Goal: Task Accomplishment & Management: Manage account settings

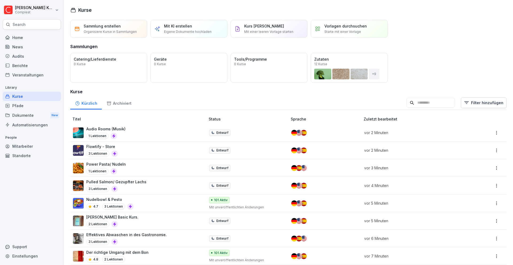
click at [34, 107] on div "Pfade" at bounding box center [32, 105] width 58 height 9
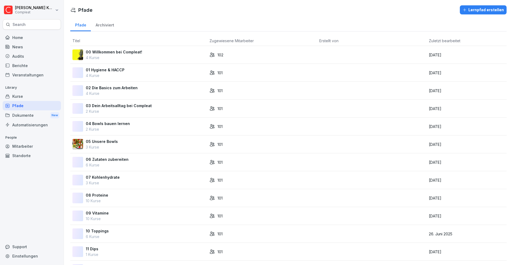
click at [36, 96] on div "Kurse" at bounding box center [32, 96] width 58 height 9
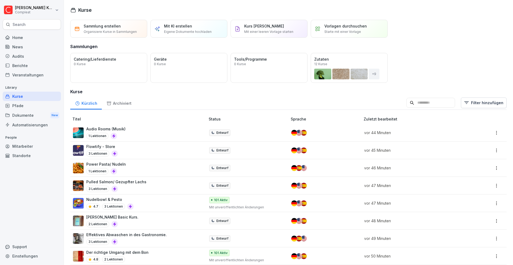
click at [0, 0] on div "Öffnen" at bounding box center [0, 0] width 0 height 0
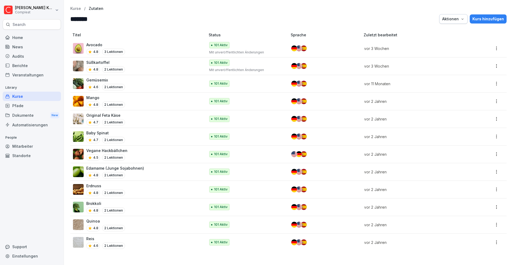
click at [481, 19] on div "Kurs hinzufügen" at bounding box center [489, 19] width 32 height 6
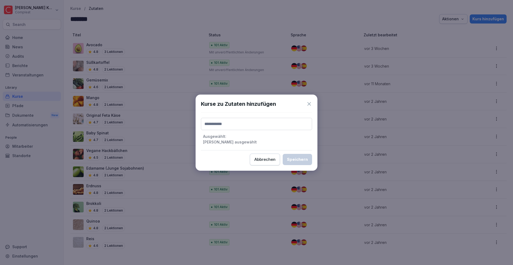
click at [218, 129] on input at bounding box center [256, 124] width 111 height 12
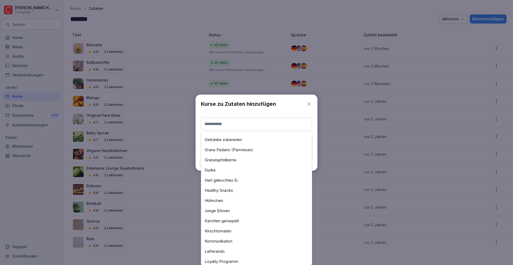
scroll to position [239, 0]
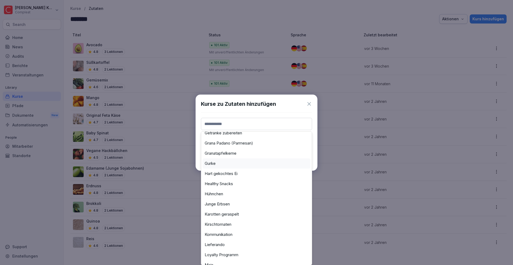
click at [218, 162] on div "Gurke" at bounding box center [257, 163] width 108 height 10
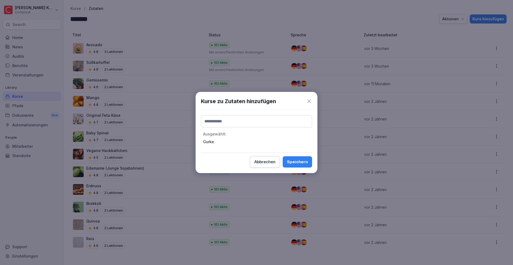
click at [250, 120] on input at bounding box center [256, 121] width 111 height 12
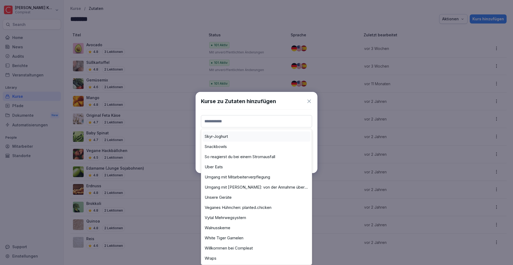
scroll to position [582, 0]
drag, startPoint x: 236, startPoint y: 206, endPoint x: 236, endPoint y: 200, distance: 6.2
click at [236, 206] on label "Veganes Hühnchen: planted.chicken" at bounding box center [238, 207] width 67 height 5
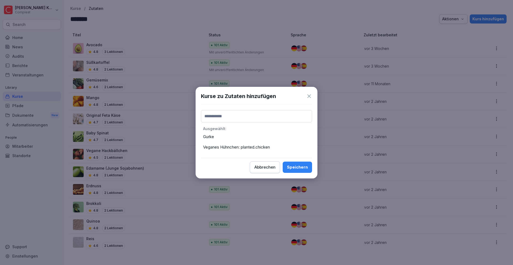
click at [224, 118] on input at bounding box center [256, 116] width 111 height 12
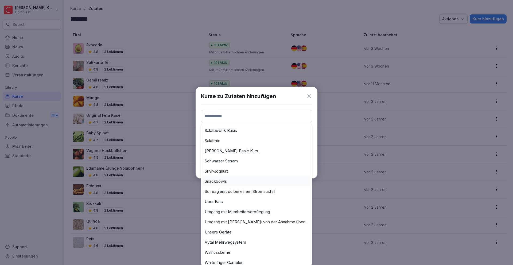
scroll to position [529, 0]
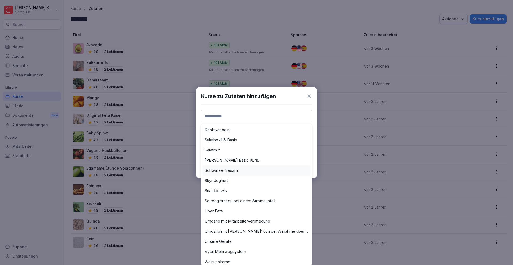
click at [230, 172] on label "Schwarzer Sesam" at bounding box center [221, 170] width 33 height 5
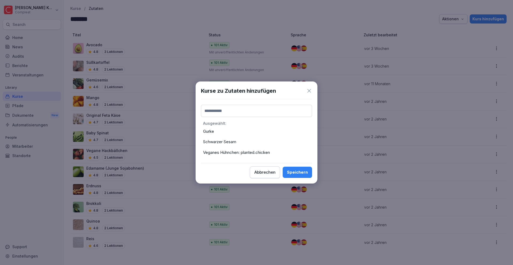
click at [230, 108] on input at bounding box center [256, 111] width 111 height 12
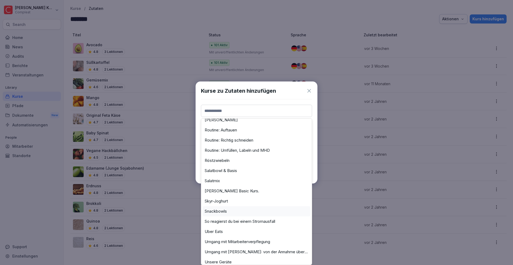
scroll to position [491, 0]
click at [223, 181] on div "Salatmix" at bounding box center [257, 182] width 108 height 10
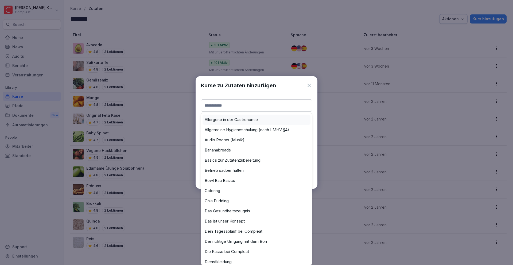
click at [239, 106] on input at bounding box center [256, 105] width 111 height 12
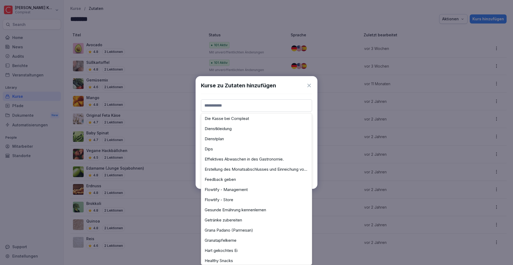
scroll to position [148, 0]
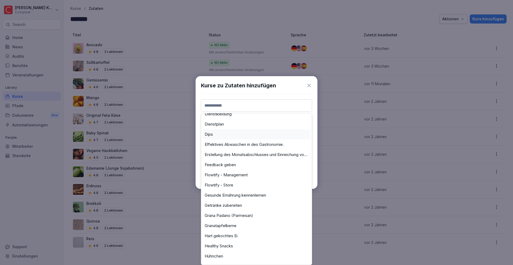
click at [219, 132] on div "Dips" at bounding box center [257, 134] width 108 height 10
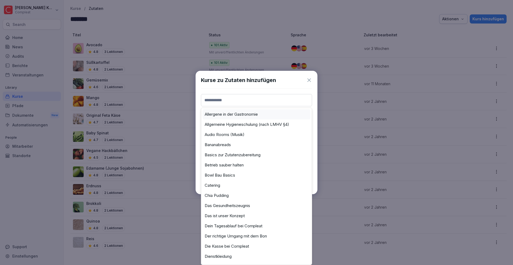
click at [241, 99] on input at bounding box center [256, 100] width 111 height 12
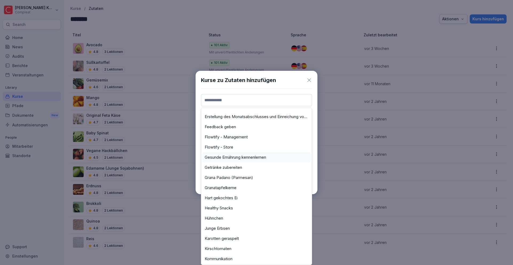
scroll to position [171, 0]
click at [230, 175] on label "Grana Padano (Parmesan)" at bounding box center [229, 177] width 48 height 5
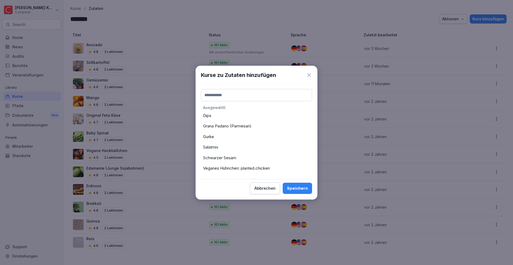
click at [228, 99] on input at bounding box center [256, 95] width 111 height 12
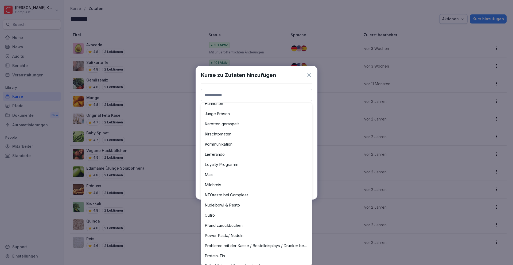
scroll to position [272, 0]
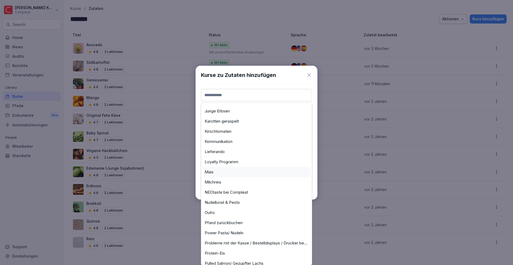
click at [226, 169] on div "Mais" at bounding box center [257, 172] width 108 height 10
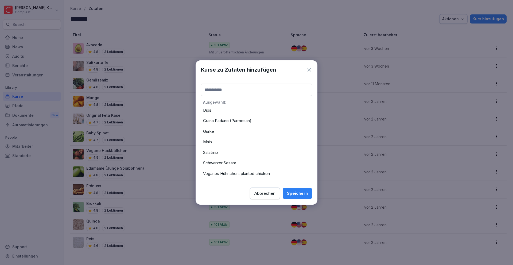
click at [229, 93] on input at bounding box center [256, 90] width 111 height 12
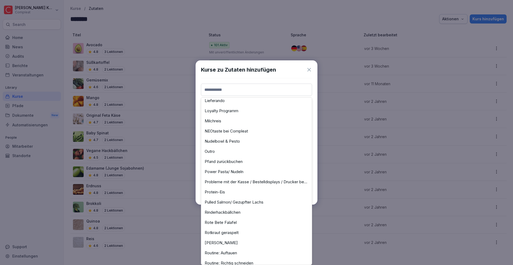
scroll to position [370, 0]
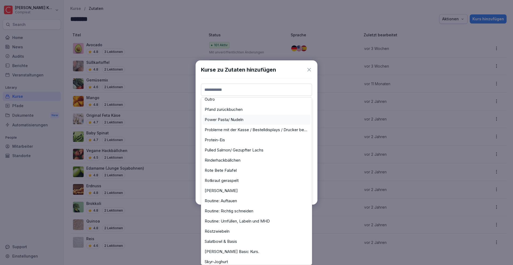
click at [230, 121] on label "Power Pasta/ Nudeln" at bounding box center [224, 119] width 39 height 5
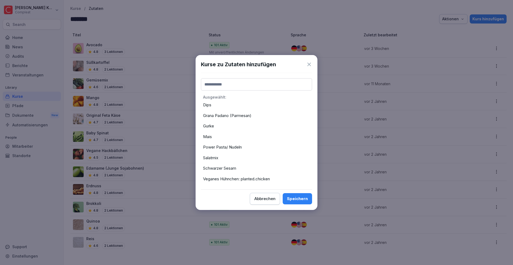
click at [233, 88] on input at bounding box center [256, 84] width 111 height 12
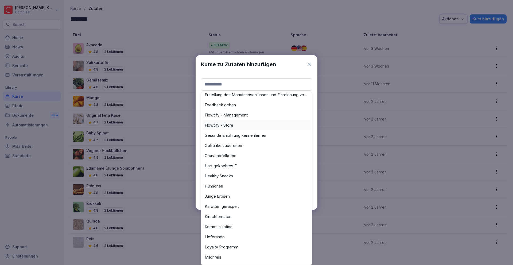
scroll to position [182, 0]
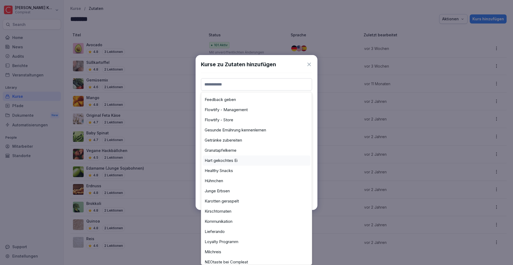
click at [220, 160] on label "Hart gekochtes Ei" at bounding box center [221, 160] width 33 height 5
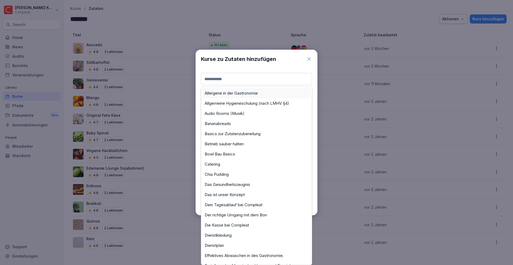
click at [227, 81] on input at bounding box center [256, 79] width 111 height 12
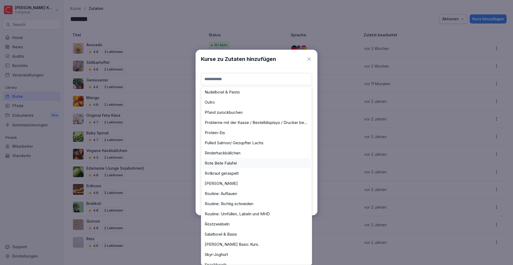
scroll to position [357, 0]
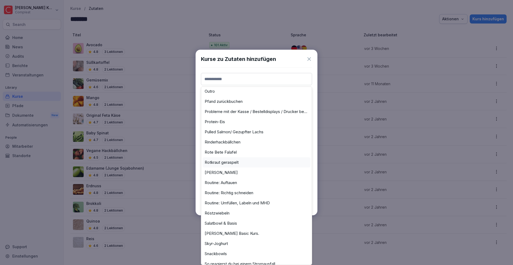
click at [224, 163] on label "Rotkraut geraspelt" at bounding box center [222, 162] width 34 height 5
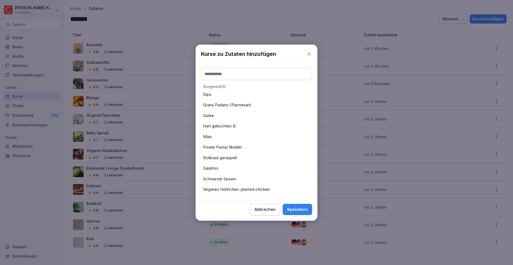
click at [224, 75] on input at bounding box center [256, 74] width 111 height 12
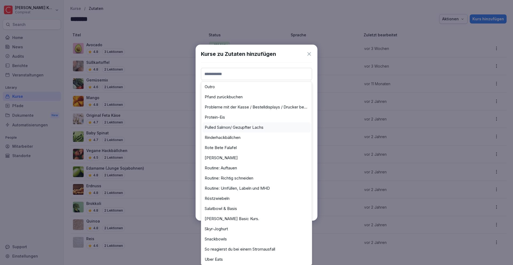
scroll to position [364, 0]
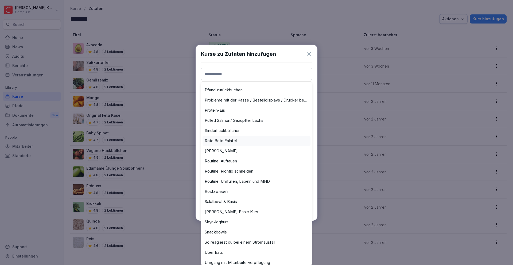
click at [223, 143] on label "Rote Bete Falafel" at bounding box center [221, 140] width 32 height 5
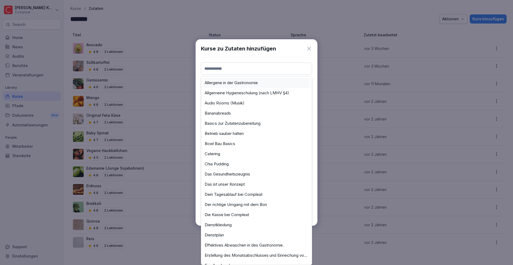
click at [228, 66] on input at bounding box center [256, 69] width 111 height 12
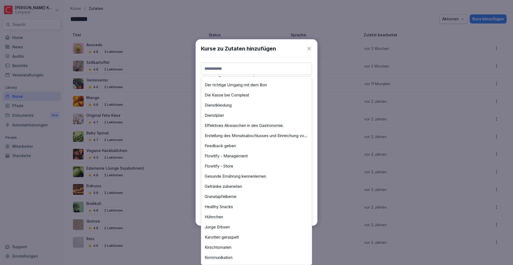
scroll to position [183, 0]
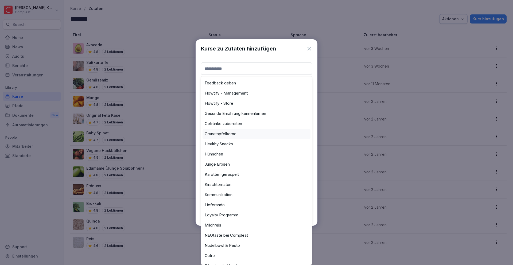
click at [227, 134] on label "Granatapfelkerne" at bounding box center [221, 133] width 32 height 5
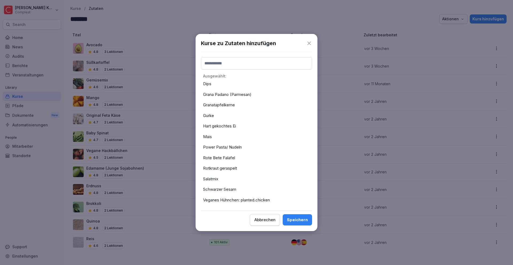
click at [228, 61] on input at bounding box center [256, 63] width 111 height 12
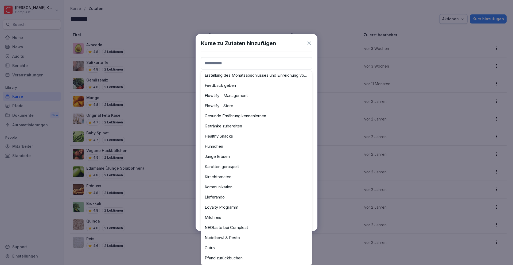
scroll to position [247, 0]
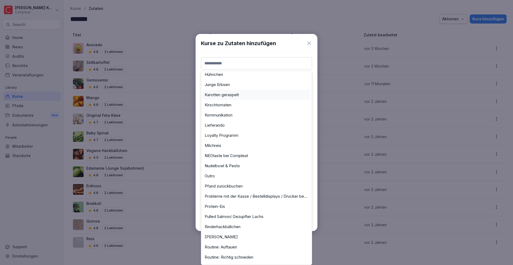
click at [232, 95] on label "Karotten geraspelt" at bounding box center [222, 94] width 34 height 5
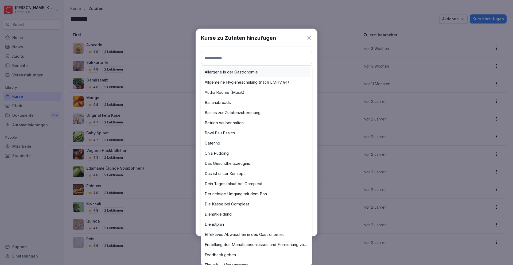
click at [231, 60] on input at bounding box center [256, 58] width 111 height 12
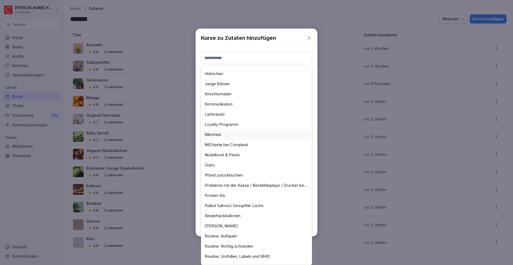
scroll to position [250, 0]
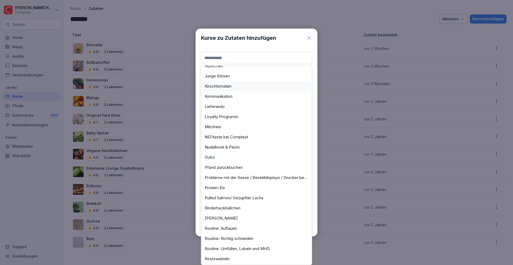
click at [229, 86] on label "Kirschtomaten" at bounding box center [218, 86] width 27 height 5
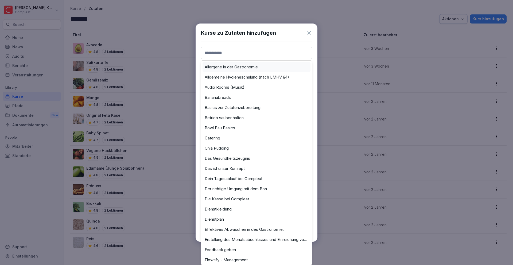
click at [229, 49] on input at bounding box center [256, 53] width 111 height 12
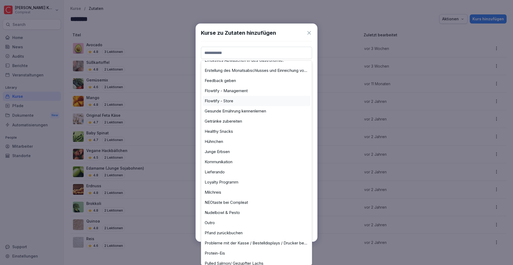
scroll to position [169, 0]
click at [223, 148] on div "Junge Erbsen" at bounding box center [257, 151] width 108 height 10
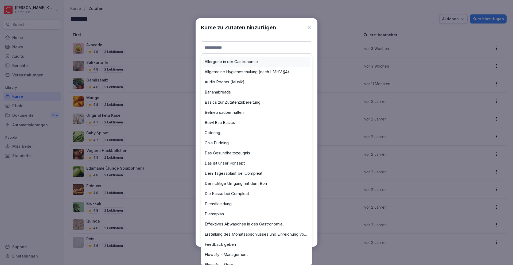
click at [230, 51] on input at bounding box center [256, 47] width 111 height 12
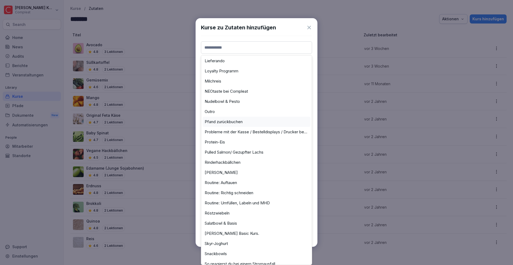
scroll to position [209, 0]
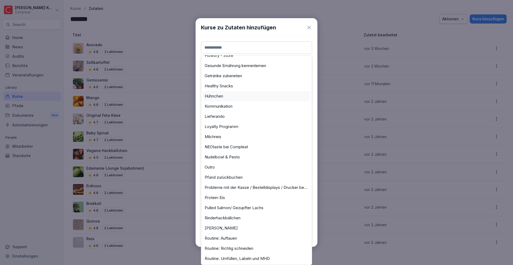
click at [230, 93] on div "Hühnchen" at bounding box center [257, 96] width 108 height 10
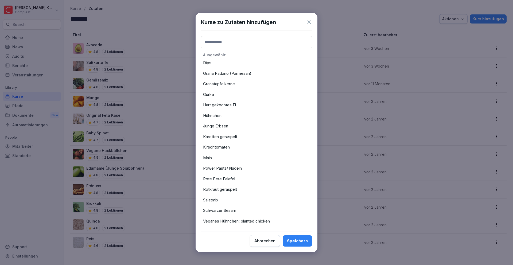
click at [302, 240] on div "Speichern" at bounding box center [297, 241] width 21 height 6
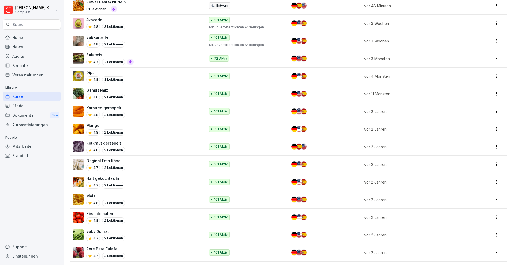
scroll to position [0, 0]
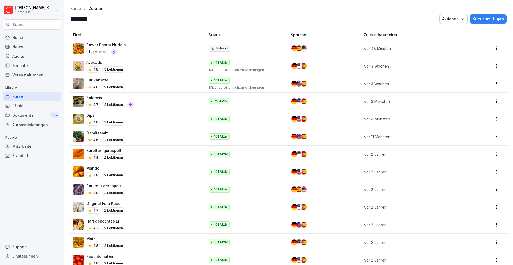
click at [25, 94] on div "Kurse" at bounding box center [32, 96] width 58 height 9
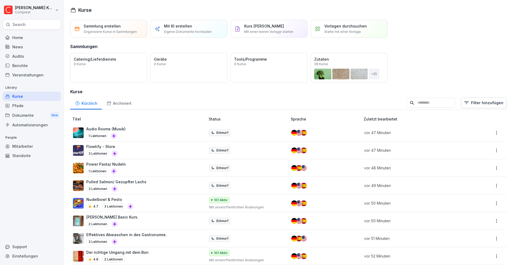
click at [424, 105] on input at bounding box center [431, 103] width 49 height 10
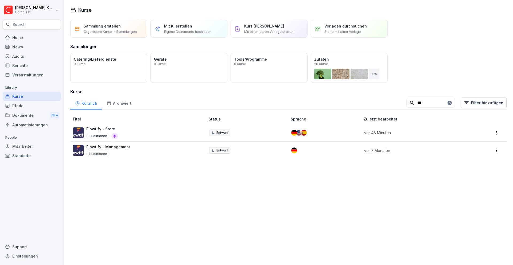
type input "***"
click at [168, 156] on div "Flowtify - Management 4 Lektionen" at bounding box center [136, 150] width 127 height 13
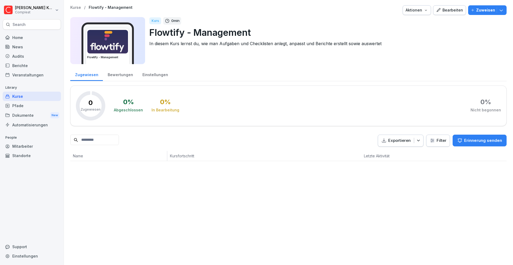
click at [451, 9] on div "Bearbeiten" at bounding box center [449, 10] width 27 height 6
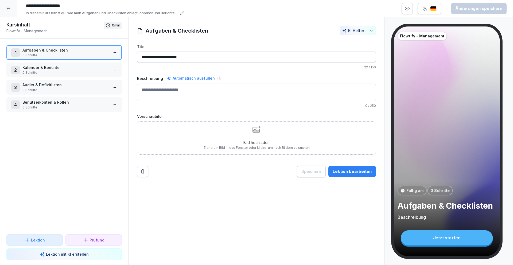
click at [8, 10] on icon at bounding box center [8, 8] width 4 height 4
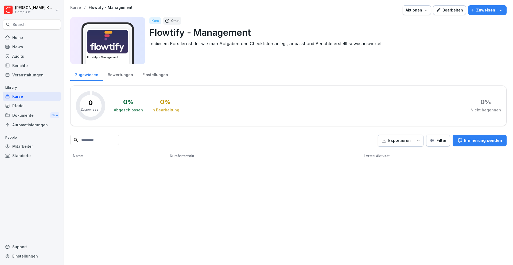
click at [41, 96] on div "Kurse" at bounding box center [32, 96] width 58 height 9
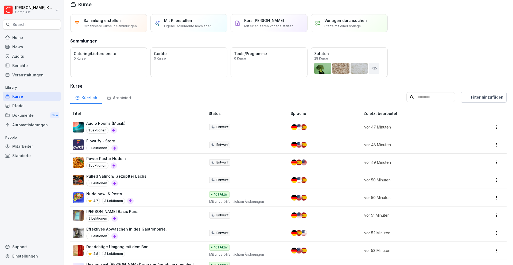
scroll to position [6, 0]
click at [0, 0] on div "Öffnen" at bounding box center [0, 0] width 0 height 0
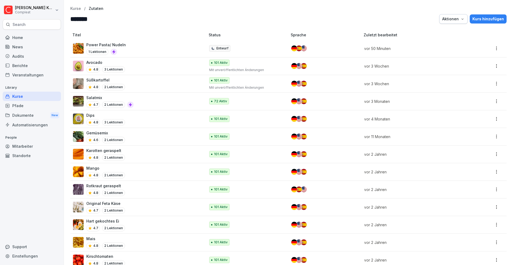
click at [488, 20] on div "Kurs hinzufügen" at bounding box center [489, 19] width 32 height 6
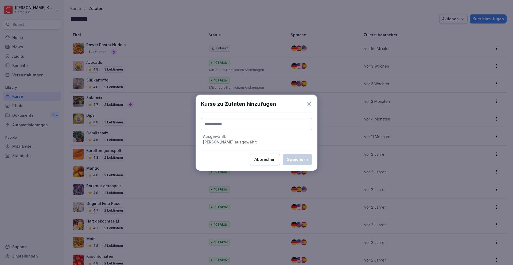
click at [230, 119] on input at bounding box center [256, 124] width 111 height 12
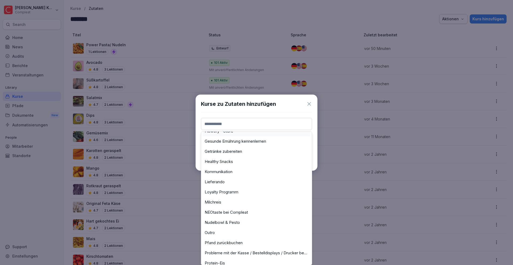
scroll to position [215, 0]
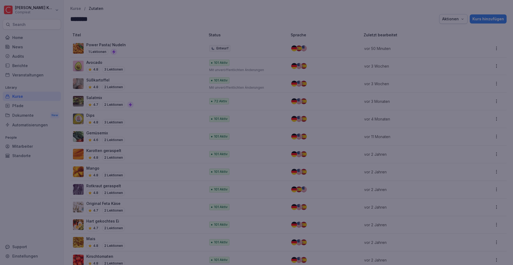
click at [175, 38] on div at bounding box center [256, 132] width 513 height 265
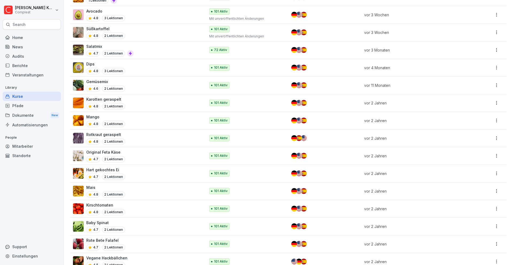
scroll to position [10, 0]
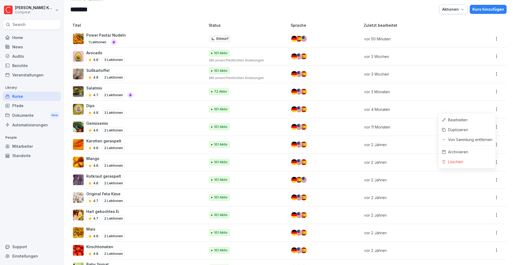
click at [494, 110] on html "Moritz Kohler Compleat Search Home News Audits Berichte Veranstaltungen Library…" at bounding box center [256, 132] width 513 height 265
click at [394, 13] on html "Moritz Kohler Compleat Search Home News Audits Berichte Veranstaltungen Library…" at bounding box center [256, 132] width 513 height 265
click at [462, 9] on button "Aktionen" at bounding box center [453, 10] width 28 height 10
click at [489, 9] on div "Kurs hinzufügen" at bounding box center [489, 9] width 32 height 6
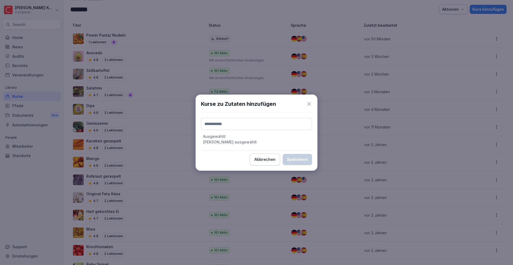
click at [310, 102] on icon at bounding box center [309, 104] width 6 height 6
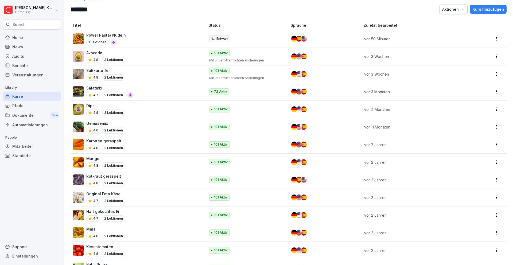
click at [31, 95] on div "Kurse" at bounding box center [32, 96] width 58 height 9
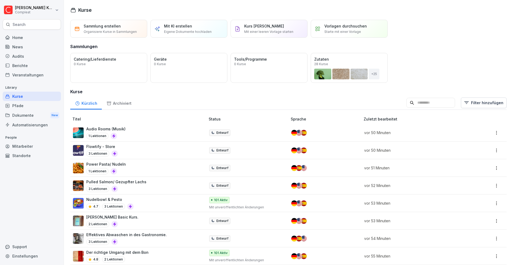
click at [0, 0] on button "Öffnen" at bounding box center [0, 0] width 0 height 0
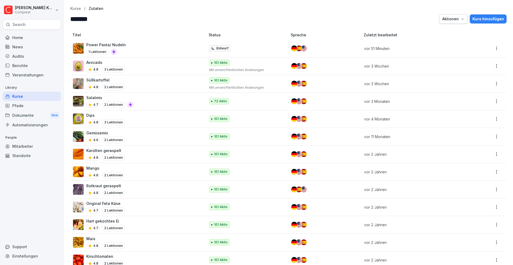
click at [478, 19] on div "Kurs hinzufügen" at bounding box center [489, 19] width 32 height 6
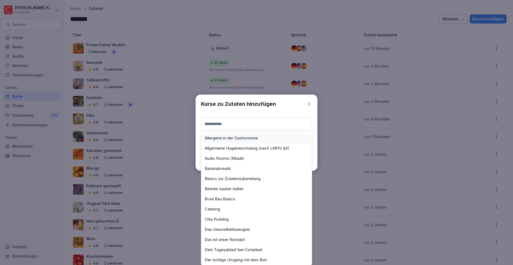
click at [240, 124] on input at bounding box center [256, 124] width 111 height 12
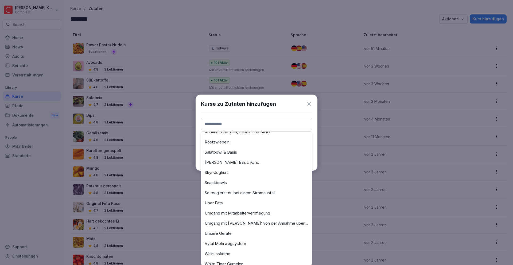
scroll to position [432, 0]
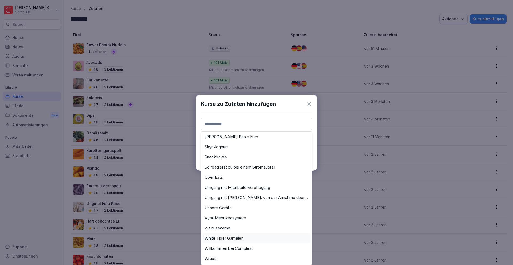
click at [226, 236] on label "White Tiger Garnelen" at bounding box center [224, 238] width 39 height 5
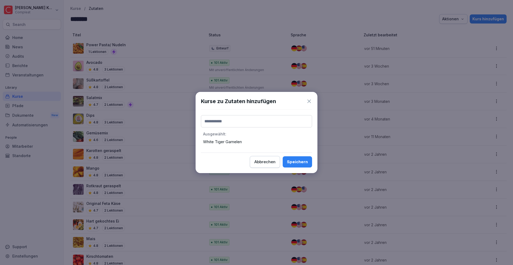
click at [256, 119] on input at bounding box center [256, 121] width 111 height 12
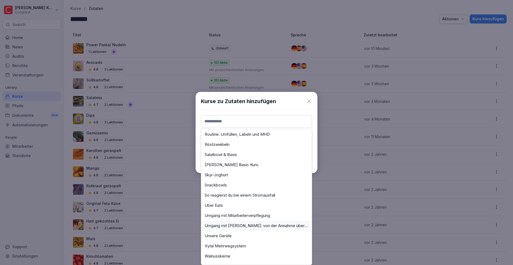
scroll to position [419, 0]
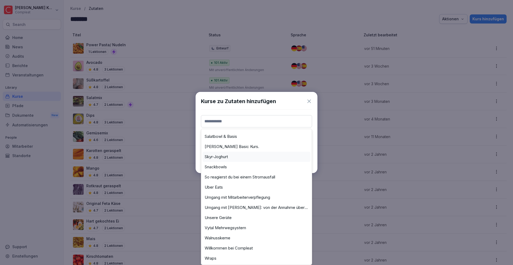
click at [222, 154] on label "Skyr-Joghurt" at bounding box center [216, 156] width 23 height 5
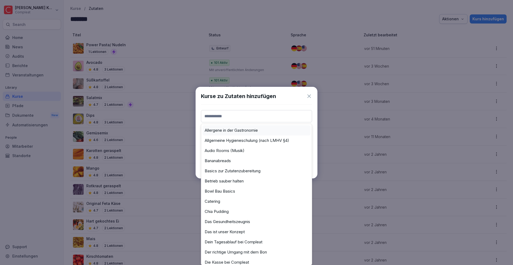
click at [228, 119] on input at bounding box center [256, 116] width 111 height 12
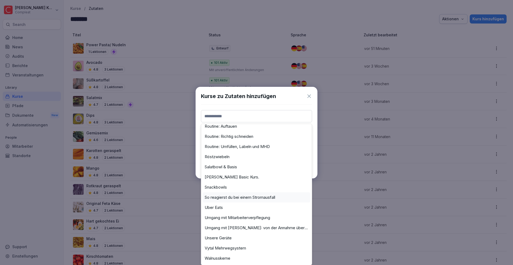
scroll to position [404, 0]
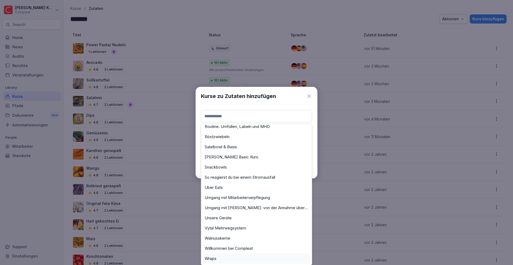
click at [220, 254] on div "Wraps" at bounding box center [257, 259] width 108 height 10
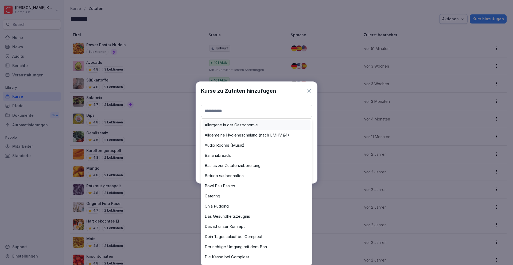
click at [221, 114] on input at bounding box center [256, 111] width 111 height 12
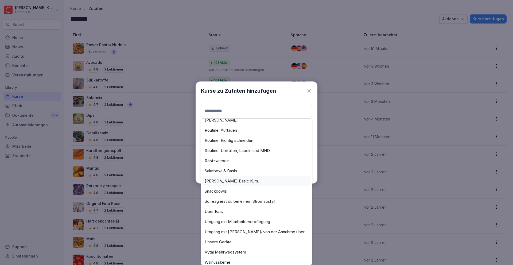
scroll to position [389, 0]
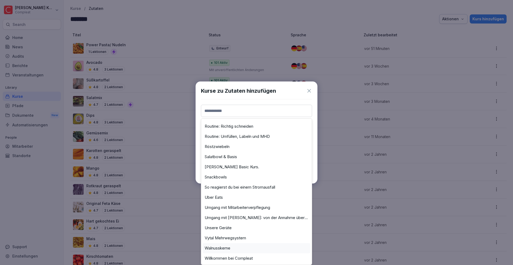
click at [234, 243] on div "Walnusskerne" at bounding box center [257, 248] width 108 height 10
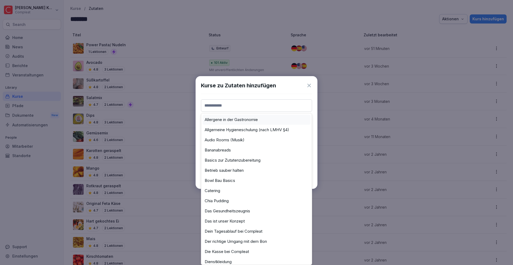
click at [234, 110] on input at bounding box center [256, 105] width 111 height 12
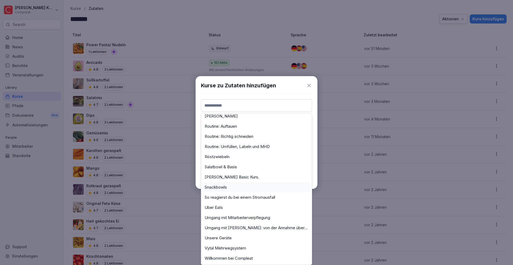
scroll to position [369, 0]
click at [226, 154] on div "Röstzwiebeln" at bounding box center [257, 157] width 108 height 10
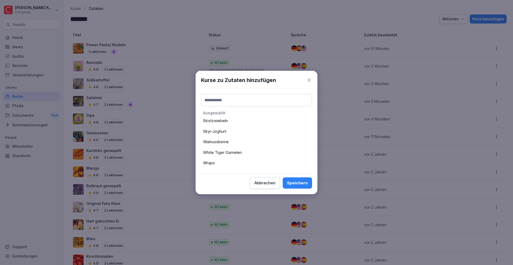
click at [225, 102] on input at bounding box center [256, 100] width 111 height 12
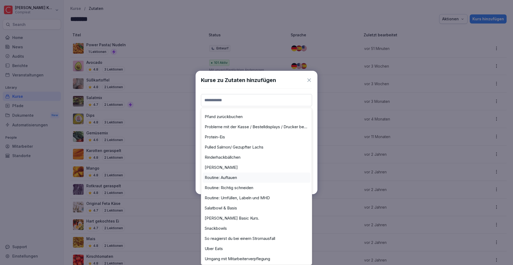
scroll to position [308, 0]
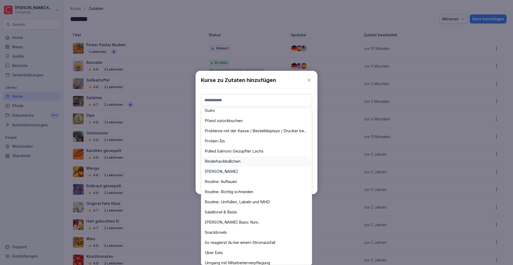
click at [232, 163] on label "Rinderhackbällchen" at bounding box center [223, 161] width 36 height 5
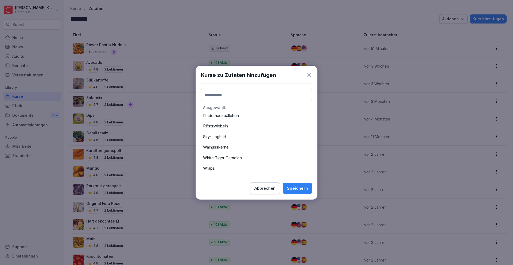
click at [228, 91] on input at bounding box center [256, 95] width 111 height 12
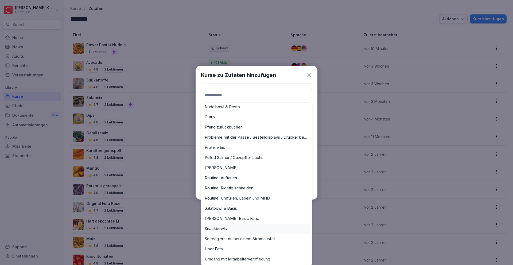
scroll to position [281, 0]
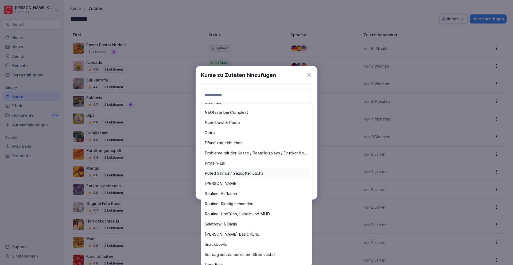
click at [224, 171] on label "Pulled Salmon/ Gezupfter Lachs" at bounding box center [234, 173] width 59 height 5
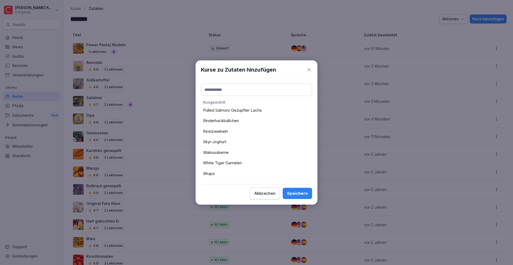
click at [237, 96] on div "Ausgewählt : Pulled Salmon/ Gezupfter Lachs Rinderhackbällchen Röstzwiebeln Sky…" at bounding box center [256, 131] width 111 height 95
click at [237, 95] on input at bounding box center [256, 90] width 111 height 12
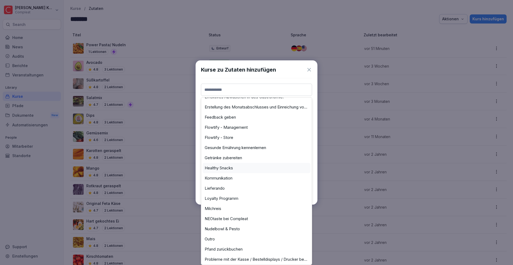
scroll to position [168, 0]
click at [230, 162] on div "Getränke zubereiten" at bounding box center [257, 159] width 108 height 10
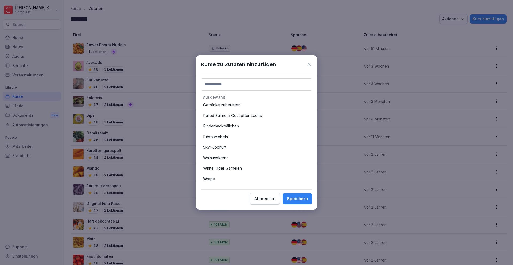
click at [250, 88] on input at bounding box center [256, 84] width 111 height 12
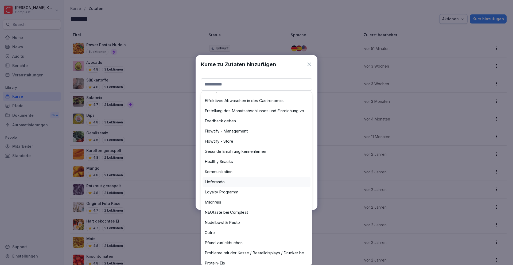
scroll to position [160, 0]
click at [237, 164] on div "Healthy Snacks" at bounding box center [257, 162] width 108 height 10
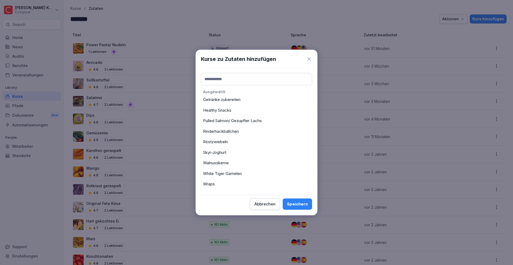
click at [295, 201] on button "Speichern" at bounding box center [297, 204] width 29 height 11
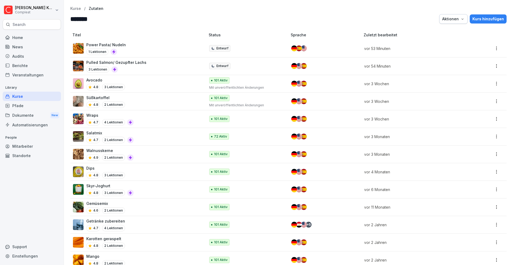
click at [475, 18] on div "Kurs hinzufügen" at bounding box center [489, 19] width 32 height 6
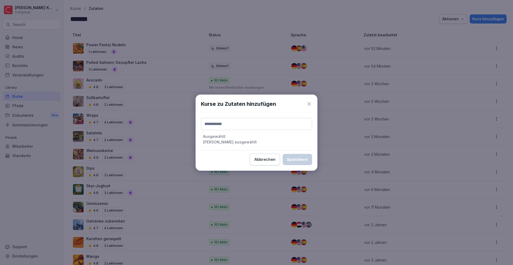
click at [255, 125] on input at bounding box center [256, 124] width 111 height 12
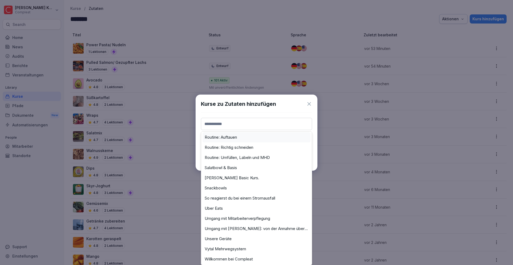
scroll to position [340, 0]
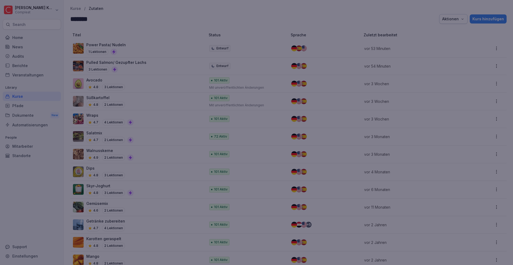
click at [22, 92] on div at bounding box center [256, 132] width 513 height 265
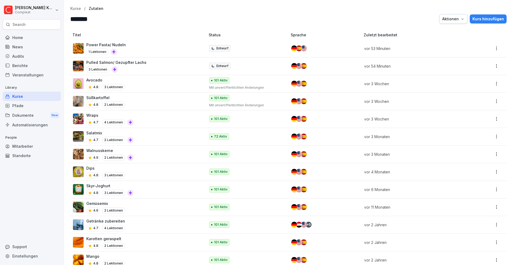
click at [24, 96] on div "Kurse" at bounding box center [32, 96] width 58 height 9
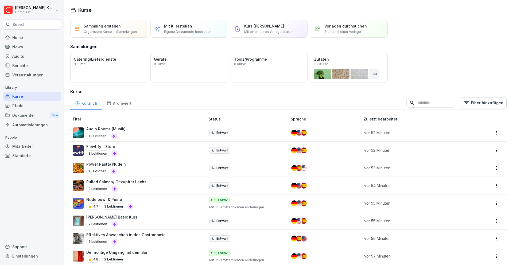
click at [0, 0] on div "Öffnen" at bounding box center [0, 0] width 0 height 0
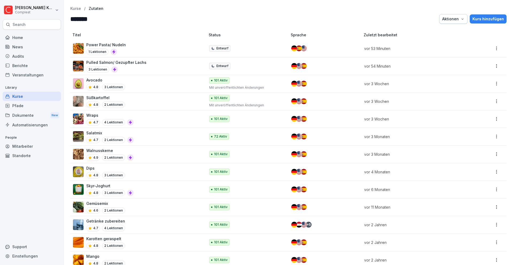
click at [482, 18] on div "Kurs hinzufügen" at bounding box center [489, 19] width 32 height 6
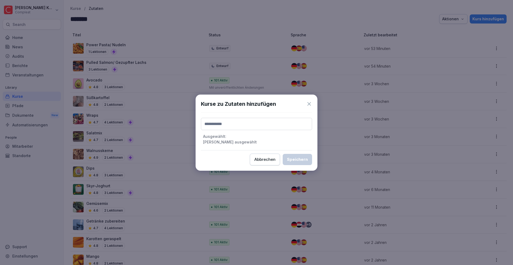
click at [250, 123] on input at bounding box center [256, 124] width 111 height 12
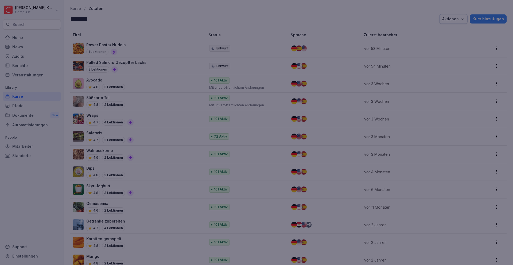
click at [161, 156] on div at bounding box center [256, 132] width 513 height 265
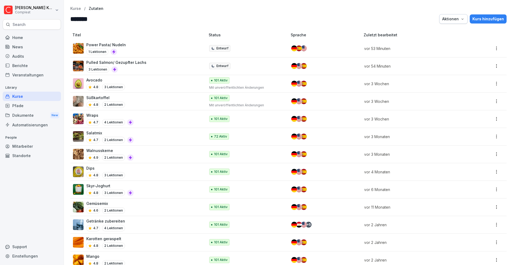
click at [38, 95] on div "Kurse" at bounding box center [32, 96] width 58 height 9
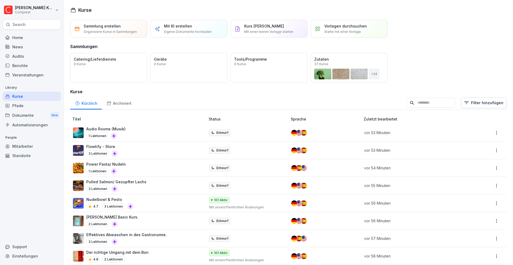
click at [0, 0] on div "Öffnen" at bounding box center [0, 0] width 0 height 0
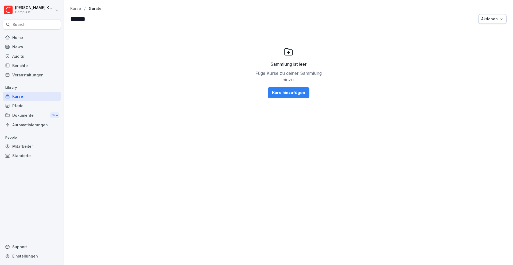
click at [283, 93] on div "Kurs hinzufügen" at bounding box center [288, 93] width 33 height 6
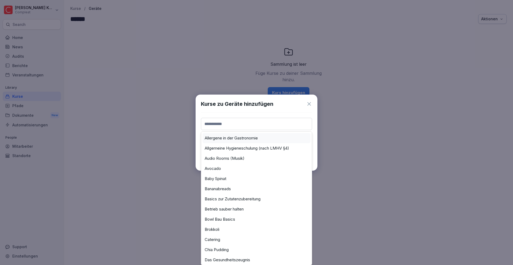
click at [248, 123] on input at bounding box center [256, 124] width 111 height 12
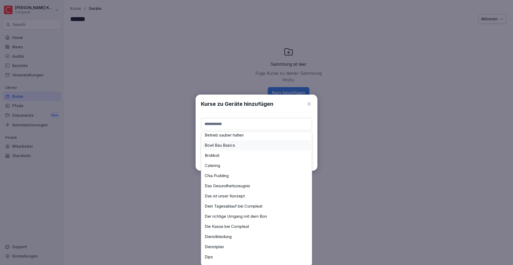
scroll to position [79, 0]
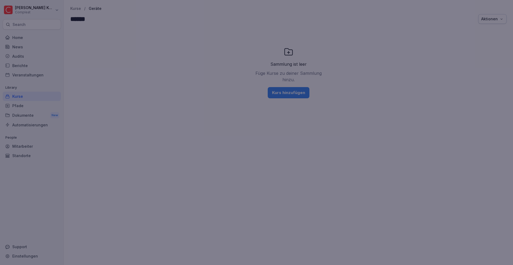
click at [108, 130] on div at bounding box center [256, 132] width 513 height 265
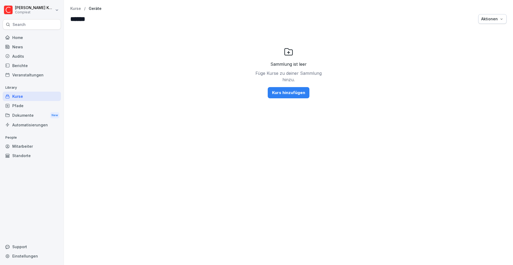
click at [34, 98] on div "Kurse" at bounding box center [32, 96] width 58 height 9
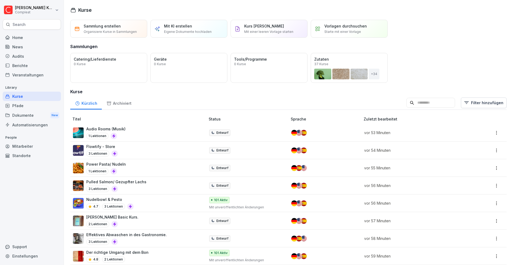
click at [113, 27] on p "Sammlung erstellen" at bounding box center [102, 26] width 37 height 6
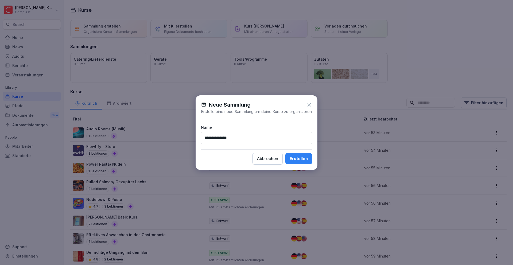
type input "**********"
click at [298, 164] on button "Erstellen" at bounding box center [298, 158] width 27 height 11
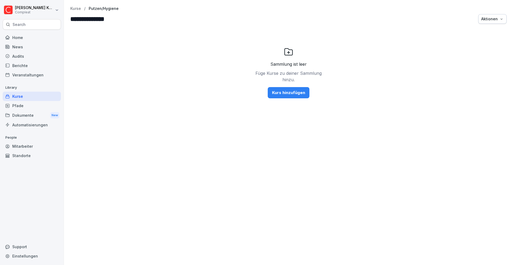
click at [292, 94] on div "Kurs hinzufügen" at bounding box center [288, 93] width 33 height 6
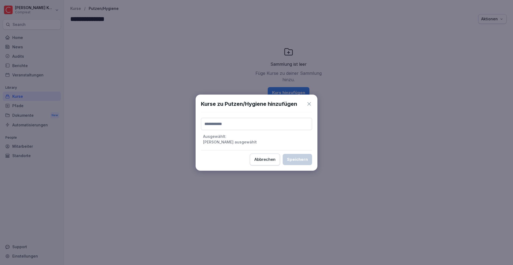
click at [268, 156] on button "Abbrechen" at bounding box center [265, 160] width 30 height 12
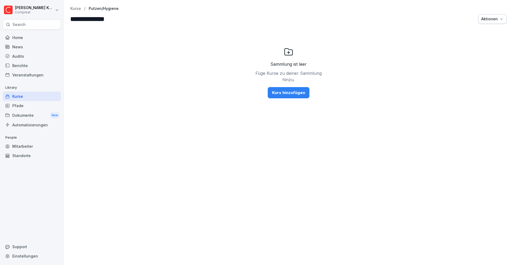
click at [27, 95] on div "Kurse" at bounding box center [32, 96] width 58 height 9
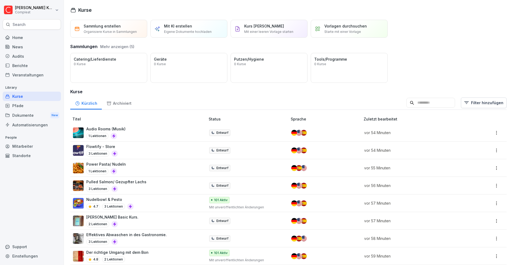
click at [130, 47] on button "Mehr anzeigen (5)" at bounding box center [117, 47] width 34 height 6
click at [0, 0] on div "Öffnen" at bounding box center [0, 0] width 0 height 0
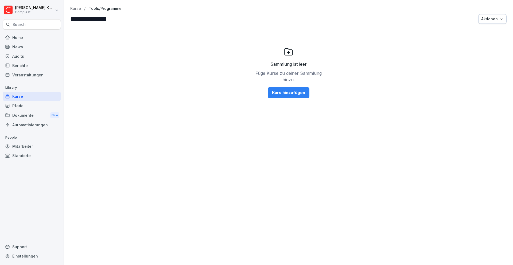
click at [283, 94] on div "Kurs hinzufügen" at bounding box center [288, 93] width 33 height 6
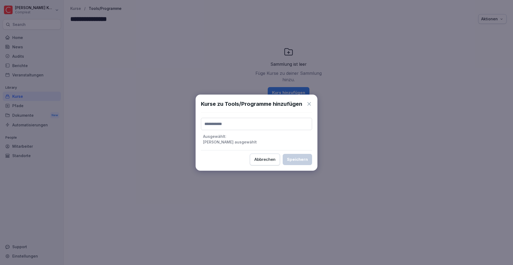
click at [260, 119] on input at bounding box center [256, 124] width 111 height 12
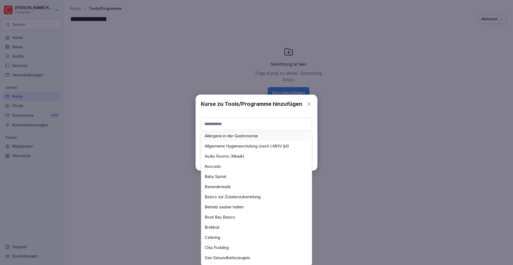
scroll to position [1, 0]
click at [247, 156] on div "Audio Rooms (Musik)" at bounding box center [257, 157] width 108 height 10
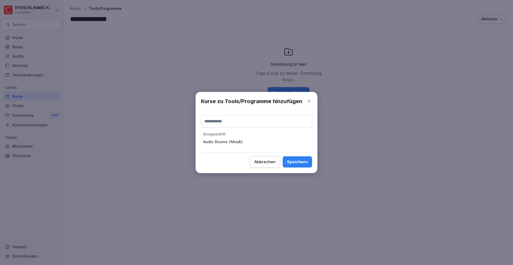
click at [242, 120] on input at bounding box center [256, 121] width 111 height 12
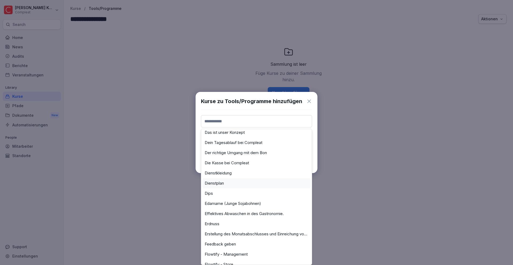
scroll to position [120, 0]
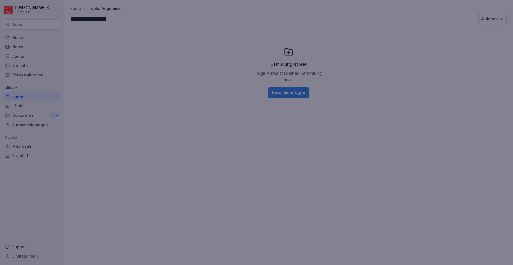
click at [122, 128] on div at bounding box center [256, 132] width 513 height 265
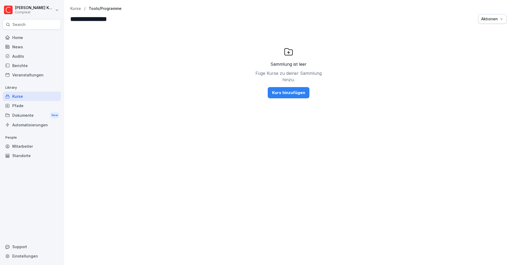
click at [40, 90] on p "Library" at bounding box center [32, 87] width 58 height 9
click at [41, 95] on div "Kurse" at bounding box center [32, 96] width 58 height 9
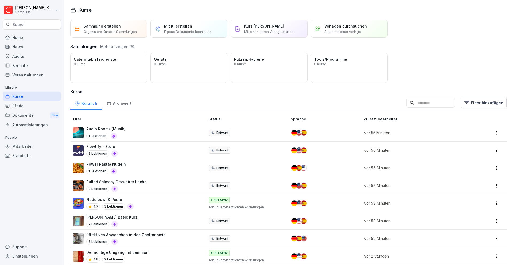
click at [419, 98] on div at bounding box center [431, 103] width 49 height 10
click at [419, 103] on input at bounding box center [431, 103] width 49 height 10
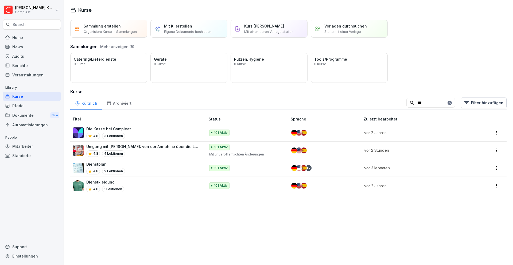
type input "***"
click at [151, 167] on div "Dienstplan 4.8 2 Lektionen" at bounding box center [136, 167] width 127 height 13
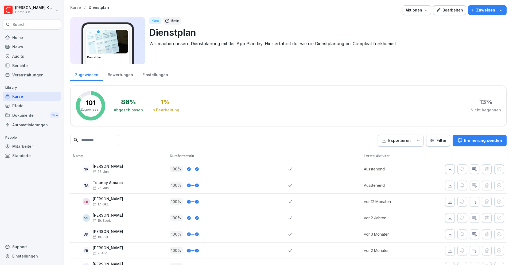
click at [449, 11] on div "Bearbeiten" at bounding box center [449, 10] width 27 height 6
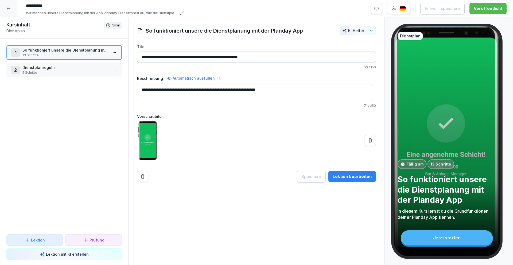
click at [76, 69] on p "Dienstplanregeln" at bounding box center [65, 68] width 86 height 6
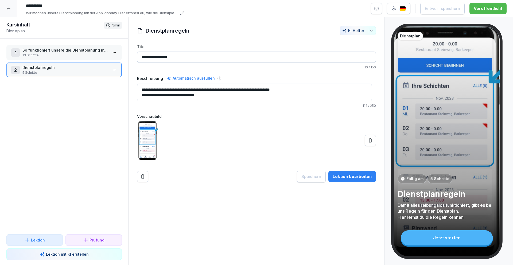
click at [73, 53] on p "So funktioniert unsere die Dienstplanung mit der Planday App" at bounding box center [65, 50] width 86 height 6
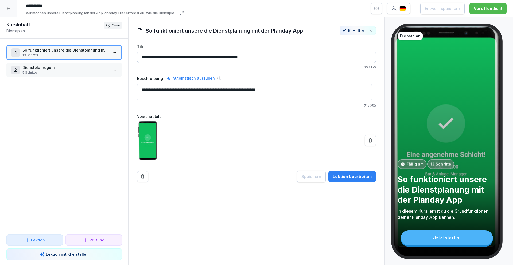
click at [63, 69] on p "Dienstplanregeln" at bounding box center [65, 68] width 86 height 6
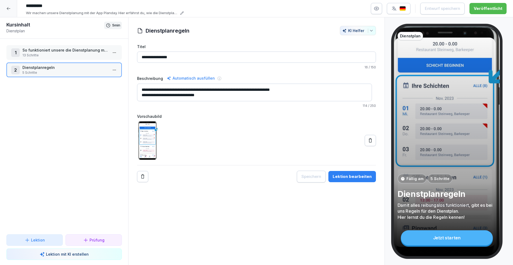
click at [3, 9] on div at bounding box center [8, 8] width 17 height 17
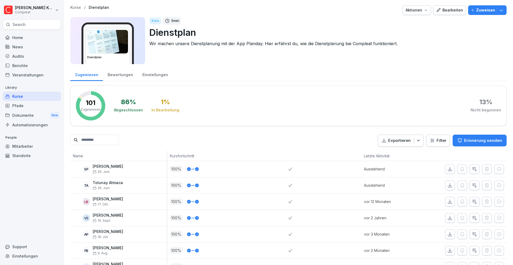
click at [31, 98] on div "Kurse" at bounding box center [32, 96] width 58 height 9
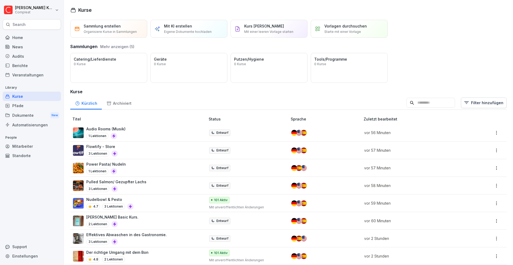
click at [0, 0] on div "Öffnen" at bounding box center [0, 0] width 0 height 0
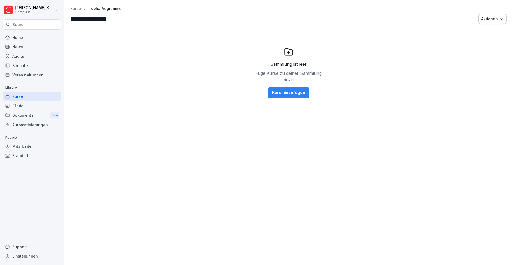
click at [265, 94] on div "Sammlung ist leer Füge Kurse zu deiner Sammlung hinzu. Kurs hinzufügen" at bounding box center [288, 73] width 75 height 86
click at [291, 95] on div "Kurs hinzufügen" at bounding box center [288, 93] width 33 height 6
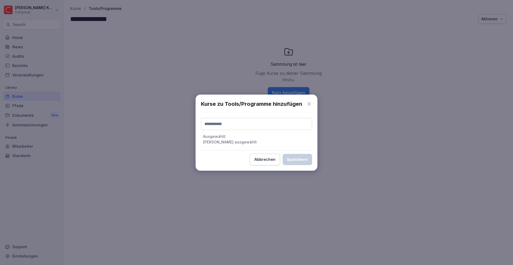
click at [245, 114] on div "Kurse zu Tools/Programme hinzufügen Ausgewählt : Keine Kurse ausgewählt Abbrech…" at bounding box center [257, 133] width 122 height 76
click at [243, 121] on input at bounding box center [256, 124] width 111 height 12
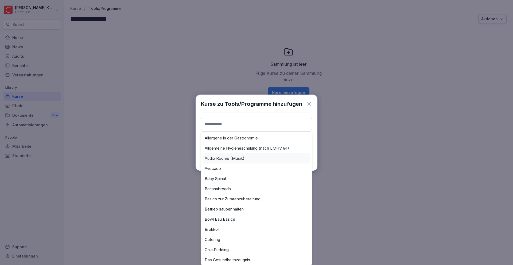
click at [237, 161] on div "Audio Rooms (Musik)" at bounding box center [257, 158] width 108 height 10
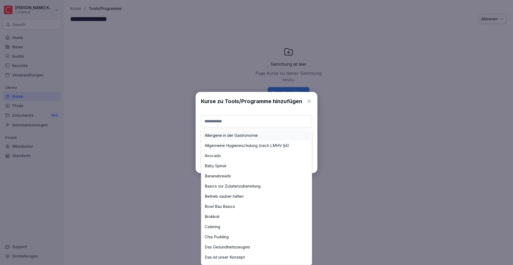
click at [241, 117] on input at bounding box center [256, 121] width 111 height 12
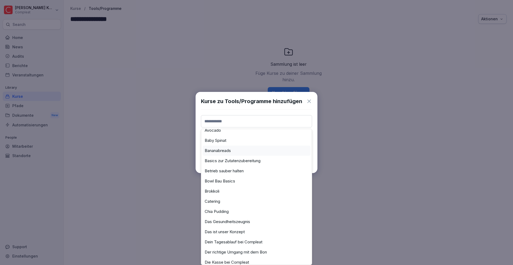
scroll to position [104, 0]
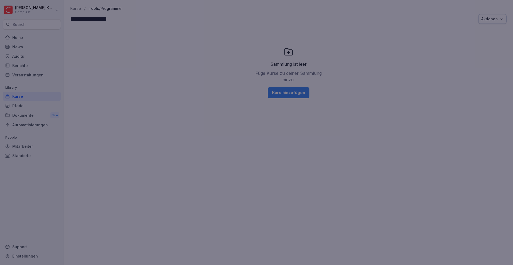
click at [347, 161] on div at bounding box center [256, 132] width 513 height 265
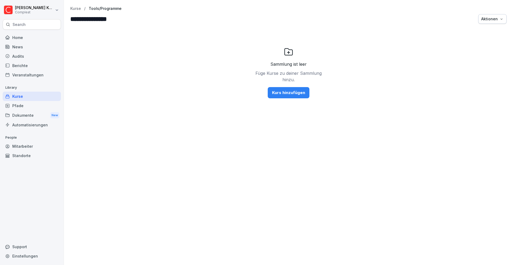
click at [286, 95] on div "Kurs hinzufügen" at bounding box center [288, 93] width 33 height 6
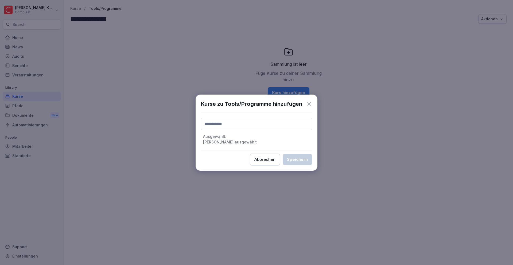
click at [253, 114] on div "Kurse zu Tools/Programme hinzufügen Ausgewählt : Keine Kurse ausgewählt Abbrech…" at bounding box center [257, 133] width 122 height 76
click at [252, 124] on input at bounding box center [256, 124] width 111 height 12
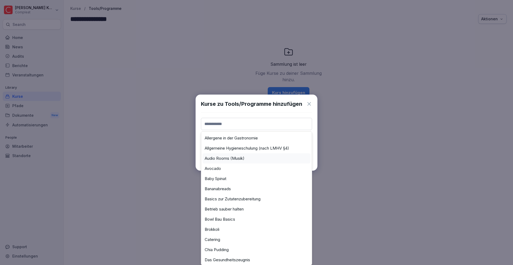
click at [245, 156] on div "Audio Rooms (Musik)" at bounding box center [257, 158] width 108 height 10
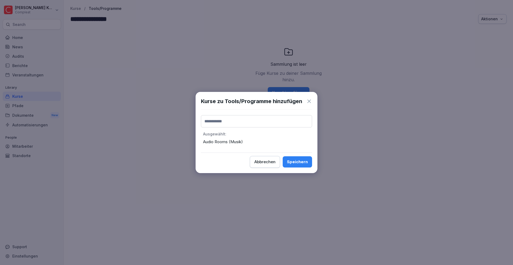
click at [298, 159] on div "Speichern" at bounding box center [297, 162] width 21 height 6
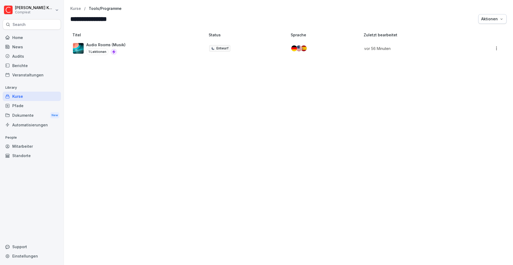
click at [24, 98] on div "Kurse" at bounding box center [32, 96] width 58 height 9
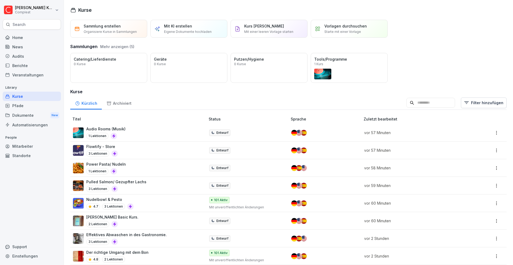
click at [415, 100] on input at bounding box center [431, 103] width 49 height 10
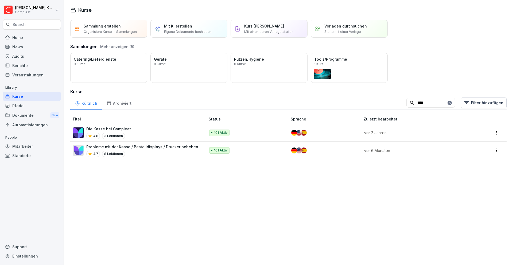
type input "****"
click at [172, 133] on div "Die Kasse bei Compleat 4.8 3 Lektionen" at bounding box center [136, 132] width 127 height 13
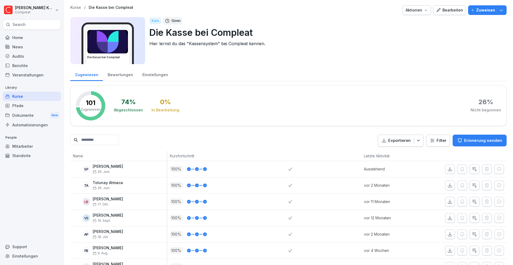
click at [450, 12] on div "Bearbeiten" at bounding box center [449, 10] width 27 height 6
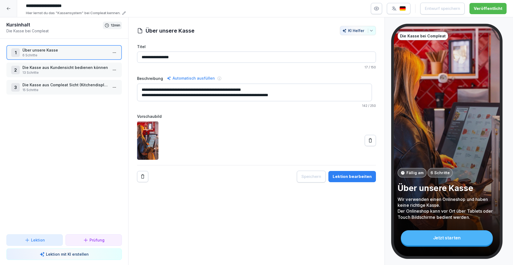
click at [7, 9] on icon at bounding box center [8, 8] width 3 height 3
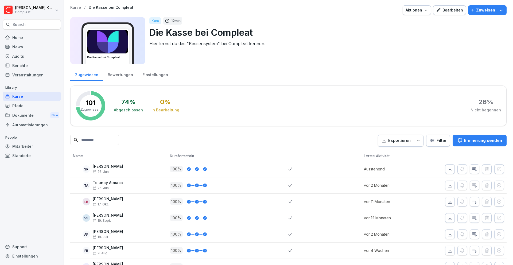
click at [37, 96] on div "Kurse" at bounding box center [32, 96] width 58 height 9
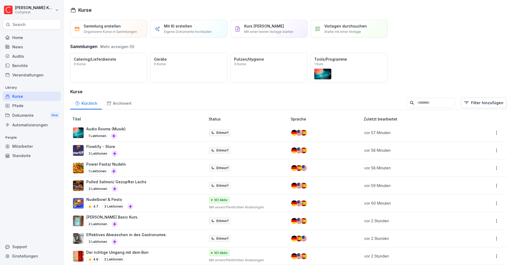
click at [0, 0] on div "Öffnen" at bounding box center [0, 0] width 0 height 0
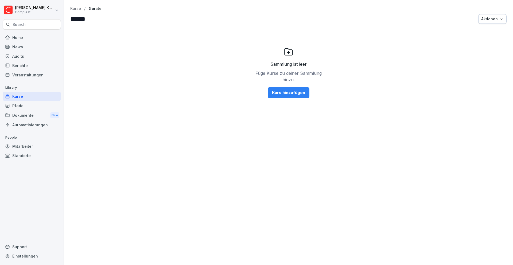
click at [296, 97] on button "Kurs hinzufügen" at bounding box center [289, 92] width 42 height 11
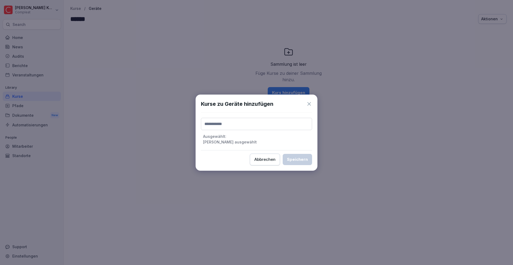
click at [250, 115] on div "Kurse zu Geräte hinzufügen Ausgewählt : [PERSON_NAME] ausgewählt Abbrechen Spei…" at bounding box center [257, 133] width 122 height 76
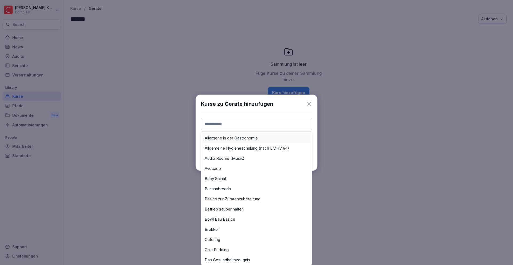
click at [246, 124] on input at bounding box center [256, 124] width 111 height 12
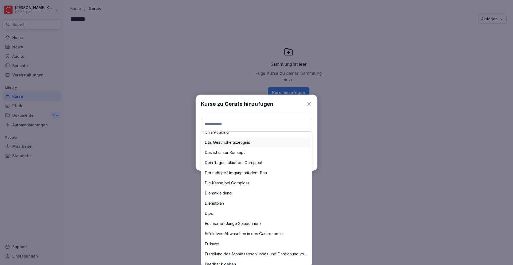
scroll to position [119, 0]
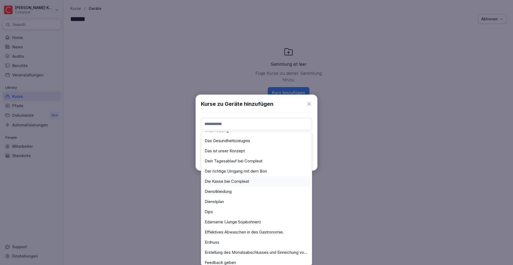
click at [229, 179] on label "Die Kasse bei Compleat" at bounding box center [227, 181] width 44 height 5
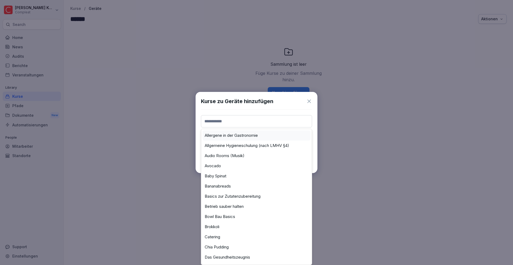
drag, startPoint x: 222, startPoint y: 123, endPoint x: 222, endPoint y: 130, distance: 6.4
click at [222, 123] on input at bounding box center [256, 121] width 111 height 12
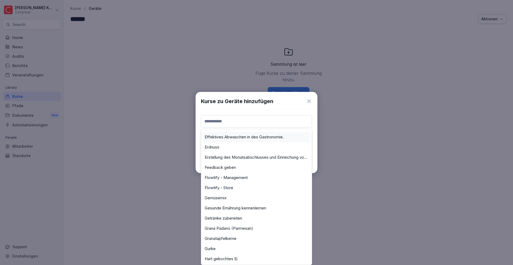
scroll to position [194, 0]
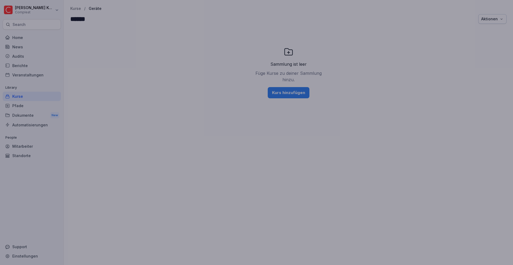
click at [157, 106] on div at bounding box center [256, 132] width 513 height 265
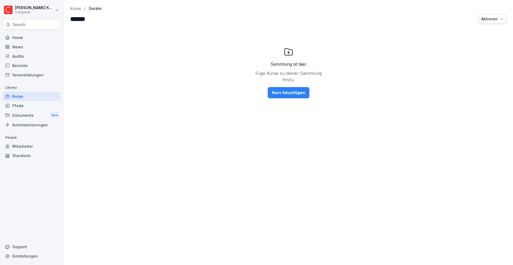
click at [278, 94] on div "Kurs hinzufügen" at bounding box center [288, 93] width 33 height 6
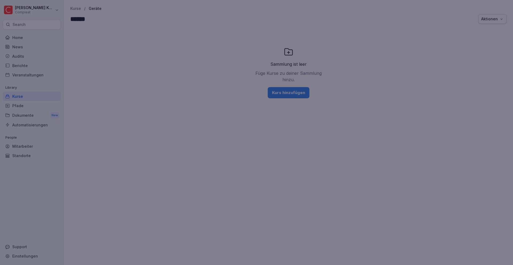
click at [145, 104] on div at bounding box center [256, 132] width 513 height 265
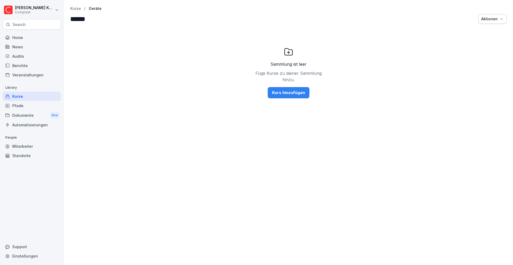
click at [24, 96] on div "Kurse" at bounding box center [32, 96] width 58 height 9
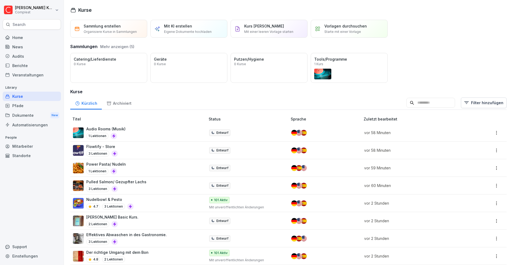
click at [0, 0] on div "Öffnen" at bounding box center [0, 0] width 0 height 0
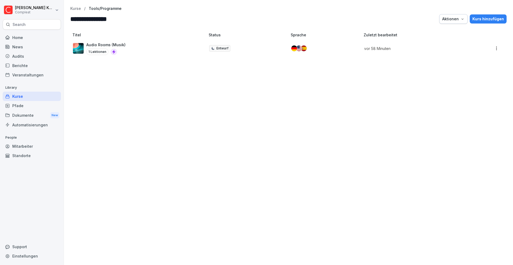
click at [485, 18] on div "Kurs hinzufügen" at bounding box center [489, 19] width 32 height 6
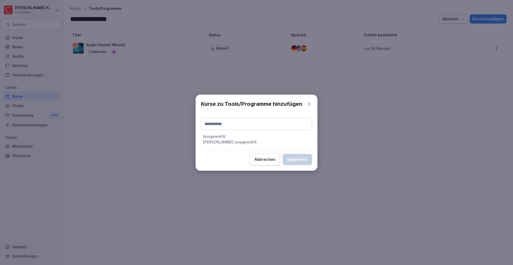
click at [256, 124] on input at bounding box center [256, 124] width 111 height 12
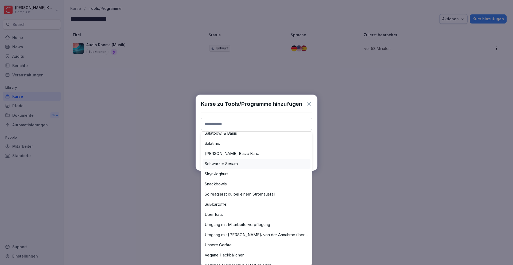
scroll to position [706, 0]
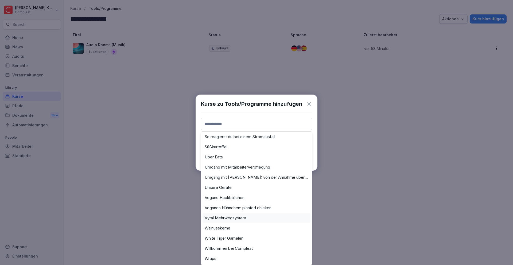
click at [237, 216] on label "Vytal Mehrwegsystem" at bounding box center [225, 218] width 41 height 5
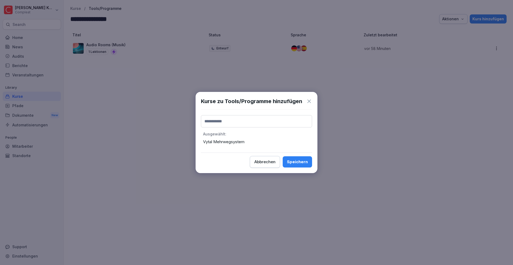
click at [258, 127] on input at bounding box center [256, 121] width 111 height 12
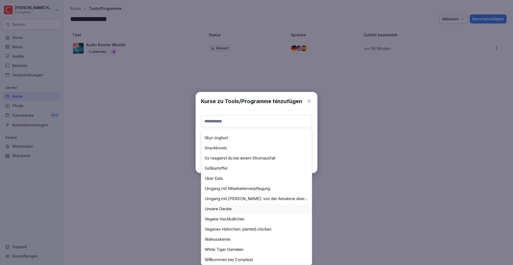
scroll to position [664, 0]
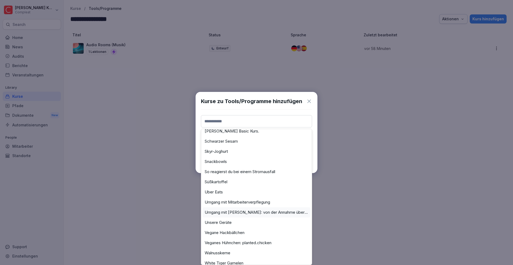
click at [216, 211] on label "Umgang mit [PERSON_NAME]: von der Annahme über die Lagerung bis zur Entsorgung" at bounding box center [257, 212] width 104 height 5
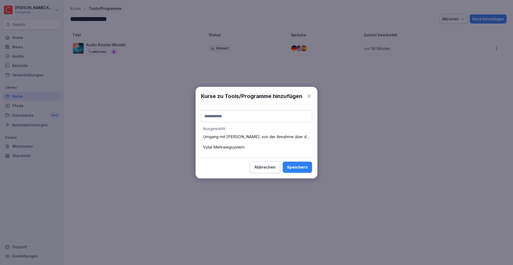
click at [298, 167] on div "Speichern" at bounding box center [297, 167] width 21 height 6
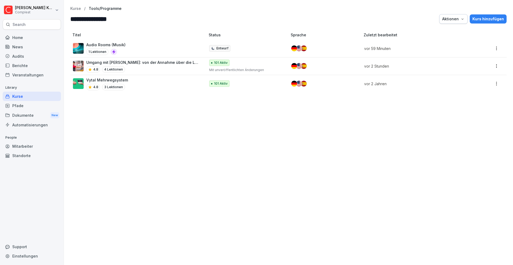
click at [475, 17] on div "Kurs hinzufügen" at bounding box center [489, 19] width 32 height 6
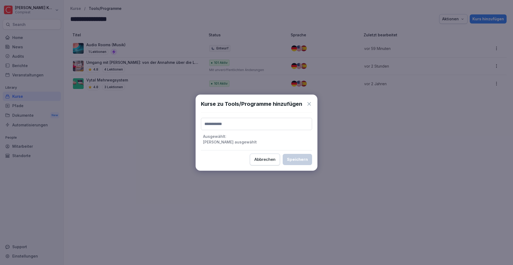
click at [278, 121] on input at bounding box center [256, 124] width 111 height 12
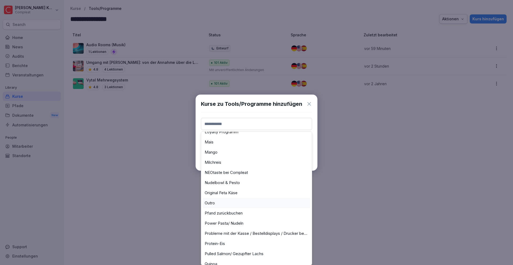
scroll to position [412, 0]
click at [241, 173] on label "NEOtaste bei Compleat" at bounding box center [226, 173] width 43 height 5
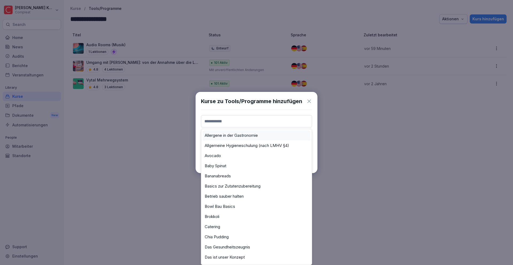
click at [258, 122] on input at bounding box center [256, 121] width 111 height 12
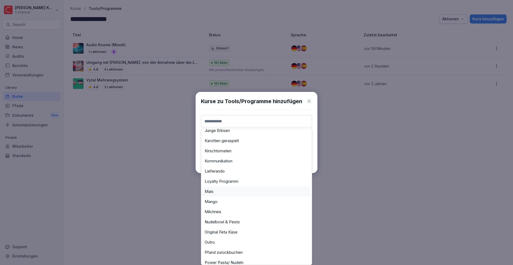
scroll to position [359, 0]
click at [235, 182] on label "Loyalty Programm" at bounding box center [222, 182] width 34 height 5
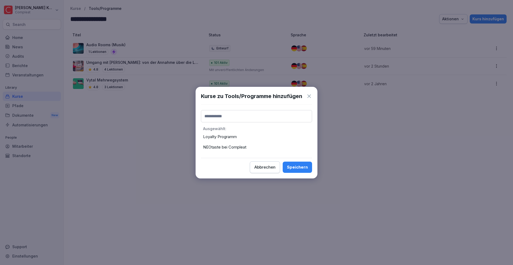
click at [254, 115] on input at bounding box center [256, 116] width 111 height 12
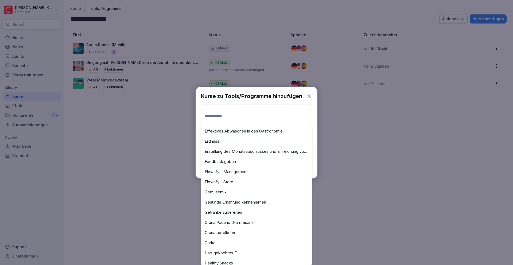
scroll to position [190, 0]
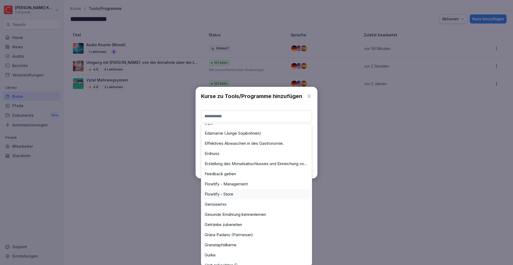
click at [233, 195] on label "Flowtify - Store" at bounding box center [219, 194] width 29 height 5
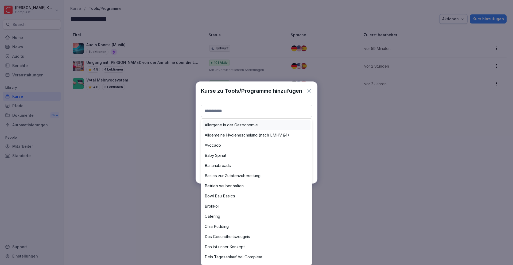
click at [225, 114] on input at bounding box center [256, 111] width 111 height 12
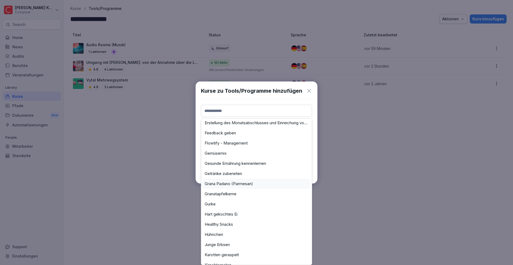
scroll to position [224, 0]
click at [222, 144] on label "Flowtify - Management" at bounding box center [226, 144] width 43 height 5
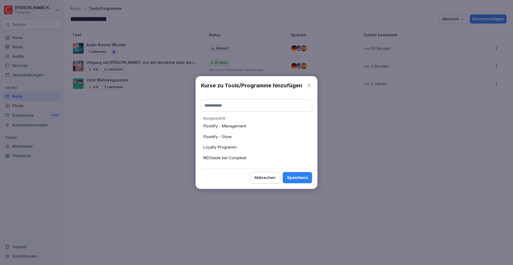
click at [211, 106] on input at bounding box center [256, 105] width 111 height 12
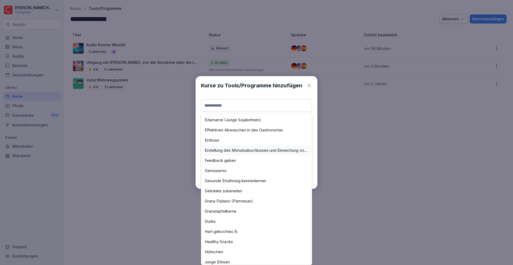
scroll to position [192, 0]
click at [244, 152] on label "Erstellung des Monatsabschlusses und Einreichung von Umsatzmeldungen" at bounding box center [257, 150] width 104 height 5
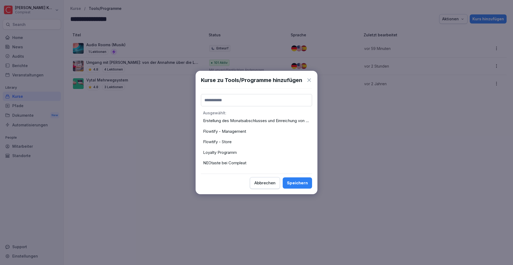
click at [234, 105] on input at bounding box center [256, 100] width 111 height 12
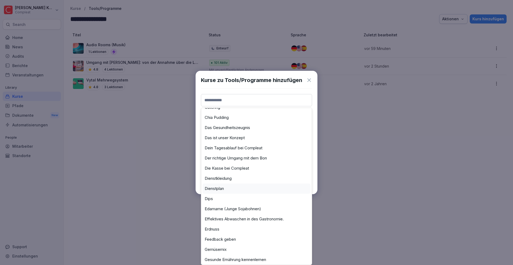
scroll to position [98, 0]
click at [243, 188] on div "Dienstplan" at bounding box center [257, 189] width 108 height 10
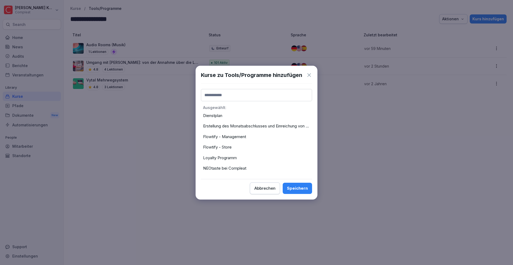
drag, startPoint x: 301, startPoint y: 186, endPoint x: 299, endPoint y: 184, distance: 3.4
click at [301, 186] on div "Speichern" at bounding box center [297, 188] width 21 height 6
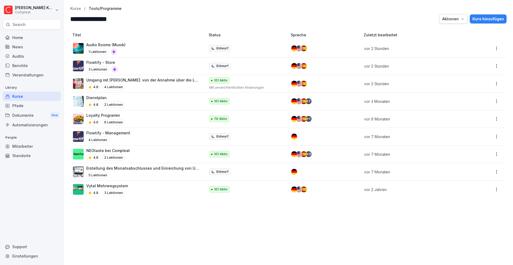
click at [490, 17] on div "Kurs hinzufügen" at bounding box center [489, 19] width 32 height 6
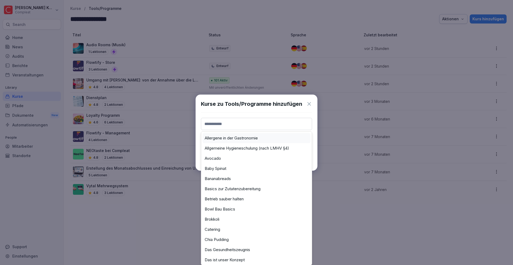
click at [265, 127] on input at bounding box center [256, 124] width 111 height 12
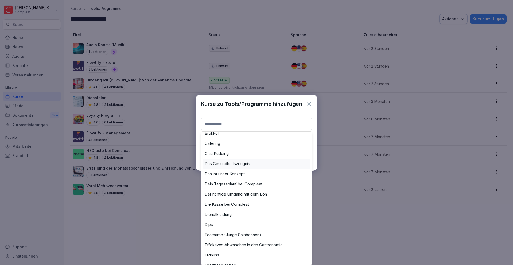
scroll to position [87, 0]
click at [238, 164] on label "Das Gesundheitszeugnis" at bounding box center [227, 163] width 45 height 5
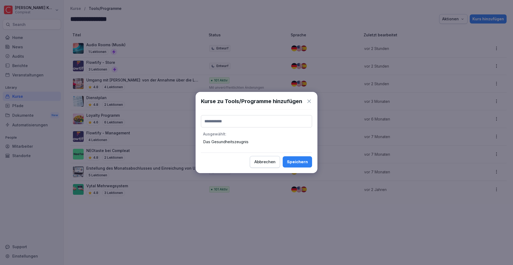
click at [308, 160] on button "Speichern" at bounding box center [297, 161] width 29 height 11
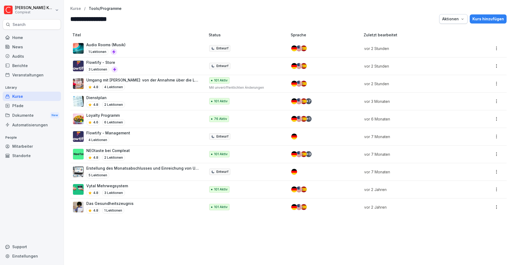
click at [476, 21] on div "Kurs hinzufügen" at bounding box center [489, 19] width 32 height 6
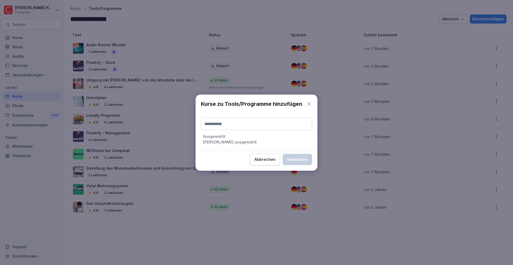
click at [298, 129] on input at bounding box center [256, 124] width 111 height 12
click at [308, 103] on icon at bounding box center [309, 104] width 6 height 6
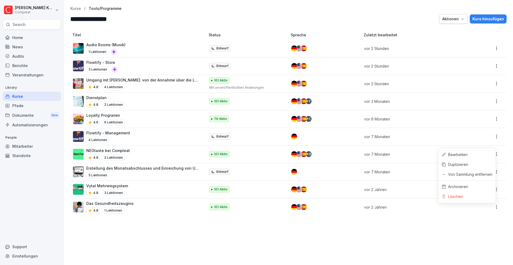
click at [492, 209] on html "**********" at bounding box center [256, 132] width 513 height 265
click at [457, 177] on div "Von Sammlung entfernen" at bounding box center [470, 175] width 44 height 6
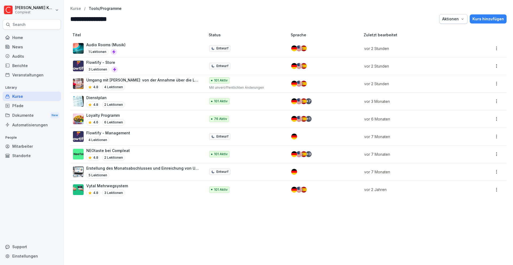
click at [24, 99] on div "Kurse" at bounding box center [32, 96] width 58 height 9
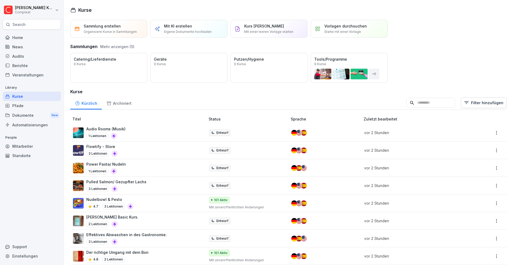
click at [126, 45] on button "Mehr anzeigen (5)" at bounding box center [117, 47] width 34 height 6
click at [0, 0] on div "Öffnen" at bounding box center [0, 0] width 0 height 0
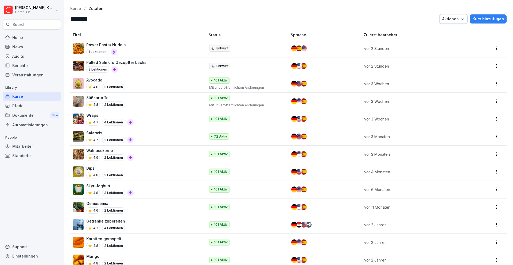
click at [492, 19] on div "Kurs hinzufügen" at bounding box center [489, 19] width 32 height 6
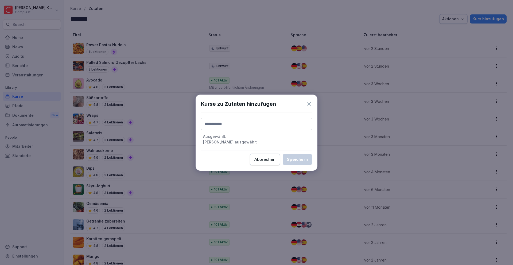
click at [235, 118] on input at bounding box center [256, 124] width 111 height 12
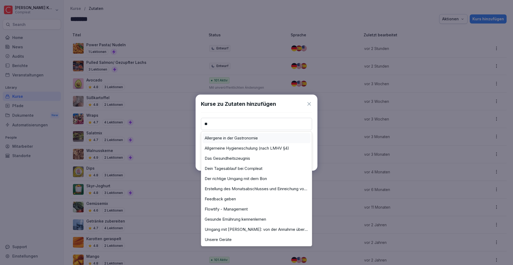
type input "*"
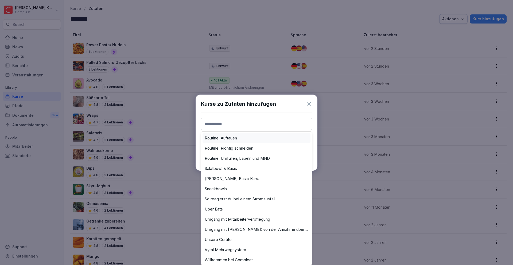
scroll to position [340, 0]
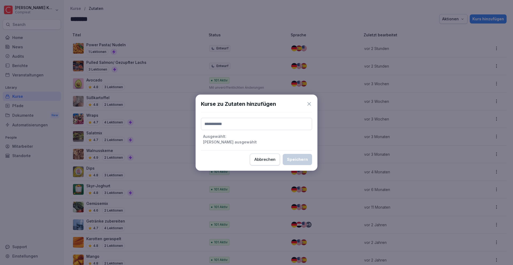
click at [312, 106] on icon at bounding box center [309, 104] width 6 height 6
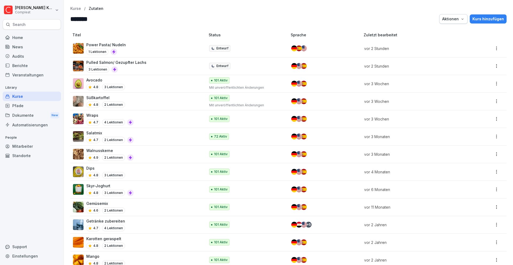
click at [40, 98] on div "Kurse" at bounding box center [32, 96] width 58 height 9
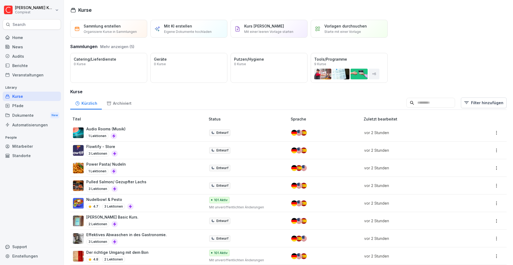
click at [122, 46] on button "Mehr anzeigen (5)" at bounding box center [117, 47] width 34 height 6
click at [0, 0] on div "Öffnen" at bounding box center [0, 0] width 0 height 0
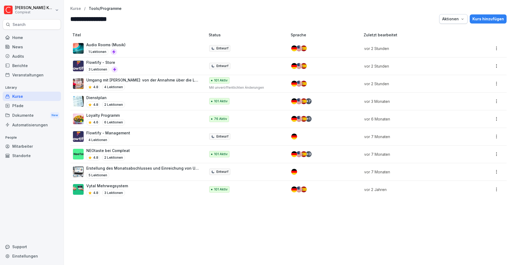
click at [473, 16] on div "Kurs hinzufügen" at bounding box center [489, 19] width 32 height 6
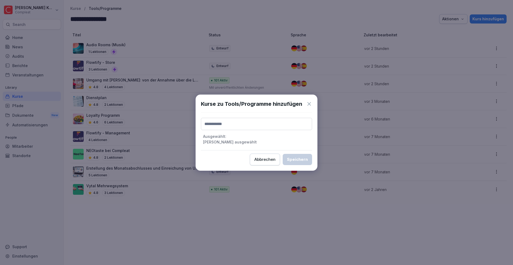
click at [226, 122] on input at bounding box center [256, 124] width 111 height 12
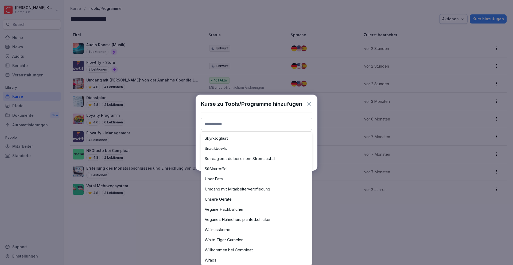
scroll to position [625, 0]
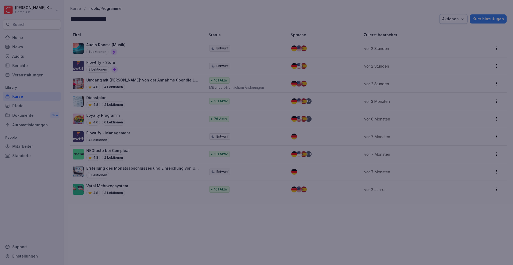
click at [186, 212] on div at bounding box center [256, 132] width 513 height 265
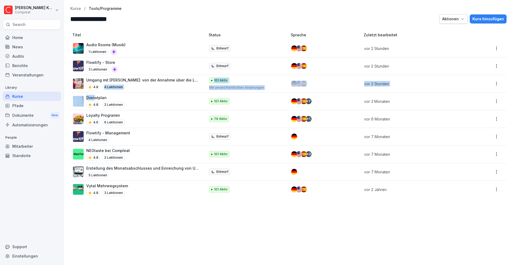
drag, startPoint x: 97, startPoint y: 96, endPoint x: 65, endPoint y: 103, distance: 32.4
click at [81, 106] on tbody "Audio Rooms (Musik) 1 Lektionen Entwurf vor 2 Stunden Flowtify - Store 3 Lektio…" at bounding box center [288, 119] width 436 height 158
click at [55, 98] on div "Kurse" at bounding box center [32, 96] width 58 height 9
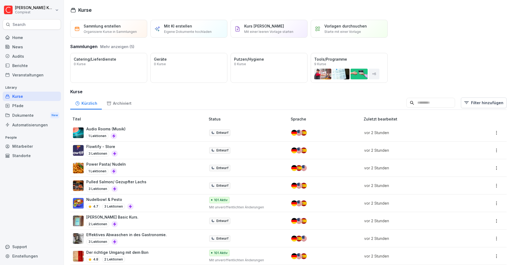
click at [0, 0] on div "Öffnen" at bounding box center [0, 0] width 0 height 0
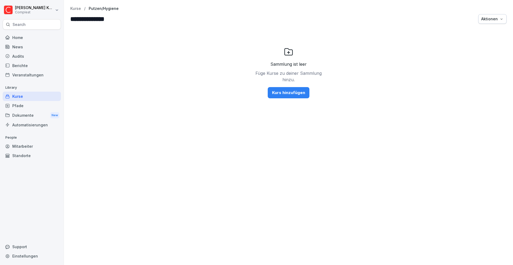
click at [275, 92] on div "Kurs hinzufügen" at bounding box center [288, 93] width 33 height 6
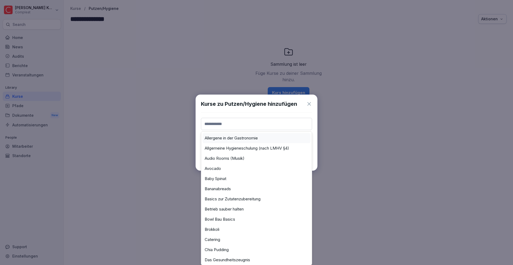
click at [249, 123] on input at bounding box center [256, 124] width 111 height 12
click at [254, 137] on label "Allergene in der Gastronomie" at bounding box center [231, 138] width 53 height 5
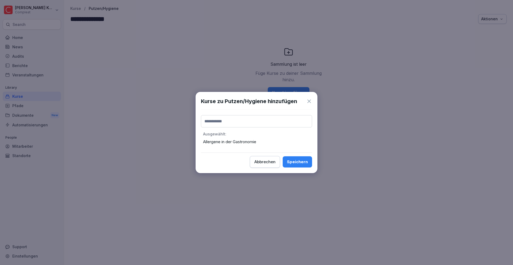
click at [250, 116] on input at bounding box center [256, 121] width 111 height 12
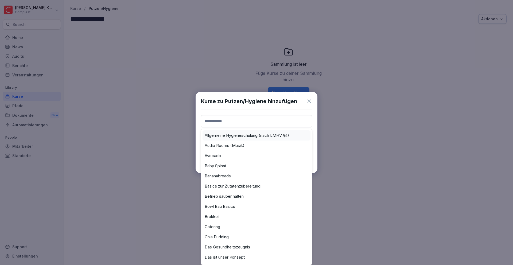
click at [238, 135] on label "Allgemeine Hygieneschulung (nach LMHV §4)" at bounding box center [247, 135] width 84 height 5
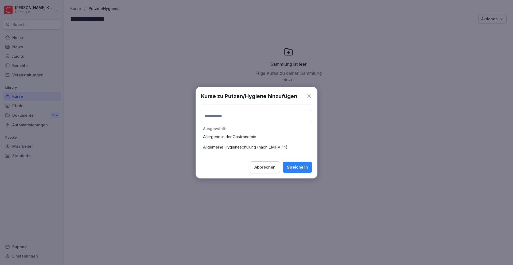
click at [242, 117] on input at bounding box center [256, 116] width 111 height 12
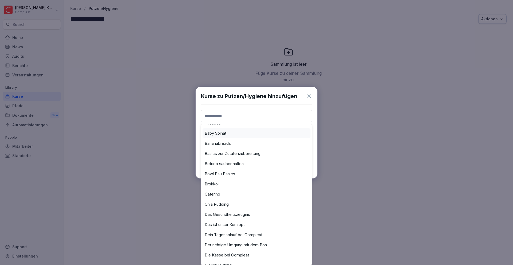
scroll to position [25, 0]
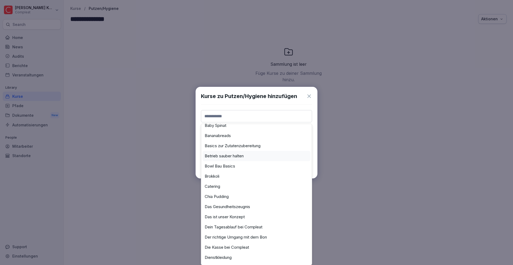
click at [223, 156] on label "Betrieb sauber halten" at bounding box center [224, 156] width 39 height 5
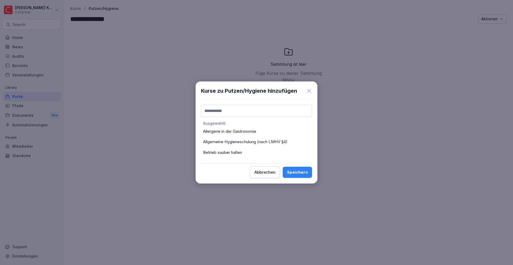
click at [238, 112] on input at bounding box center [256, 111] width 111 height 12
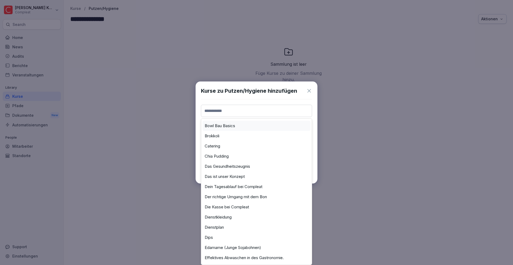
scroll to position [55, 0]
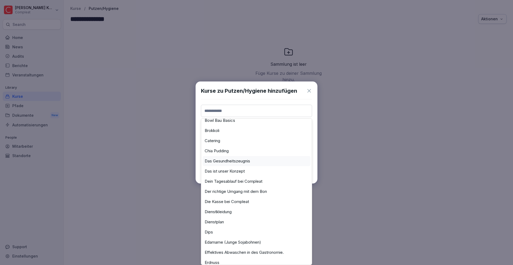
click at [232, 160] on label "Das Gesundheitszeugnis" at bounding box center [227, 161] width 45 height 5
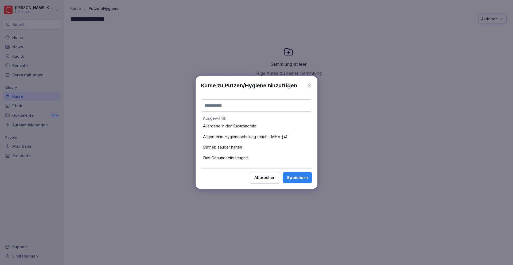
click at [242, 109] on input at bounding box center [256, 105] width 111 height 12
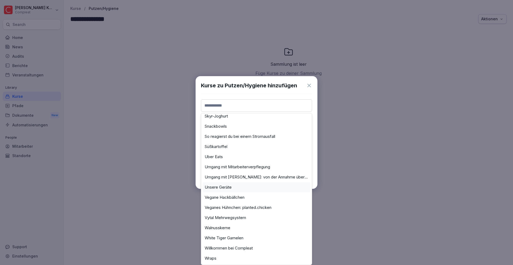
scroll to position [657, 0]
click at [276, 106] on input at bounding box center [256, 105] width 111 height 12
click at [287, 93] on div "Kurse zu Putzen/Hygiene hinzufügen Audio Rooms (Musik) Avocado Baby Spinat Bana…" at bounding box center [257, 132] width 122 height 113
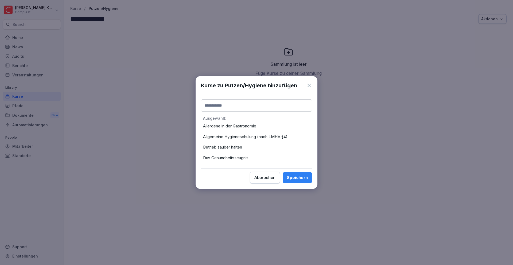
click at [296, 177] on div "Speichern" at bounding box center [297, 178] width 21 height 6
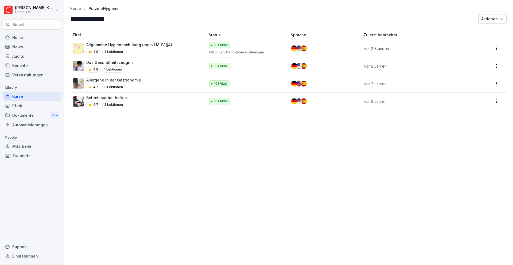
click at [30, 95] on div "Kurse" at bounding box center [32, 96] width 58 height 9
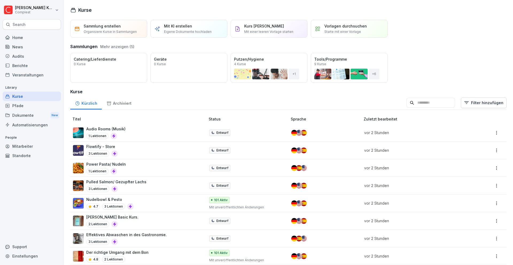
click at [0, 0] on div "Öffnen" at bounding box center [0, 0] width 0 height 0
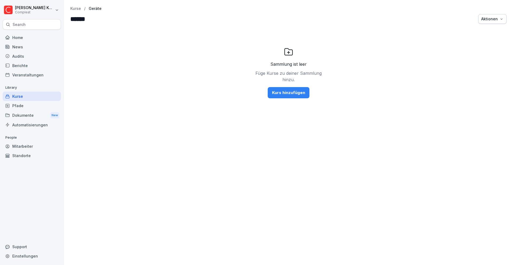
click at [279, 92] on div "Kurs hinzufügen" at bounding box center [288, 93] width 33 height 6
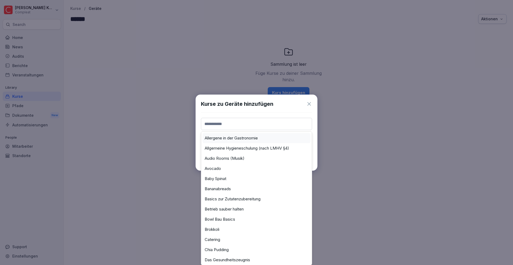
click at [222, 130] on input at bounding box center [256, 124] width 111 height 12
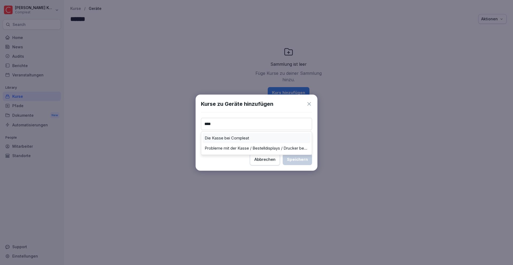
type input "****"
click at [247, 136] on label "Die Kasse bei Compleat" at bounding box center [227, 138] width 44 height 5
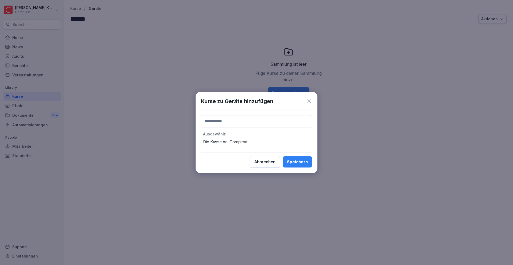
click at [244, 126] on input at bounding box center [256, 121] width 111 height 12
type input "****"
click at [247, 134] on label "Probleme mit der Kasse / Bestelldisplays / Drucker beheben" at bounding box center [257, 135] width 104 height 5
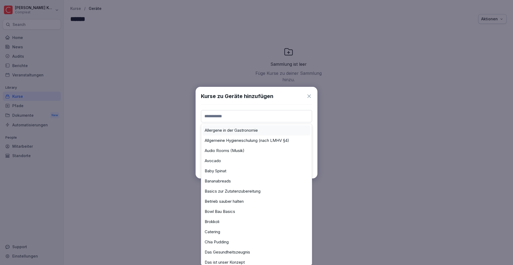
click at [230, 119] on input at bounding box center [256, 116] width 111 height 12
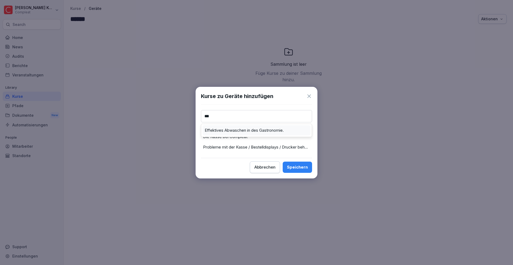
type input "***"
click at [229, 129] on label "Effektives Abwaschen in des Gastronomie." at bounding box center [244, 130] width 79 height 5
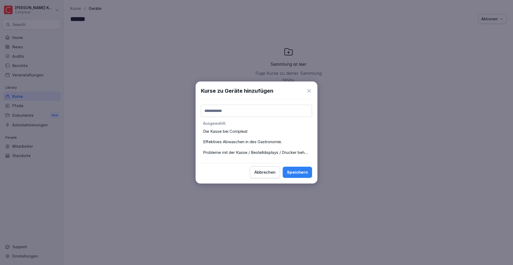
click at [227, 113] on input at bounding box center [256, 111] width 111 height 12
type input "***"
click at [238, 134] on label "Sato Drucker Basic Kurs." at bounding box center [232, 135] width 55 height 5
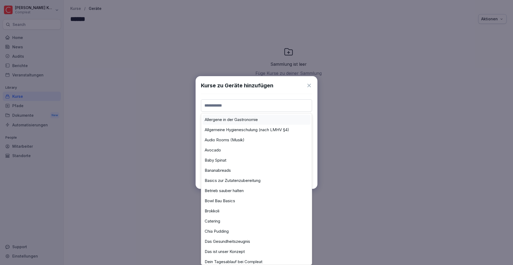
click at [235, 107] on input at bounding box center [256, 105] width 111 height 12
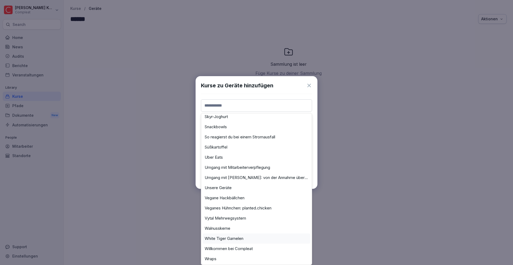
scroll to position [649, 0]
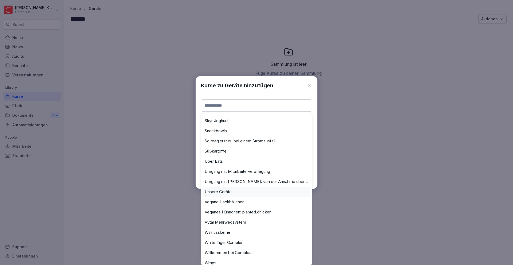
click at [222, 191] on label "Unsere Geräte" at bounding box center [218, 191] width 27 height 5
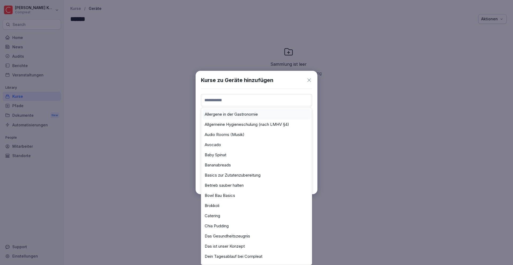
click at [235, 100] on input at bounding box center [256, 100] width 111 height 12
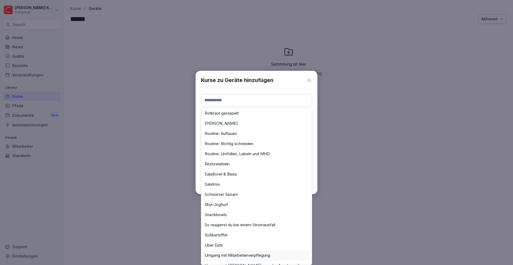
scroll to position [559, 0]
click at [233, 224] on label "So reagierst du bei einem Stromausfall" at bounding box center [240, 225] width 71 height 5
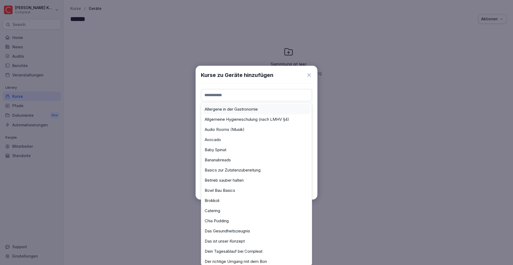
click at [261, 96] on input at bounding box center [256, 95] width 111 height 12
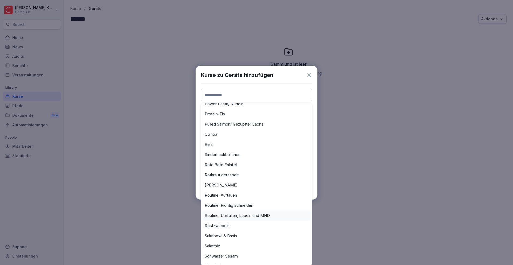
scroll to position [491, 0]
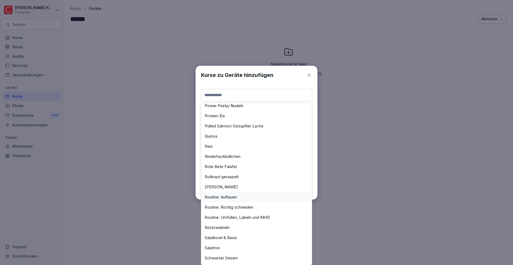
click at [225, 197] on label "Routine: Auftauen" at bounding box center [221, 197] width 32 height 5
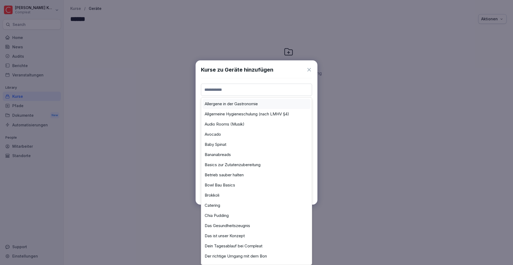
click at [241, 92] on input at bounding box center [256, 90] width 111 height 12
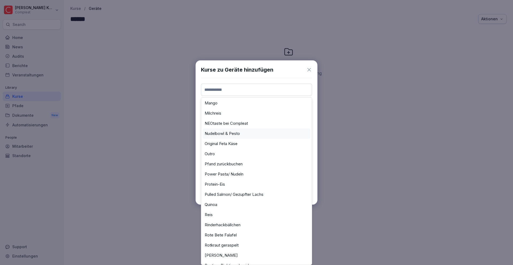
scroll to position [419, 0]
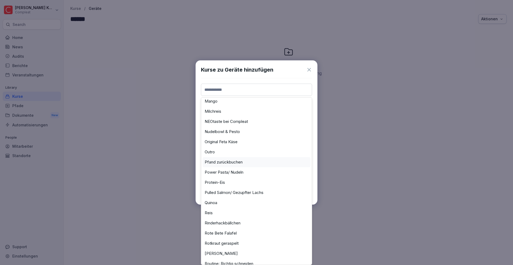
click at [223, 163] on label "Pfand zurückbuchen" at bounding box center [224, 162] width 38 height 5
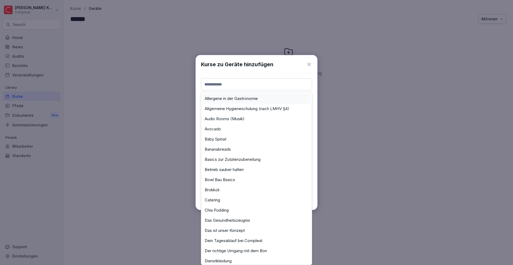
click at [239, 86] on input at bounding box center [256, 84] width 111 height 12
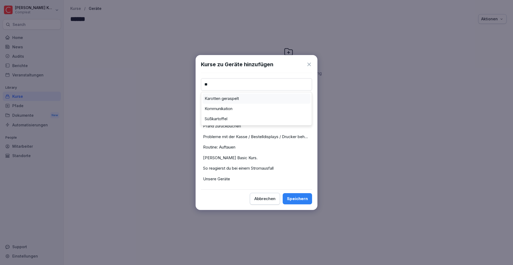
type input "*"
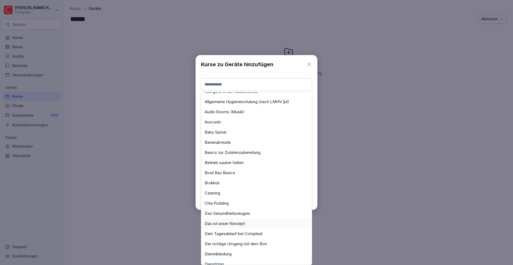
scroll to position [0, 0]
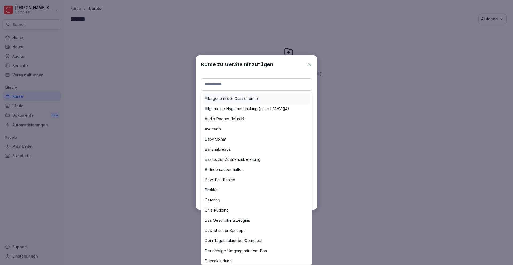
click at [224, 83] on input at bounding box center [256, 84] width 111 height 12
click at [297, 73] on div "Kurse zu Geräte hinzufügen Allergene in der Gastronomie Allgemeine Hygieneschul…" at bounding box center [257, 132] width 122 height 155
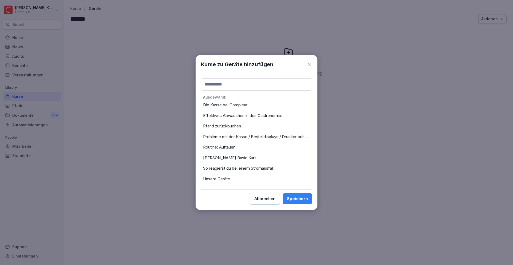
click at [295, 197] on div "Speichern" at bounding box center [297, 199] width 21 height 6
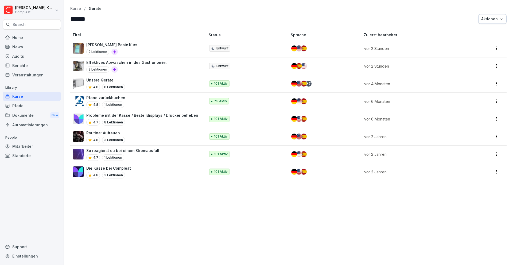
click at [44, 96] on div "Kurse" at bounding box center [32, 96] width 58 height 9
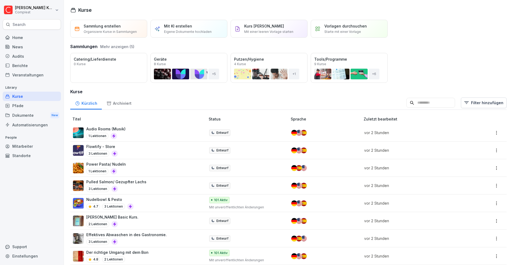
click at [126, 47] on button "Mehr anzeigen (5)" at bounding box center [117, 47] width 34 height 6
click at [0, 0] on div "Öffnen" at bounding box center [0, 0] width 0 height 0
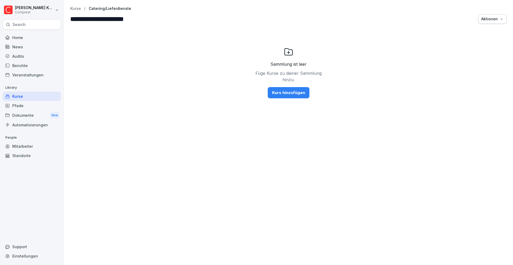
click at [303, 92] on button "Kurs hinzufügen" at bounding box center [289, 92] width 42 height 11
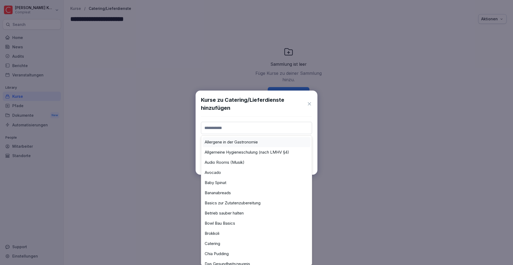
click at [270, 129] on input at bounding box center [256, 128] width 111 height 12
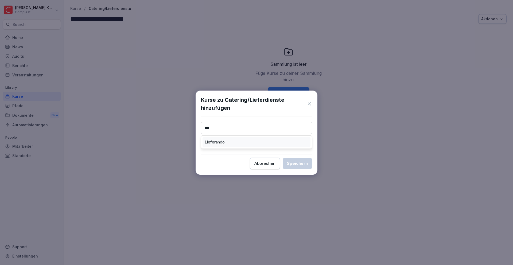
type input "***"
click at [247, 144] on div "Lieferando" at bounding box center [257, 142] width 108 height 10
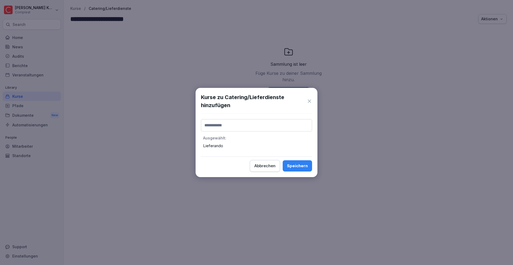
click at [241, 126] on input at bounding box center [256, 125] width 111 height 12
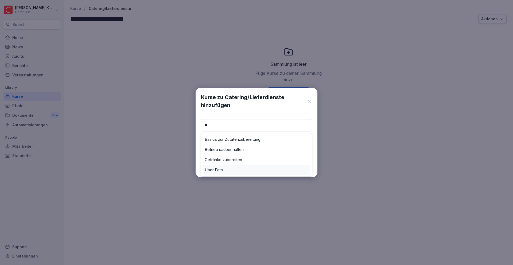
type input "**"
click at [228, 168] on div "Uber Eats" at bounding box center [257, 170] width 108 height 10
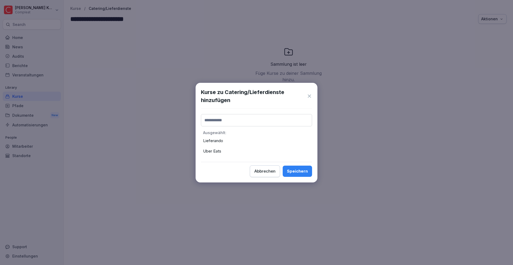
click at [217, 119] on input at bounding box center [256, 120] width 111 height 12
type input "**"
drag, startPoint x: 219, startPoint y: 146, endPoint x: 218, endPoint y: 141, distance: 5.4
click at [218, 146] on label "Catering" at bounding box center [213, 144] width 16 height 5
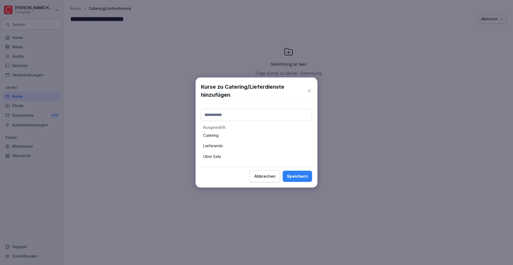
click at [218, 115] on input at bounding box center [256, 115] width 111 height 12
type input "*"
type input "***"
click at [230, 128] on div "Chia Pudding" at bounding box center [257, 129] width 108 height 10
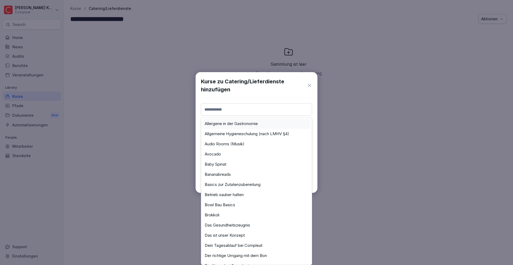
click at [228, 109] on input at bounding box center [256, 109] width 111 height 12
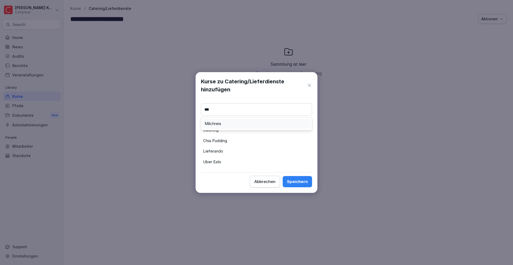
type input "***"
click at [229, 122] on div "Milchreis" at bounding box center [257, 124] width 108 height 10
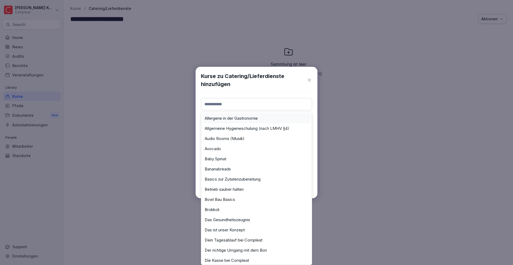
click at [225, 105] on input at bounding box center [256, 104] width 111 height 12
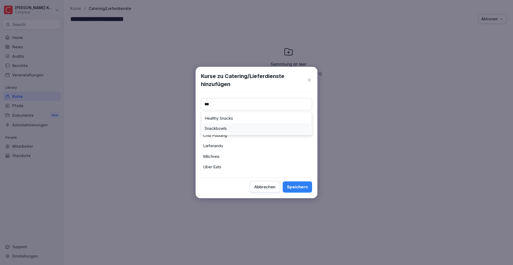
type input "***"
click at [225, 128] on label "Snackbowls" at bounding box center [216, 128] width 22 height 5
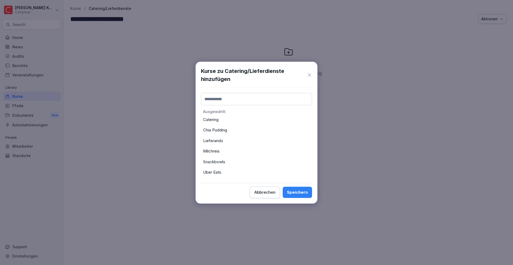
click at [227, 99] on input at bounding box center [256, 99] width 111 height 12
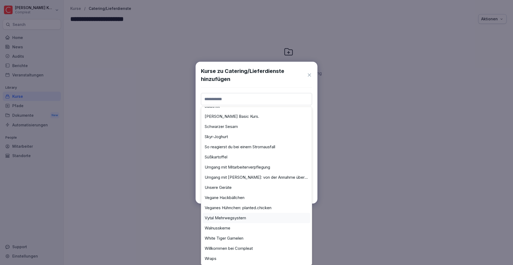
scroll to position [630, 0]
click at [216, 256] on label "Wraps" at bounding box center [211, 258] width 12 height 5
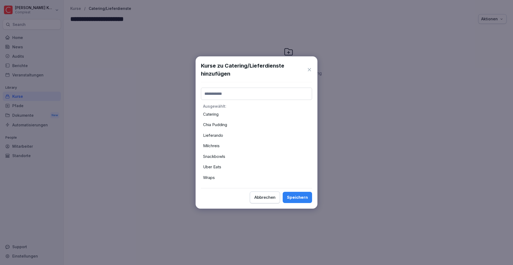
click at [292, 195] on div "Speichern" at bounding box center [297, 198] width 21 height 6
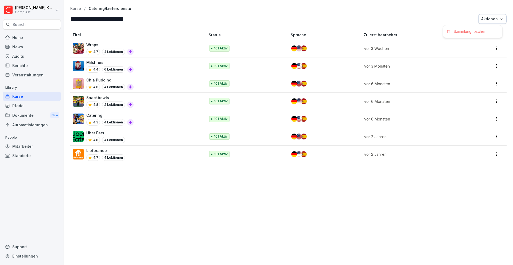
click at [498, 22] on button "Aktionen" at bounding box center [492, 19] width 28 height 10
click at [500, 20] on icon "button" at bounding box center [502, 19] width 4 height 4
click at [53, 96] on div "Kurse" at bounding box center [32, 96] width 58 height 9
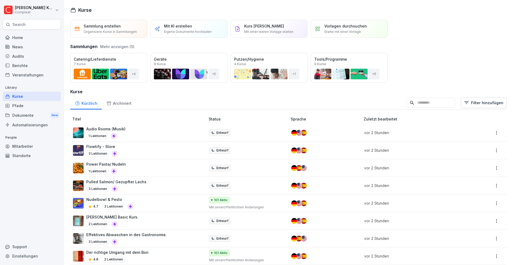
click at [0, 0] on div "Öffnen" at bounding box center [0, 0] width 0 height 0
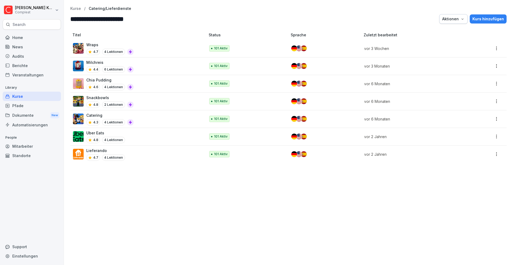
click at [489, 16] on div "Kurs hinzufügen" at bounding box center [489, 19] width 32 height 6
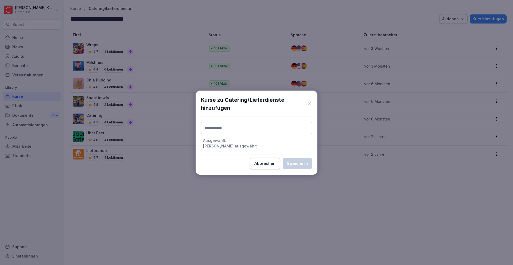
click at [254, 129] on input at bounding box center [256, 128] width 111 height 12
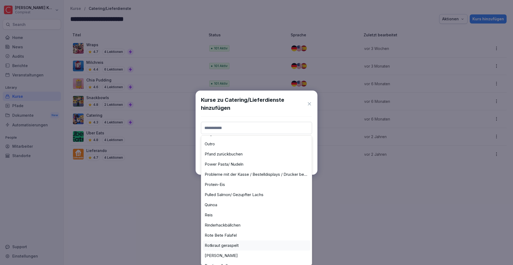
scroll to position [445, 0]
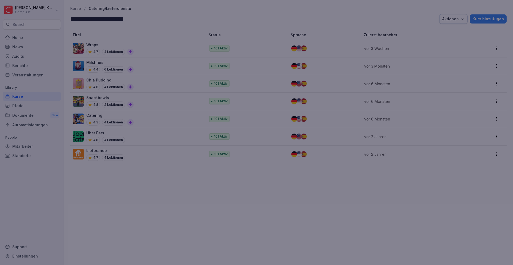
click at [320, 100] on div at bounding box center [256, 132] width 513 height 265
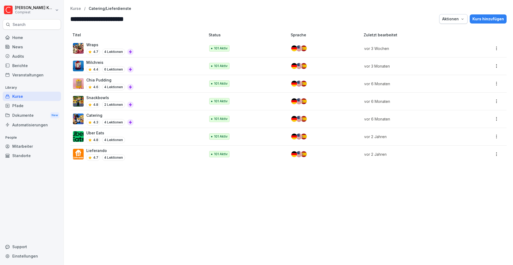
click at [19, 95] on div "Kurse" at bounding box center [32, 96] width 58 height 9
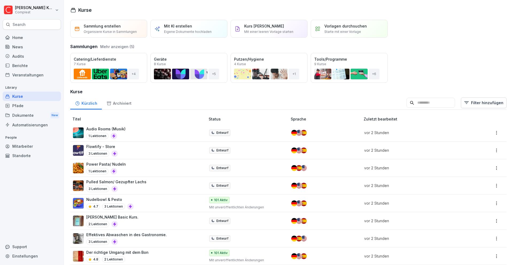
click at [0, 0] on div "Öffnen" at bounding box center [0, 0] width 0 height 0
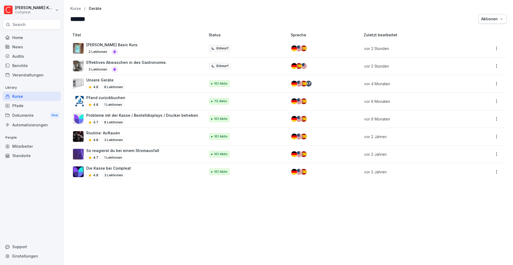
click at [196, 15] on form "******" at bounding box center [273, 19] width 406 height 10
click at [45, 92] on div "Kurse" at bounding box center [32, 96] width 58 height 9
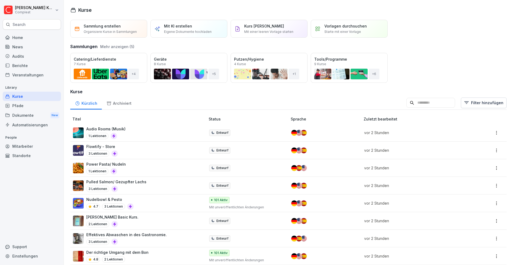
click at [0, 0] on div "Öffnen" at bounding box center [0, 0] width 0 height 0
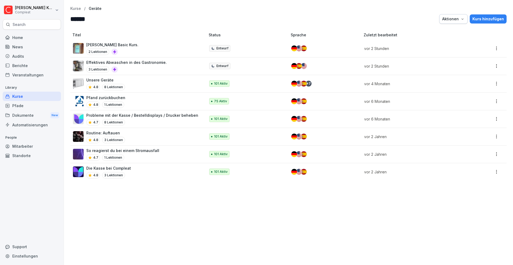
click at [489, 19] on div "Kurs hinzufügen" at bounding box center [489, 19] width 32 height 6
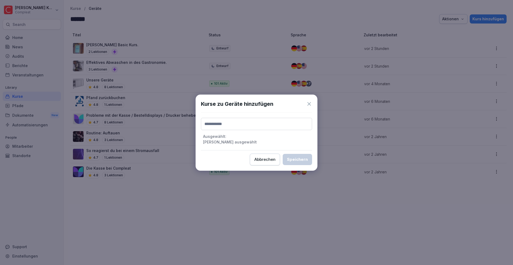
click at [225, 122] on input at bounding box center [256, 124] width 111 height 12
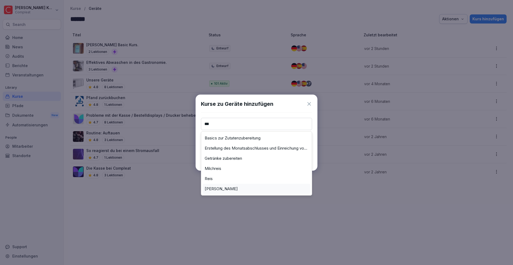
type input "***"
click at [217, 191] on label "Routine Reiskocher" at bounding box center [221, 189] width 33 height 5
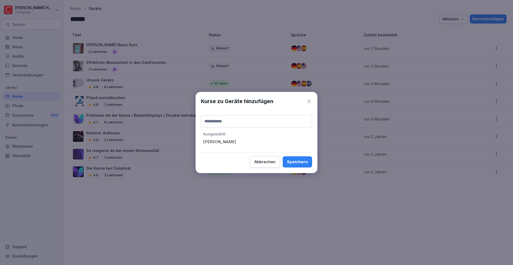
click at [299, 160] on div "Speichern" at bounding box center [297, 162] width 21 height 6
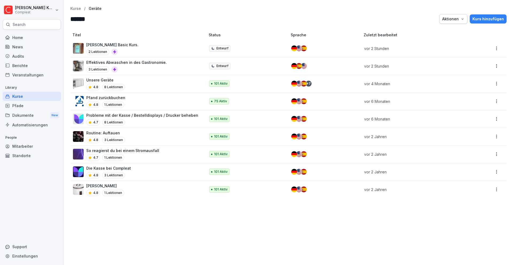
click at [45, 97] on div "Kurse" at bounding box center [32, 96] width 58 height 9
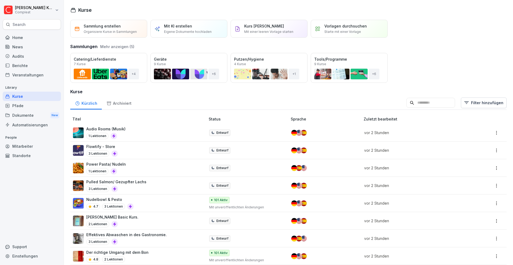
click at [0, 0] on button "Öffnen" at bounding box center [0, 0] width 0 height 0
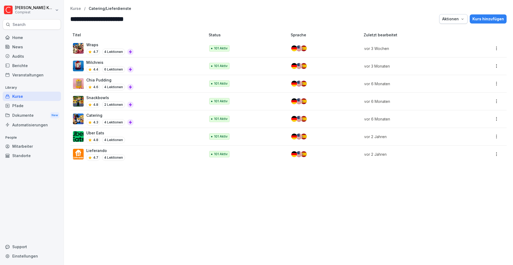
click at [483, 18] on div "Kurs hinzufügen" at bounding box center [489, 19] width 32 height 6
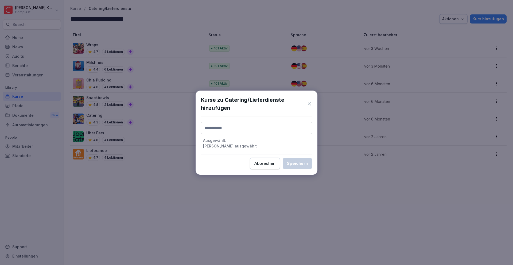
click at [229, 134] on div "Ausgewählt : Keine Kurse ausgewählt" at bounding box center [256, 135] width 111 height 27
click at [229, 130] on input at bounding box center [256, 128] width 111 height 12
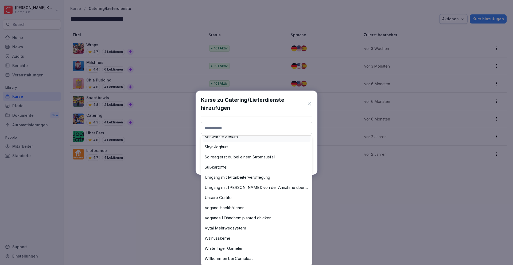
scroll to position [641, 0]
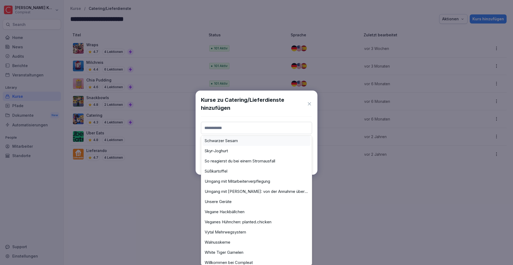
click at [237, 129] on input at bounding box center [256, 128] width 111 height 12
click at [276, 109] on h1 "Kurse zu Catering/Lieferdienste hinzufügen" at bounding box center [254, 104] width 106 height 16
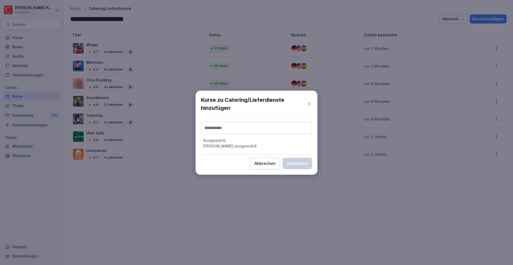
click at [265, 166] on div "Abbrechen" at bounding box center [264, 164] width 21 height 6
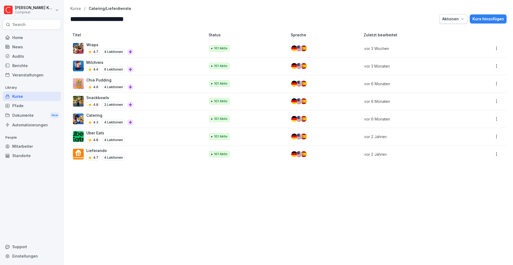
click at [29, 96] on div "Kurse" at bounding box center [32, 96] width 58 height 9
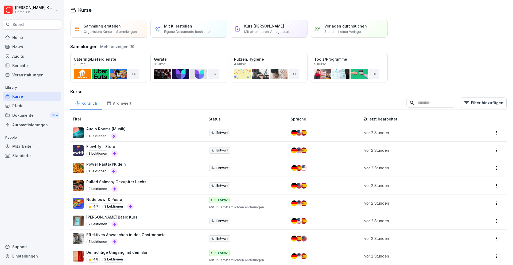
click at [115, 45] on button "Mehr anzeigen (5)" at bounding box center [117, 47] width 34 height 6
click at [108, 32] on p "Organisiere Kurse in Sammlungen" at bounding box center [110, 31] width 53 height 5
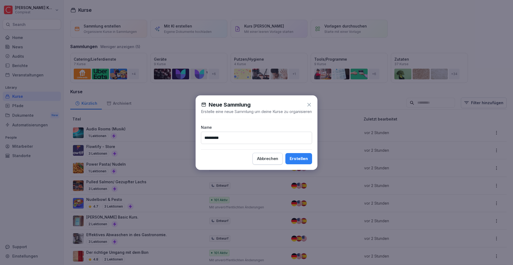
type input "*********"
click at [299, 161] on div "Erstellen" at bounding box center [299, 159] width 18 height 6
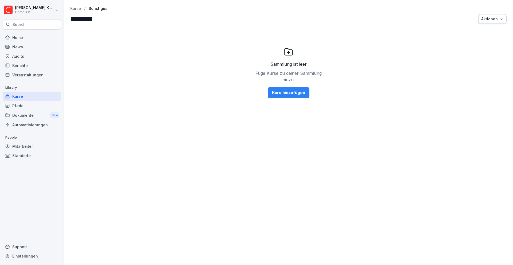
click at [292, 95] on div "Kurs hinzufügen" at bounding box center [288, 93] width 33 height 6
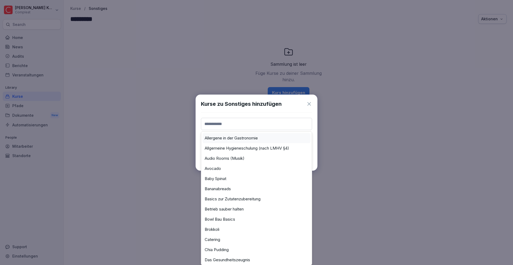
click at [249, 126] on input at bounding box center [256, 124] width 111 height 12
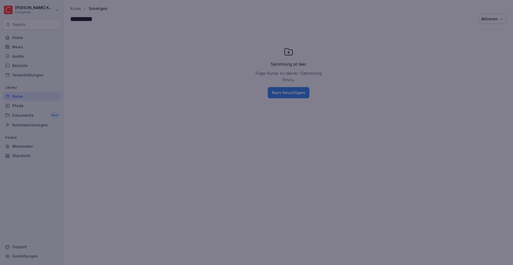
click at [305, 80] on div at bounding box center [256, 132] width 513 height 265
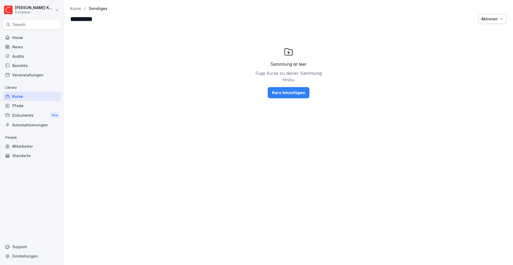
click at [32, 96] on div "Kurse" at bounding box center [32, 96] width 58 height 9
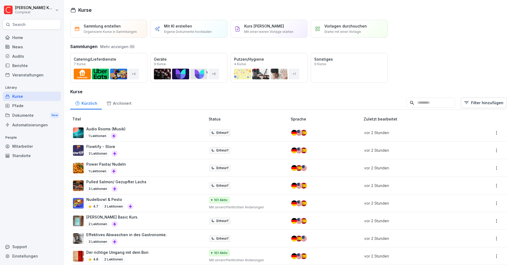
click at [0, 0] on div "Öffnen" at bounding box center [0, 0] width 0 height 0
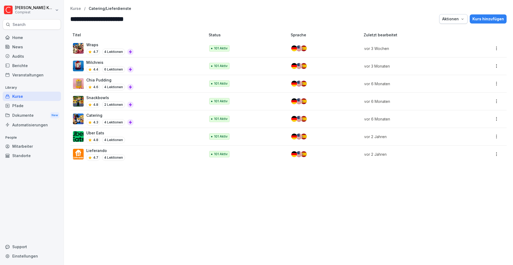
click at [479, 18] on div "Kurs hinzufügen" at bounding box center [489, 19] width 32 height 6
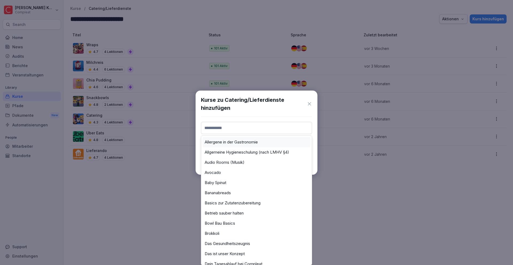
click at [234, 129] on input at bounding box center [256, 128] width 111 height 12
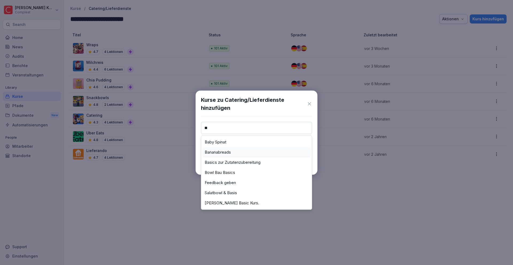
type input "**"
click at [230, 150] on label "Bananabreads" at bounding box center [218, 152] width 26 height 5
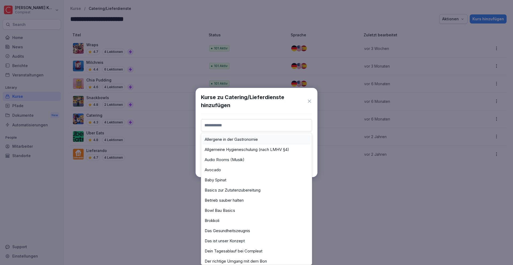
click at [230, 123] on input at bounding box center [256, 125] width 111 height 12
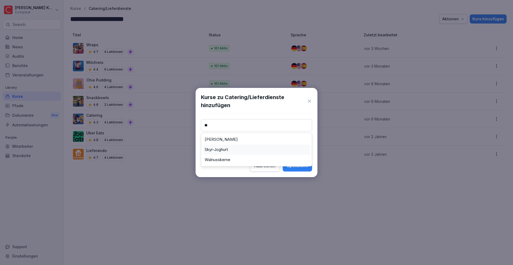
type input "**"
click at [239, 152] on div "Skyr-Joghurt" at bounding box center [257, 150] width 108 height 10
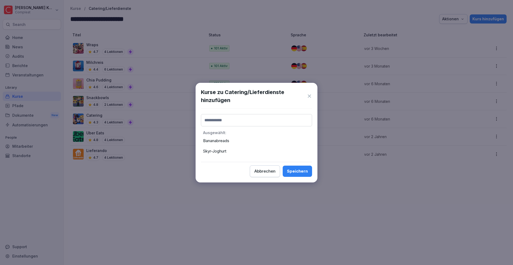
drag, startPoint x: 289, startPoint y: 170, endPoint x: 287, endPoint y: 166, distance: 4.9
click at [289, 170] on div "Speichern" at bounding box center [297, 171] width 21 height 6
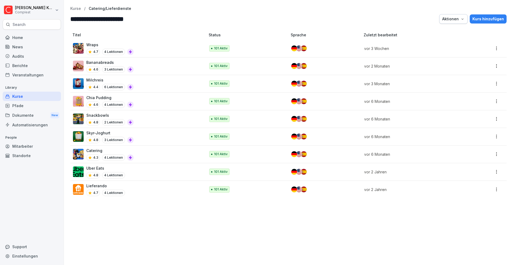
click at [44, 96] on div "Kurse" at bounding box center [32, 96] width 58 height 9
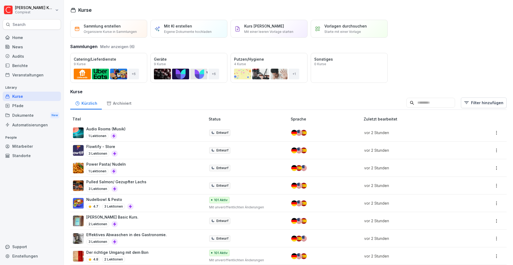
click at [104, 46] on button "Mehr anzeigen (6)" at bounding box center [117, 47] width 34 height 6
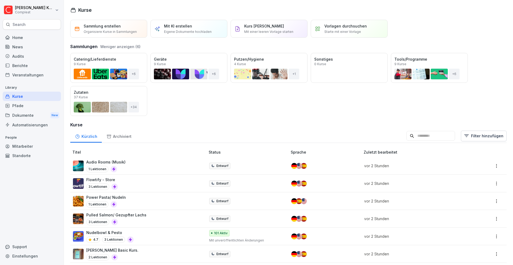
click at [0, 0] on button "Öffnen" at bounding box center [0, 0] width 0 height 0
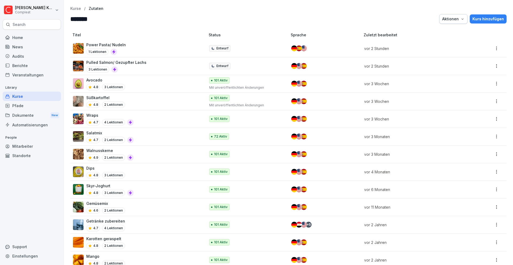
click at [490, 188] on html "Moritz Kohler Compleat Search Home News Audits Berichte Veranstaltungen Library…" at bounding box center [256, 132] width 513 height 265
click at [477, 218] on div "Von Sammlung entfernen" at bounding box center [470, 220] width 44 height 6
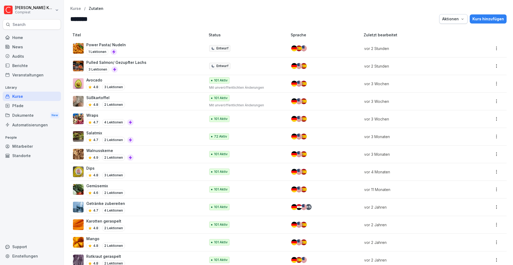
click at [39, 97] on div "Kurse" at bounding box center [32, 96] width 58 height 9
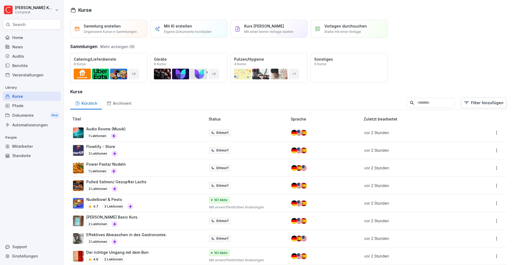
click at [0, 0] on div "Öffnen" at bounding box center [0, 0] width 0 height 0
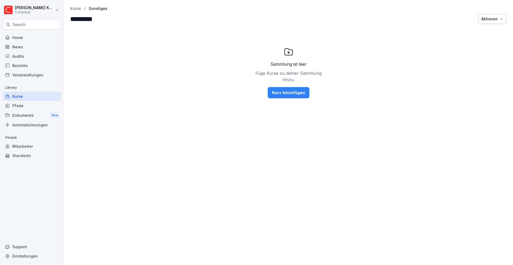
click at [283, 94] on div "Kurs hinzufügen" at bounding box center [288, 93] width 33 height 6
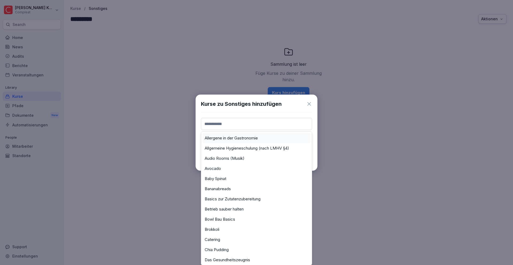
click at [250, 123] on input at bounding box center [256, 124] width 111 height 12
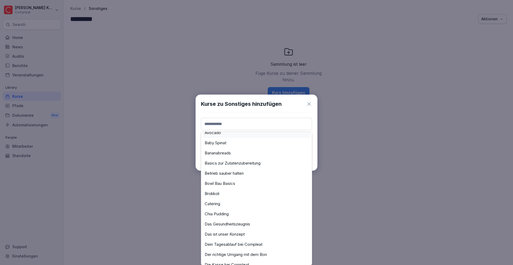
scroll to position [41, 0]
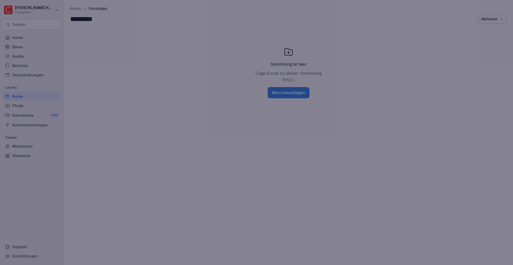
click at [156, 99] on div at bounding box center [256, 132] width 513 height 265
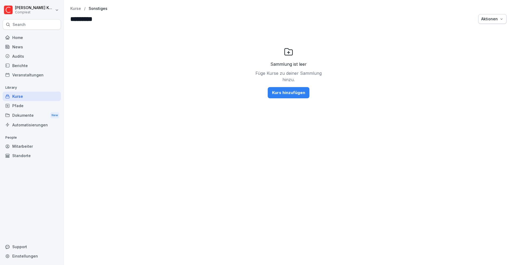
click at [106, 24] on input "*********" at bounding box center [102, 19] width 64 height 10
drag, startPoint x: 105, startPoint y: 21, endPoint x: 49, endPoint y: 23, distance: 56.1
click at [49, 23] on div "Moritz Kohler Compleat Search Home News Audits Berichte Veranstaltungen Library…" at bounding box center [256, 132] width 513 height 265
type input "******"
click at [272, 92] on div "Kurs hinzufügen" at bounding box center [288, 93] width 33 height 6
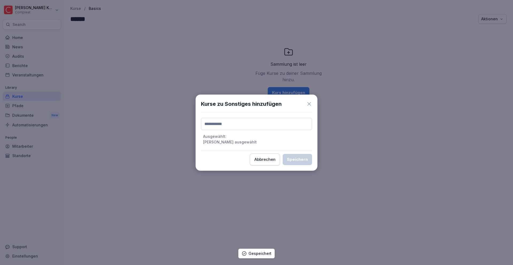
click at [256, 126] on input at bounding box center [256, 124] width 111 height 12
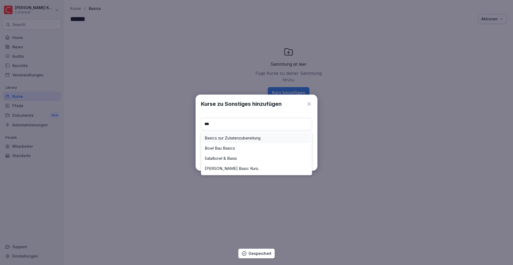
type input "***"
click at [235, 140] on label "Basics zur Zutatenzubereitung" at bounding box center [233, 138] width 56 height 5
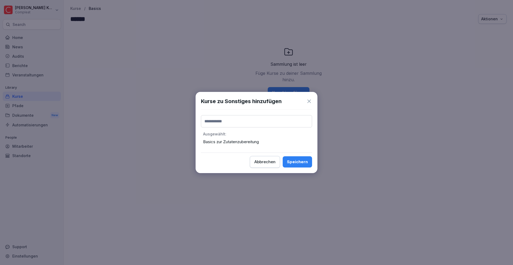
click at [232, 121] on input at bounding box center [256, 121] width 111 height 12
type input "***"
click at [231, 146] on label "Salatbowl & Basis" at bounding box center [221, 145] width 32 height 5
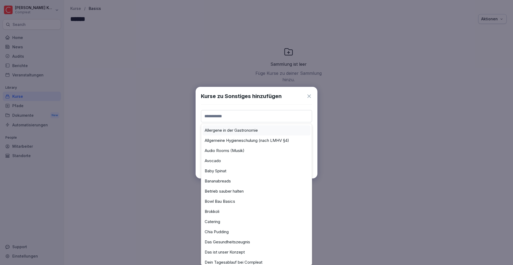
click at [229, 118] on input at bounding box center [256, 116] width 111 height 12
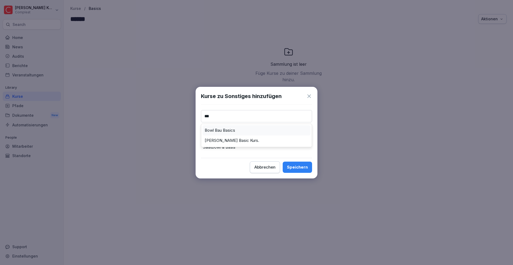
type input "***"
click at [230, 130] on label "Bowl Bau Basics" at bounding box center [220, 130] width 30 height 5
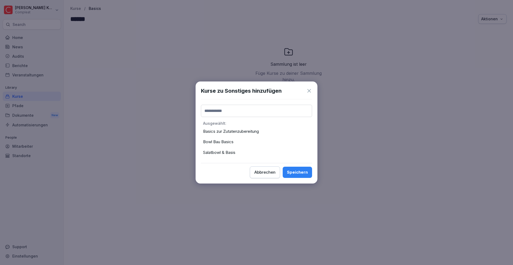
click at [251, 115] on input at bounding box center [256, 111] width 111 height 12
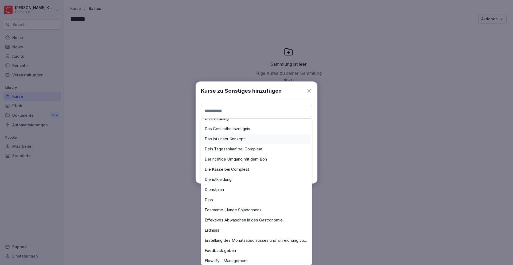
scroll to position [98, 0]
click at [230, 139] on label "Das ist unser Konzept" at bounding box center [225, 139] width 40 height 5
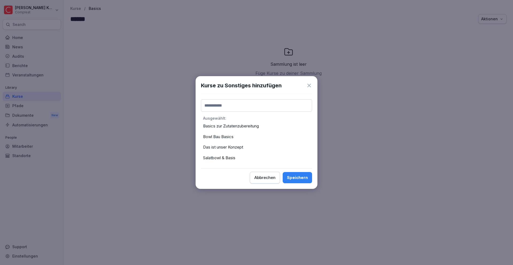
click at [303, 176] on div "Speichern" at bounding box center [297, 178] width 21 height 6
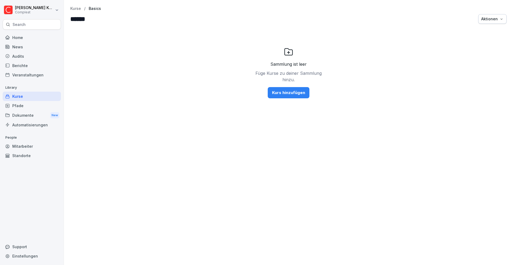
click at [80, 17] on input "******" at bounding box center [102, 19] width 64 height 10
click at [86, 17] on input "******" at bounding box center [102, 19] width 64 height 10
click at [90, 17] on input "******" at bounding box center [102, 19] width 64 height 10
type input "**********"
click at [288, 93] on div "Kurs hinzufügen" at bounding box center [288, 93] width 33 height 6
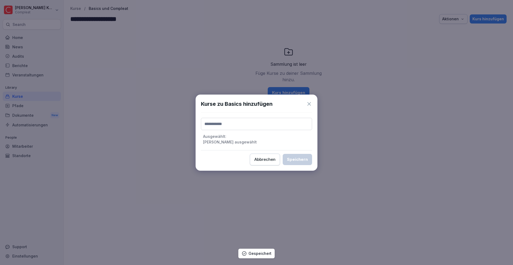
click at [265, 121] on input at bounding box center [256, 124] width 111 height 12
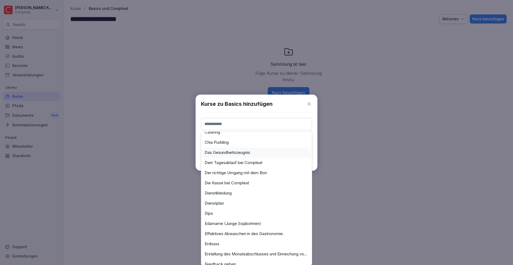
scroll to position [88, 0]
click at [242, 161] on label "Dein Tagesablauf bei Compleat" at bounding box center [234, 161] width 58 height 5
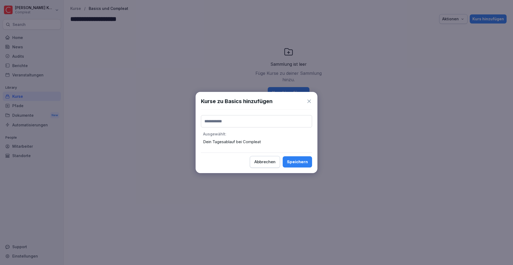
click at [245, 119] on input at bounding box center [256, 121] width 111 height 12
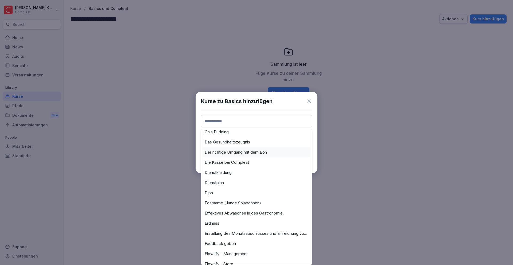
scroll to position [103, 0]
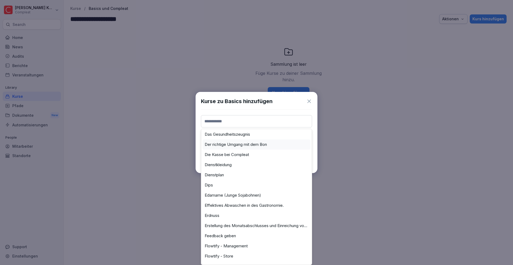
click at [236, 144] on label "Der richtige Umgang mit dem Bon" at bounding box center [236, 144] width 62 height 5
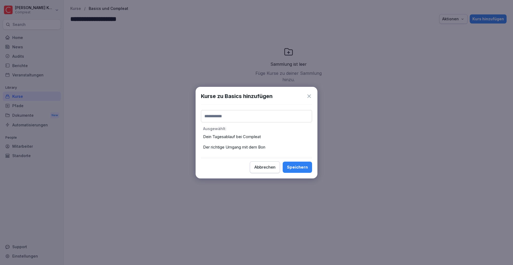
click at [234, 117] on input at bounding box center [256, 116] width 111 height 12
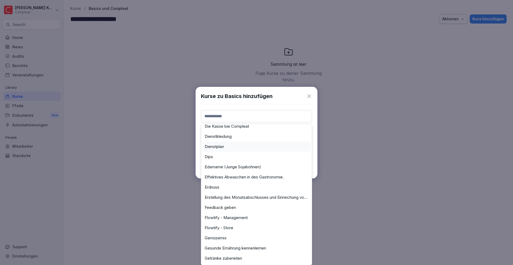
scroll to position [111, 0]
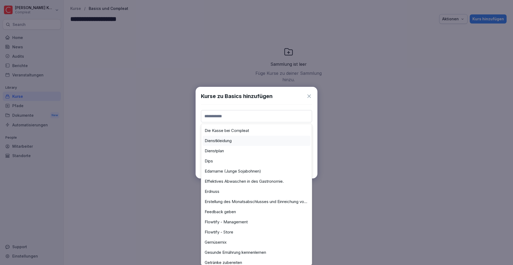
click at [229, 140] on label "Dienstkleidung" at bounding box center [218, 140] width 27 height 5
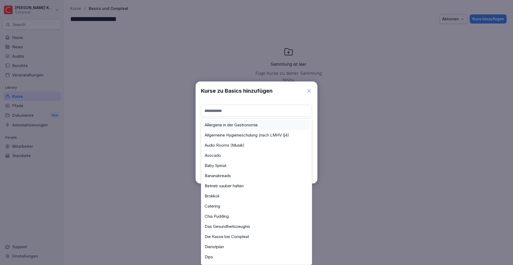
click at [229, 113] on input at bounding box center [256, 111] width 111 height 12
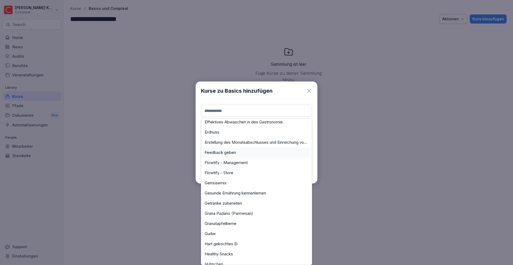
scroll to position [156, 0]
click at [236, 151] on div "Feedback geben" at bounding box center [257, 152] width 108 height 10
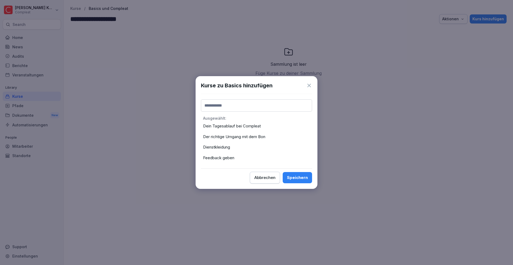
click at [235, 105] on input at bounding box center [256, 105] width 111 height 12
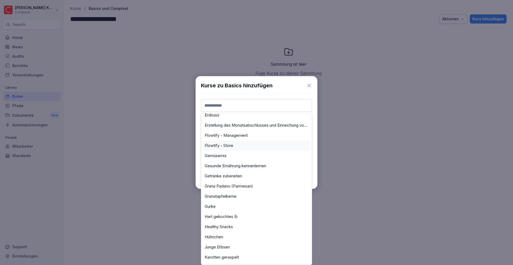
scroll to position [167, 0]
click at [231, 166] on label "Gesunde Ernährung kennenlernen" at bounding box center [235, 166] width 61 height 5
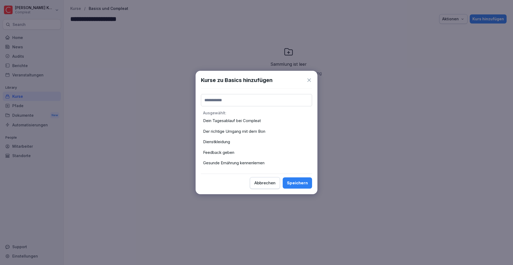
click at [238, 101] on input at bounding box center [256, 100] width 111 height 12
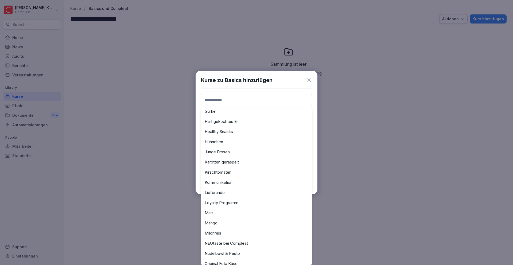
scroll to position [255, 0]
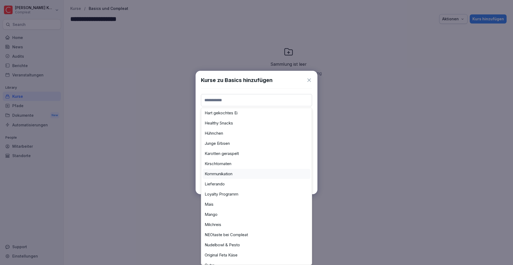
click at [229, 172] on label "Kommunikation" at bounding box center [219, 174] width 28 height 5
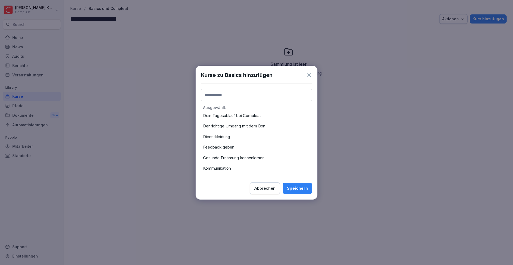
click at [229, 102] on div "Ausgewählt : Dein Tagesablauf bei Compleat Der richtige Umgang mit dem Bon Dien…" at bounding box center [256, 131] width 111 height 85
click at [230, 99] on input at bounding box center [256, 95] width 111 height 12
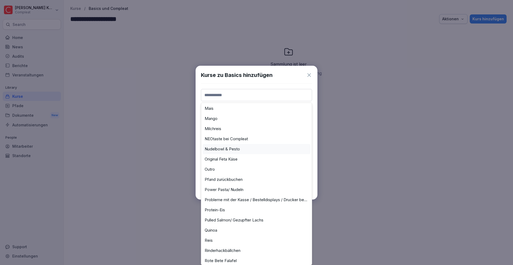
scroll to position [336, 0]
click at [228, 94] on input at bounding box center [256, 95] width 111 height 12
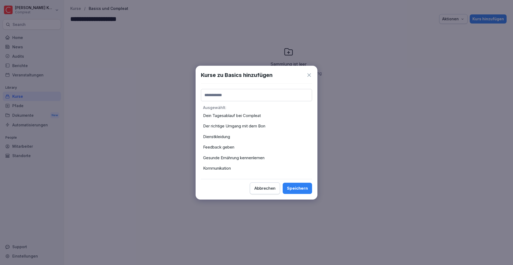
click at [236, 87] on div "Kurse zu Basics hinzufügen Ausgewählt : Dein Tagesablauf bei Compleat Der richt…" at bounding box center [257, 133] width 122 height 134
click at [301, 189] on div "Speichern" at bounding box center [297, 188] width 21 height 6
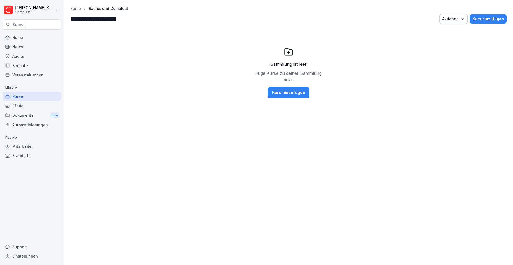
click at [37, 97] on div "Kurse" at bounding box center [32, 96] width 58 height 9
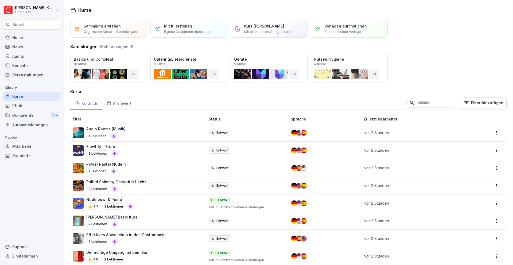
click at [0, 0] on div "Öffnen" at bounding box center [0, 0] width 0 height 0
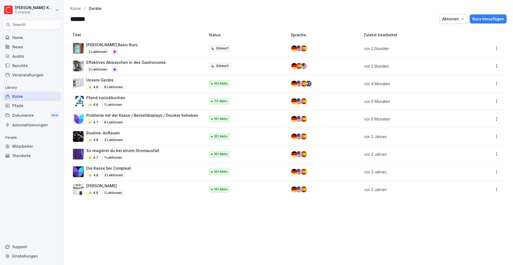
click at [51, 94] on div "Kurse" at bounding box center [32, 96] width 58 height 9
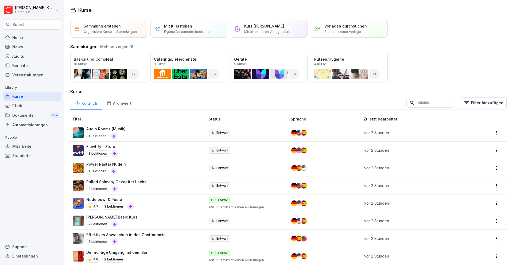
click at [0, 0] on div "Öffnen" at bounding box center [0, 0] width 0 height 0
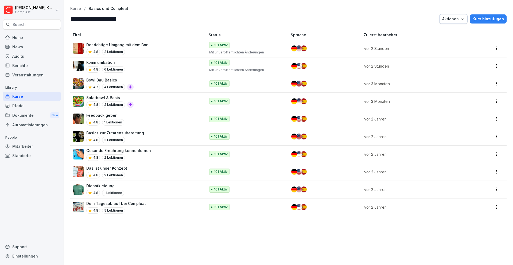
click at [486, 20] on div "Kurs hinzufügen" at bounding box center [489, 19] width 32 height 6
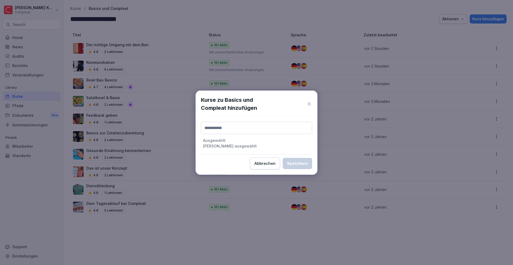
click at [254, 135] on div "Ausgewählt : Keine Kurse ausgewählt" at bounding box center [256, 135] width 111 height 27
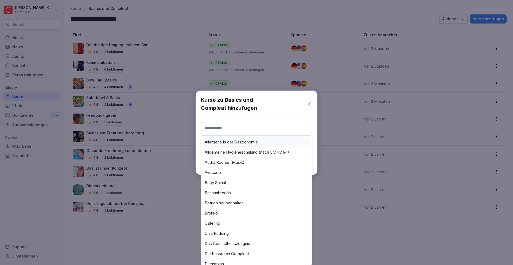
click at [227, 129] on input at bounding box center [256, 128] width 111 height 12
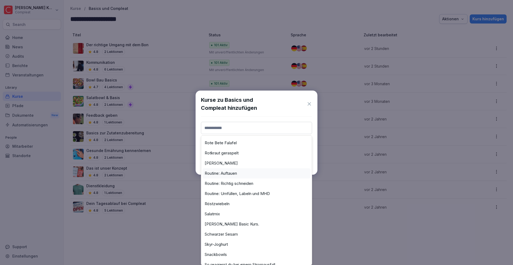
scroll to position [496, 0]
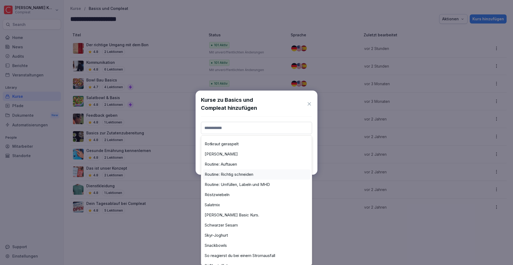
click at [226, 175] on label "Routine: Richtig schneiden" at bounding box center [229, 174] width 49 height 5
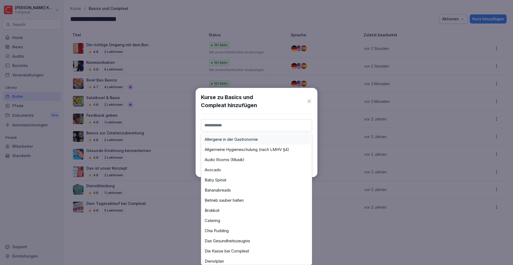
click at [230, 121] on input at bounding box center [256, 125] width 111 height 12
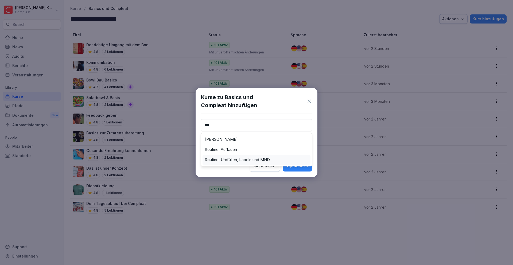
type input "***"
click at [238, 160] on label "Routine: Umfüllen, Labeln und MHD" at bounding box center [237, 159] width 65 height 5
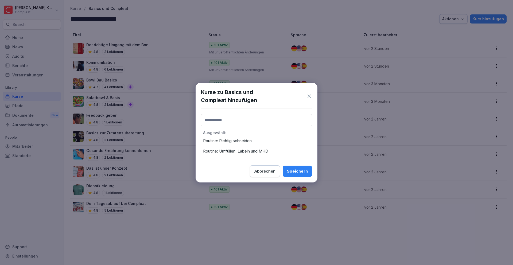
click at [242, 122] on input at bounding box center [256, 120] width 111 height 12
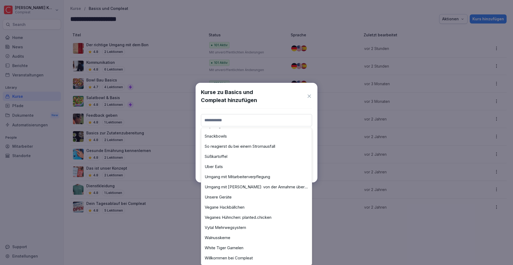
scroll to position [577, 0]
click at [231, 176] on label "Umgang mit Mitarbeiterverpflegung" at bounding box center [237, 176] width 65 height 5
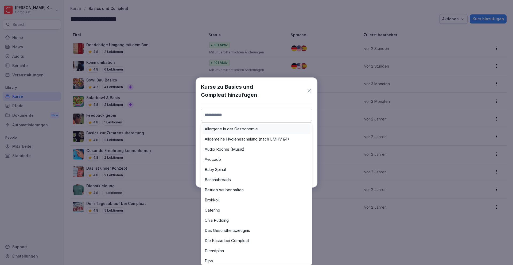
click at [231, 116] on input at bounding box center [256, 115] width 111 height 12
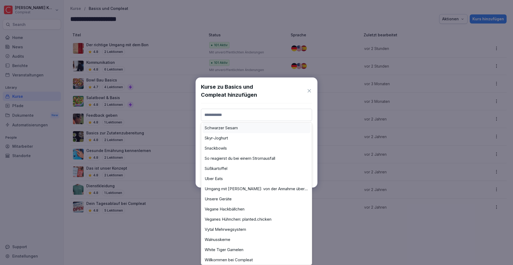
scroll to position [562, 0]
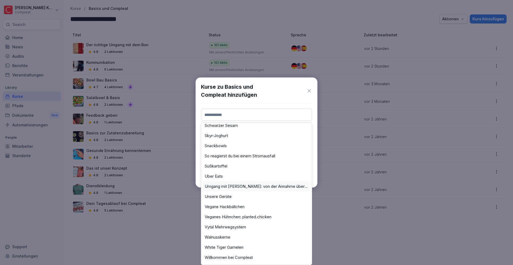
click at [231, 186] on label "Umgang mit [PERSON_NAME]: von der Annahme über die Lagerung bis zur Entsorgung" at bounding box center [257, 186] width 104 height 5
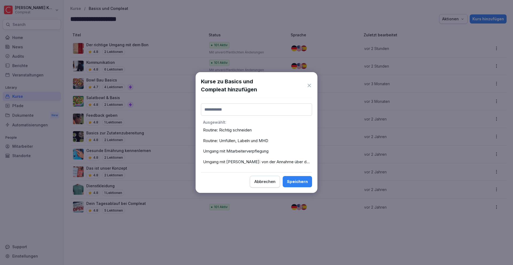
click at [228, 112] on input at bounding box center [256, 109] width 111 height 12
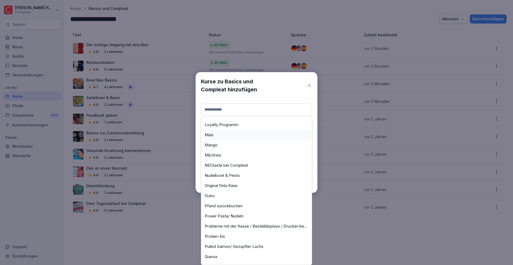
scroll to position [329, 0]
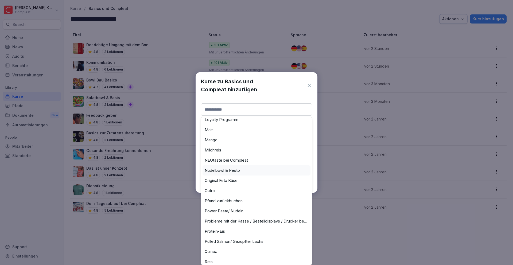
click at [235, 170] on label "Nudelbowl & Pesto" at bounding box center [222, 170] width 35 height 5
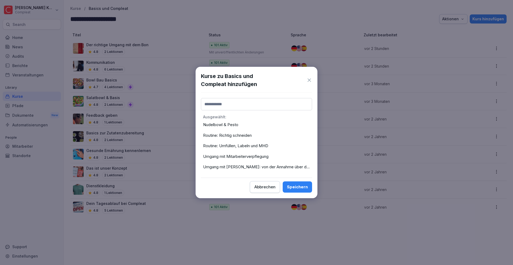
click at [235, 107] on input at bounding box center [256, 104] width 111 height 12
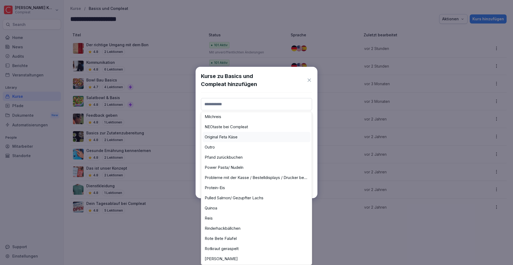
scroll to position [358, 0]
drag, startPoint x: 225, startPoint y: 146, endPoint x: 227, endPoint y: 137, distance: 9.0
click at [225, 146] on div "Outro" at bounding box center [257, 147] width 108 height 10
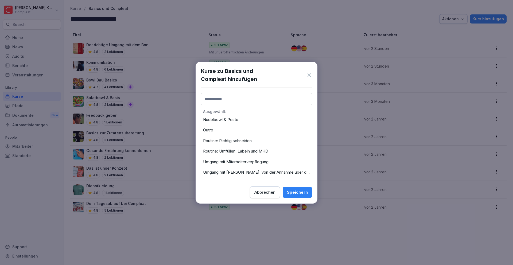
click at [233, 99] on input at bounding box center [256, 99] width 111 height 12
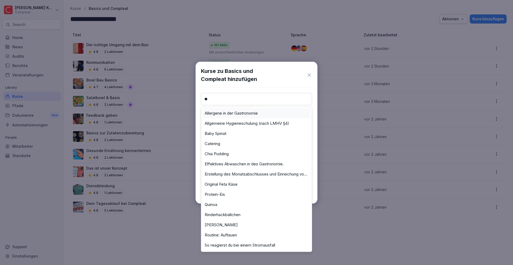
type input "*"
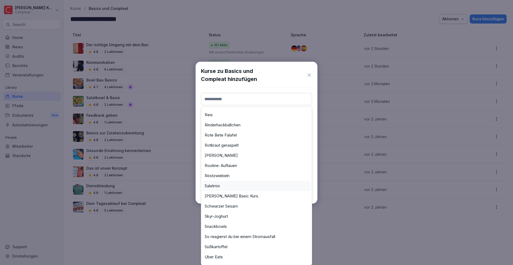
scroll to position [529, 0]
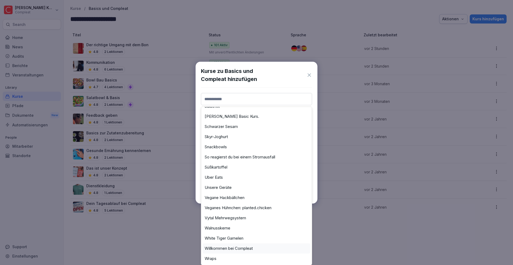
click at [226, 246] on label "Willkommen bei Compleat" at bounding box center [229, 248] width 48 height 5
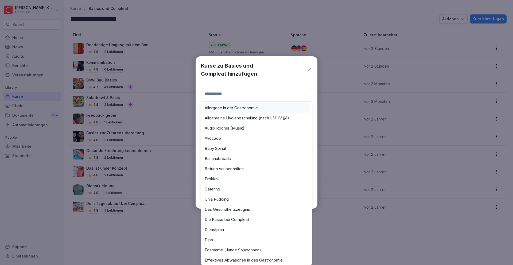
click at [242, 93] on input at bounding box center [256, 94] width 111 height 12
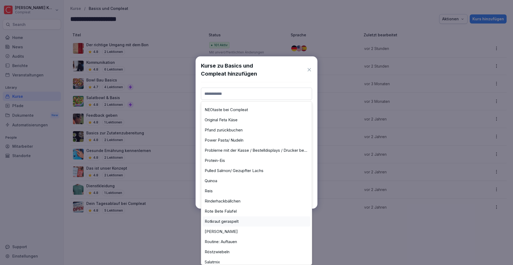
scroll to position [356, 0]
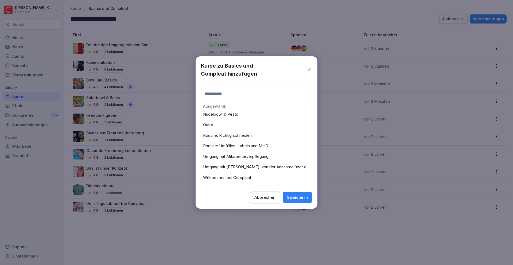
click at [269, 68] on h1 "Kurse zu Basics und Compleat hinzufügen" at bounding box center [254, 70] width 106 height 16
click at [305, 196] on div "Speichern" at bounding box center [297, 198] width 21 height 6
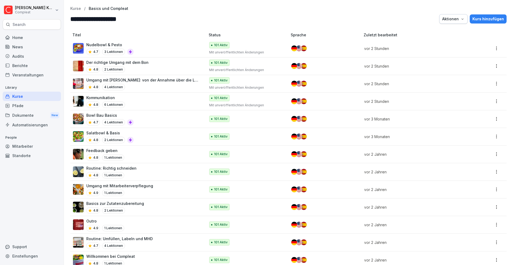
click at [46, 96] on div "Kurse" at bounding box center [32, 96] width 58 height 9
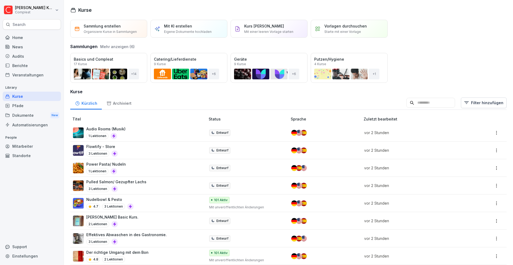
click at [119, 47] on button "Mehr anzeigen (6)" at bounding box center [117, 47] width 34 height 6
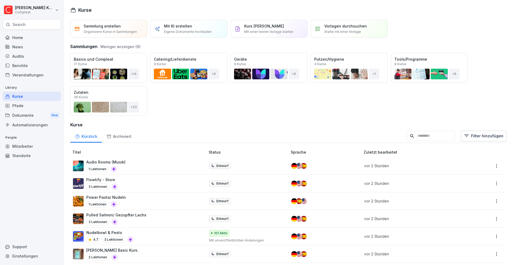
click at [0, 0] on div "Öffnen" at bounding box center [0, 0] width 0 height 0
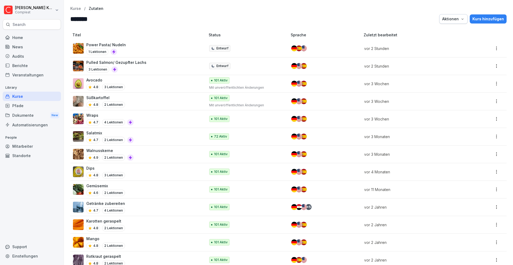
click at [95, 20] on input "*******" at bounding box center [102, 19] width 64 height 10
type input "**********"
click at [45, 97] on div "Kurse" at bounding box center [32, 96] width 58 height 9
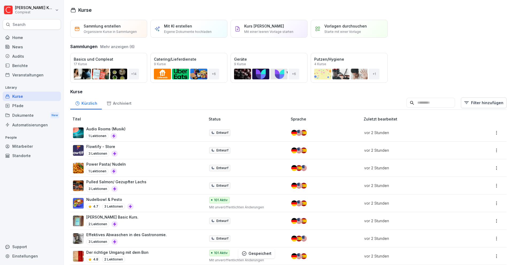
click at [122, 45] on button "Mehr anzeigen (6)" at bounding box center [117, 47] width 34 height 6
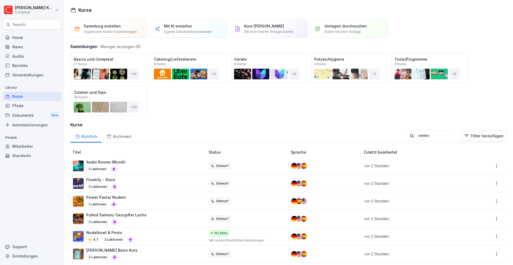
click at [0, 0] on div "Öffnen" at bounding box center [0, 0] width 0 height 0
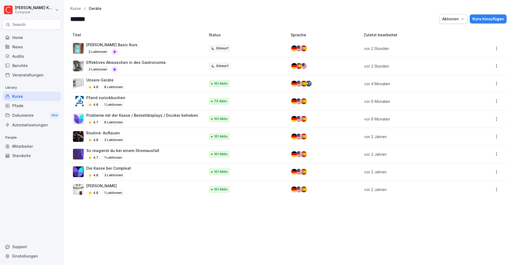
click at [92, 21] on input "******" at bounding box center [102, 19] width 64 height 10
type input "**********"
click at [40, 96] on div "Kurse" at bounding box center [32, 96] width 58 height 9
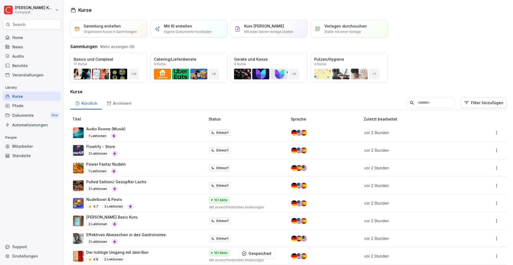
click at [115, 45] on button "Mehr anzeigen (6)" at bounding box center [117, 47] width 34 height 6
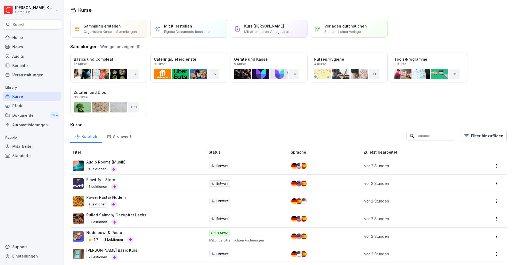
click at [0, 0] on div "Öffnen" at bounding box center [0, 0] width 0 height 0
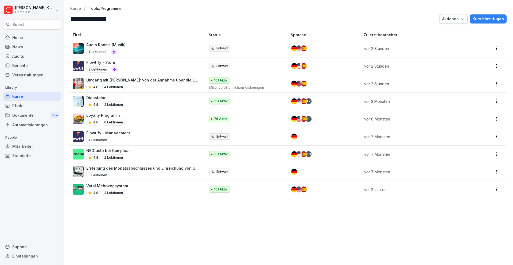
click at [134, 19] on input "**********" at bounding box center [102, 19] width 64 height 10
type input "**********"
click at [48, 99] on div "Kurse" at bounding box center [32, 96] width 58 height 9
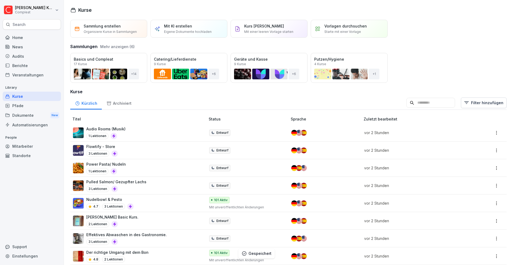
click at [130, 47] on button "Mehr anzeigen (6)" at bounding box center [117, 47] width 34 height 6
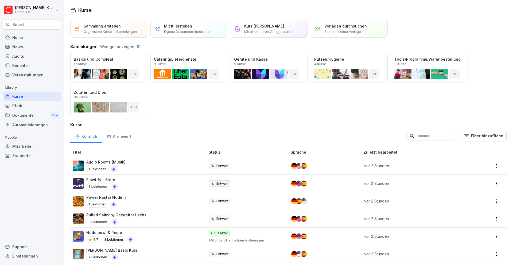
click at [34, 107] on div "Pfade" at bounding box center [32, 105] width 58 height 9
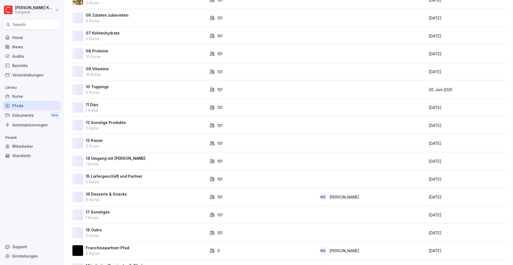
scroll to position [183, 0]
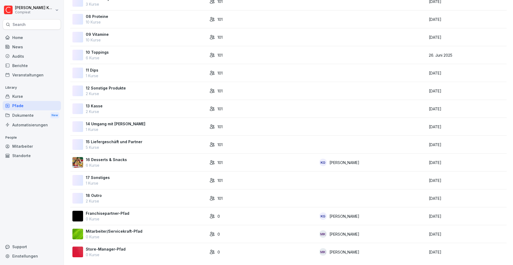
click at [114, 211] on p "Franchisepartner-Pfad" at bounding box center [108, 214] width 44 height 6
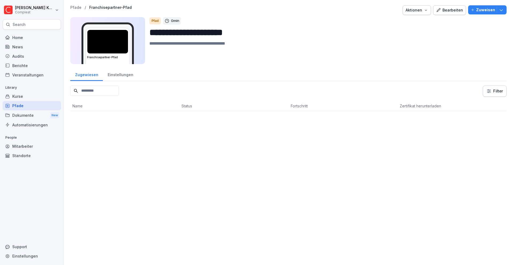
click at [103, 92] on input at bounding box center [94, 91] width 49 height 10
type input "****"
click at [115, 91] on icon at bounding box center [113, 90] width 3 height 3
click at [450, 13] on div "Bearbeiten" at bounding box center [449, 10] width 27 height 6
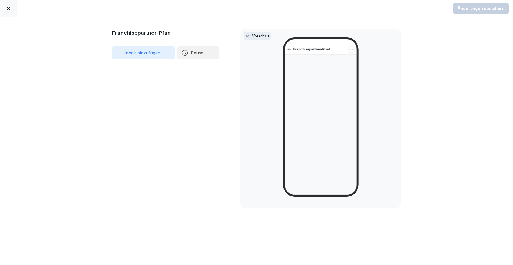
click at [131, 56] on button "Inhalt hinzufügen" at bounding box center [143, 53] width 63 height 13
type input "***"
click at [159, 79] on div "Flowtify - Management" at bounding box center [164, 77] width 103 height 11
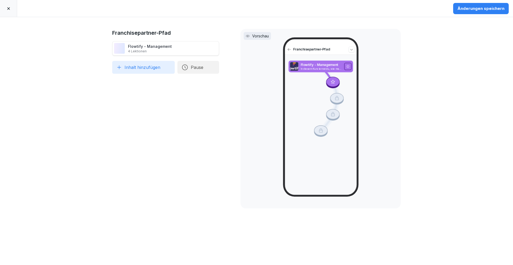
click at [458, 9] on button "Änderungen speichern" at bounding box center [481, 8] width 56 height 11
click at [10, 9] on icon at bounding box center [8, 8] width 4 height 4
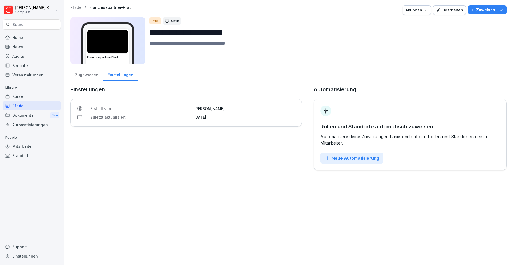
click at [38, 105] on div "Pfade" at bounding box center [32, 105] width 58 height 9
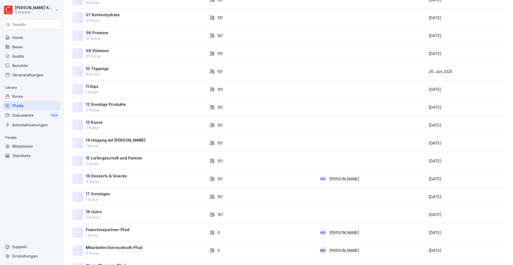
scroll to position [183, 0]
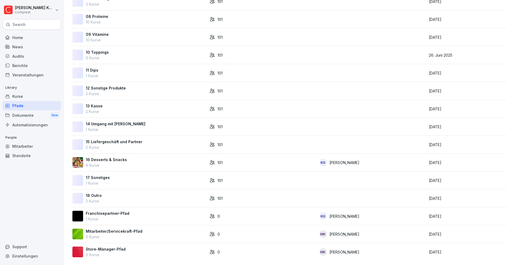
click at [119, 229] on p "Mitarbeiter/Servicekraft-Pfad" at bounding box center [114, 232] width 57 height 6
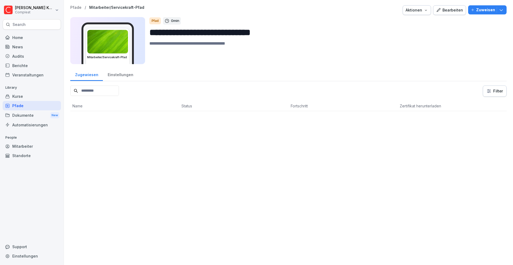
click at [446, 9] on div "Bearbeiten" at bounding box center [449, 10] width 27 height 6
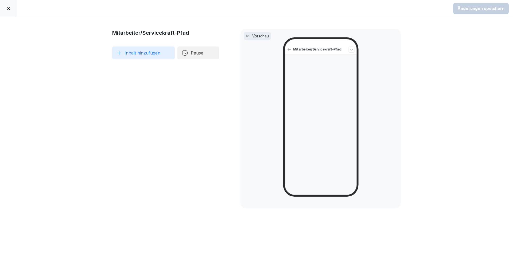
click at [144, 48] on button "Inhalt hinzufügen" at bounding box center [143, 53] width 63 height 13
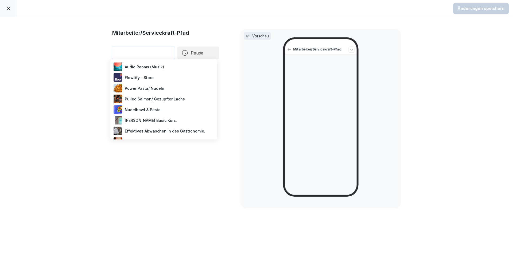
click at [161, 66] on div "Audio Rooms (Musik)" at bounding box center [164, 66] width 103 height 11
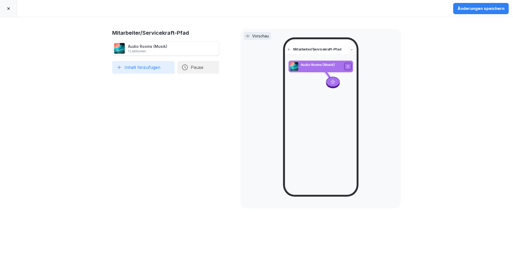
click at [224, 47] on icon at bounding box center [225, 48] width 4 height 4
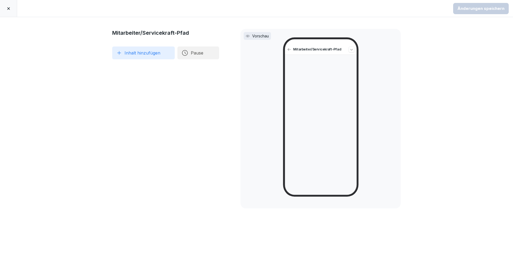
click at [140, 49] on button "Inhalt hinzufügen" at bounding box center [143, 53] width 63 height 13
click at [138, 51] on button "Inhalt hinzufügen" at bounding box center [143, 53] width 63 height 13
type input "*"
type input "**"
click at [153, 77] on div "Willkommen bei Compleat" at bounding box center [164, 77] width 103 height 11
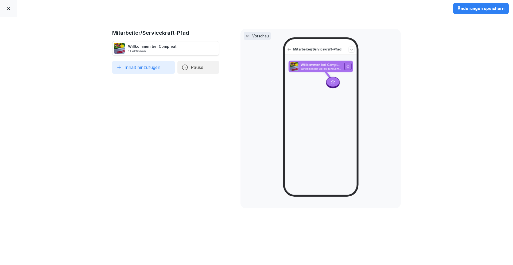
click at [144, 63] on button "Inhalt hinzufügen" at bounding box center [143, 67] width 63 height 13
type input "*"
click at [78, 69] on div "Mitarbeiter/Servicekraft-Pfad Willkommen bei Compleat 1 Lektionen To pick up a …" at bounding box center [256, 141] width 513 height 248
click at [465, 9] on div "Änderungen speichern" at bounding box center [481, 9] width 47 height 6
click at [12, 9] on div at bounding box center [8, 8] width 17 height 17
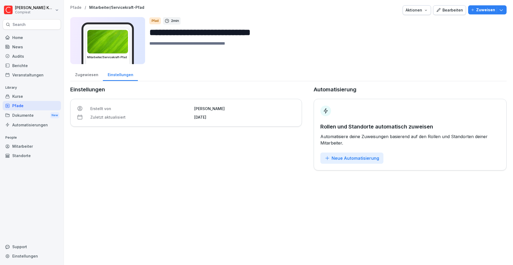
click at [24, 107] on div "Pfade" at bounding box center [32, 105] width 58 height 9
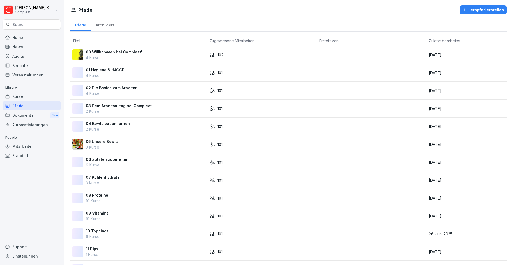
click at [157, 52] on div "00 Willkommen bei Compleat! 4 Kurse" at bounding box center [138, 54] width 133 height 11
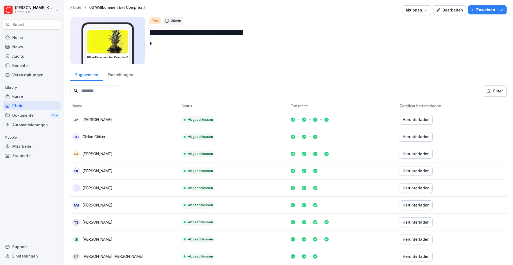
click at [440, 9] on div "Bearbeiten" at bounding box center [449, 10] width 27 height 6
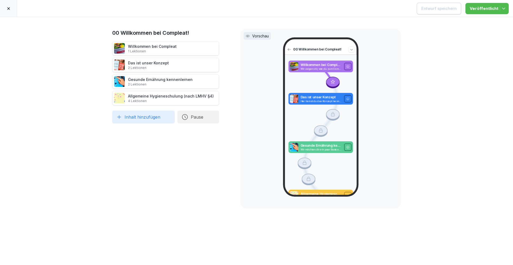
click at [8, 6] on icon at bounding box center [8, 8] width 4 height 4
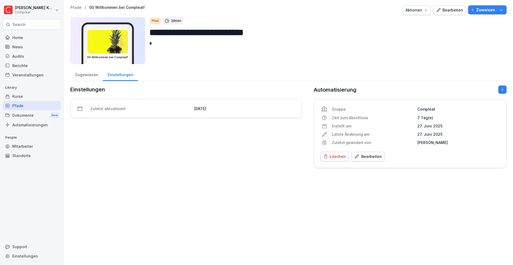
click at [32, 103] on div "Pfade" at bounding box center [32, 105] width 58 height 9
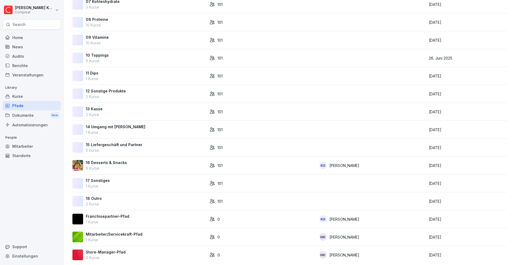
scroll to position [183, 0]
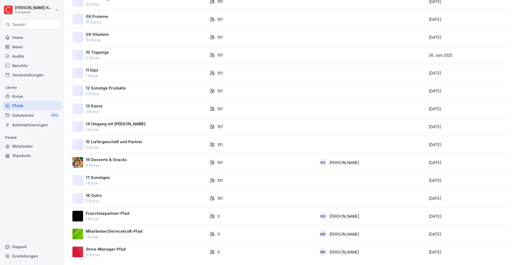
click at [157, 230] on div "Mitarbeiter/Servicekraft-Pfad 1 Kurse" at bounding box center [138, 234] width 133 height 11
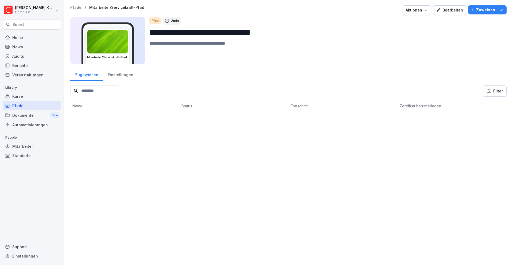
click at [449, 10] on div "Bearbeiten" at bounding box center [449, 10] width 27 height 6
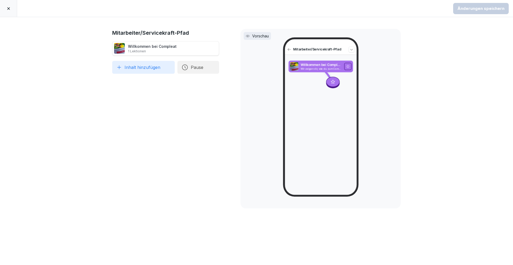
click at [140, 65] on button "Inhalt hinzufügen" at bounding box center [143, 67] width 63 height 13
type input "***"
click at [140, 92] on div "Das ist unser Konzept" at bounding box center [164, 92] width 103 height 11
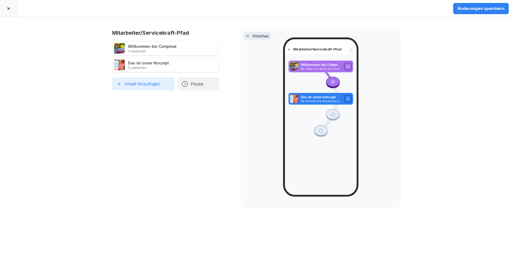
click at [137, 87] on button "Inhalt hinzufügen" at bounding box center [143, 84] width 63 height 13
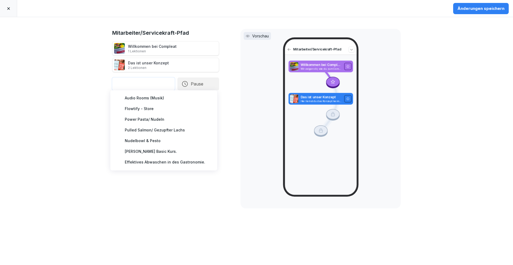
type input "*"
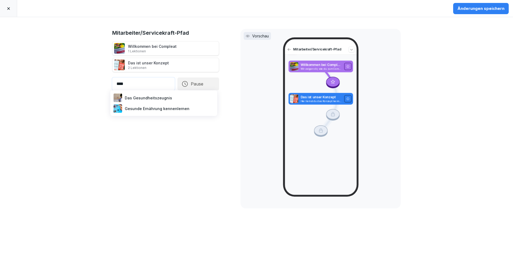
type input "****"
click at [144, 107] on div "Gesunde Ernährung kennenlernen" at bounding box center [164, 108] width 103 height 11
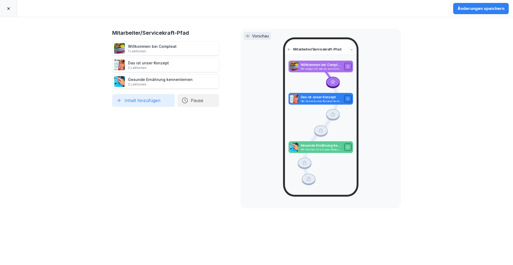
click at [144, 100] on button "Inhalt hinzufügen" at bounding box center [143, 100] width 63 height 13
type input "****"
click at [154, 115] on div "Das Gesundheitszeugnis" at bounding box center [164, 114] width 103 height 11
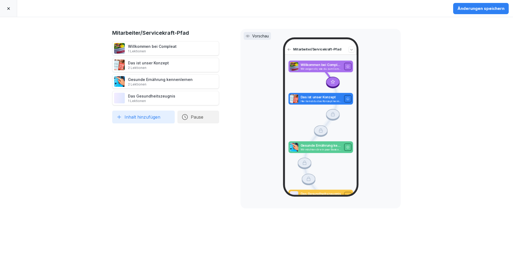
click at [144, 117] on button "Inhalt hinzufügen" at bounding box center [143, 117] width 63 height 13
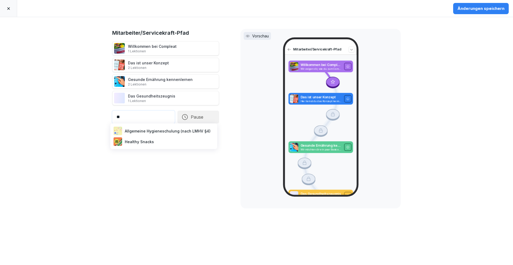
type input "**"
click at [159, 131] on div "Allgemeine Hygieneschulung (nach LMHV §4)" at bounding box center [164, 131] width 103 height 11
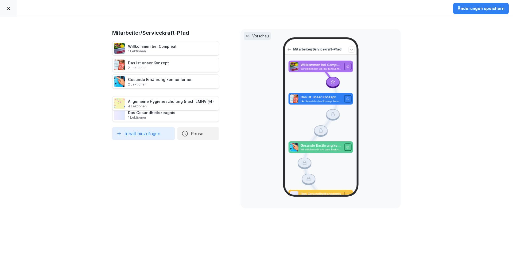
drag, startPoint x: 158, startPoint y: 116, endPoint x: 156, endPoint y: 102, distance: 13.7
click at [156, 104] on p "4 Lektionen" at bounding box center [171, 106] width 86 height 4
click at [482, 10] on div "Änderungen speichern" at bounding box center [481, 9] width 47 height 6
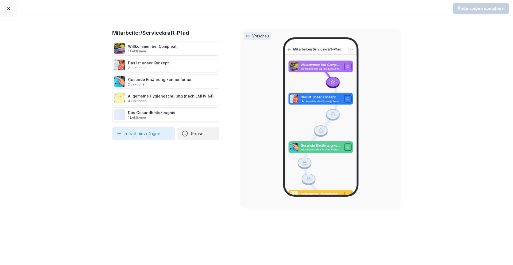
click at [11, 9] on div at bounding box center [8, 8] width 17 height 17
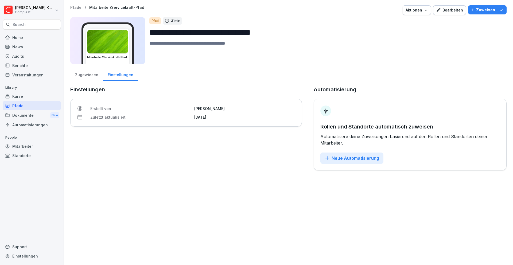
click at [36, 108] on div "Pfade" at bounding box center [32, 105] width 58 height 9
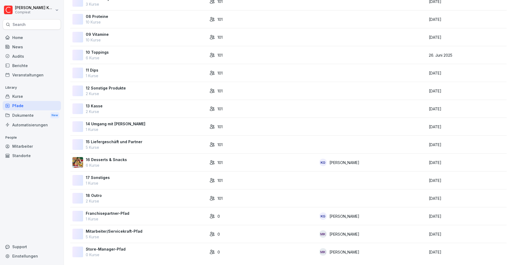
scroll to position [183, 0]
click at [142, 229] on div "Mitarbeiter/Servicekraft-Pfad 5 Kurse" at bounding box center [138, 234] width 133 height 11
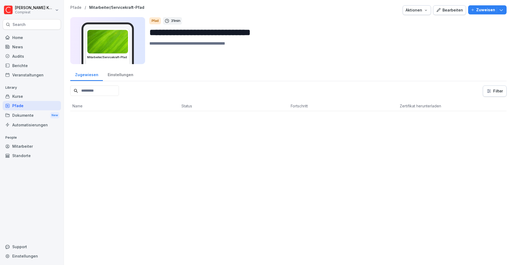
click at [26, 105] on div "Pfade" at bounding box center [32, 105] width 58 height 9
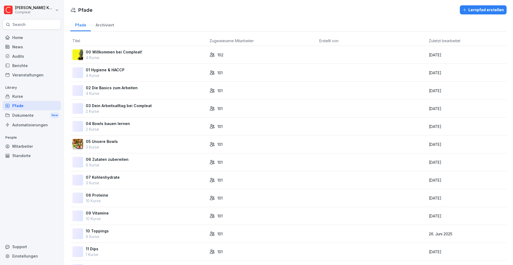
click at [129, 76] on div "01 Hygiene & HACCP 4 Kurse" at bounding box center [138, 72] width 133 height 11
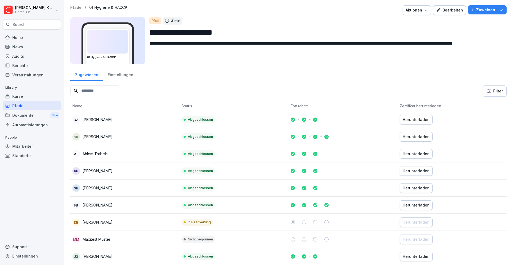
click at [439, 8] on icon "button" at bounding box center [438, 10] width 5 height 5
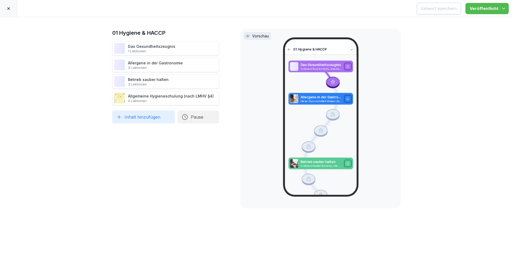
click at [8, 8] on icon at bounding box center [8, 8] width 3 height 3
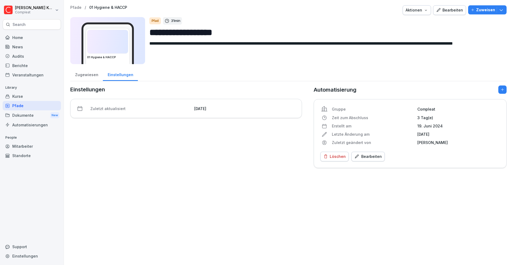
click at [20, 102] on div "Pfade" at bounding box center [32, 105] width 58 height 9
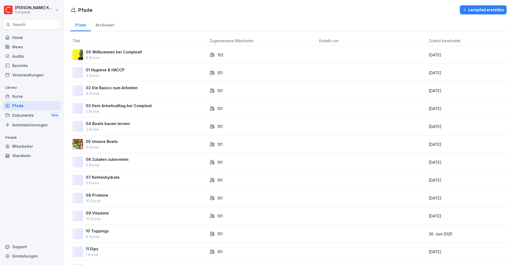
click at [119, 54] on p "00 Willkommen bei Compleat!" at bounding box center [114, 52] width 56 height 6
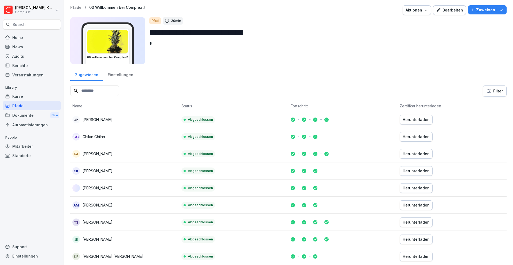
click at [446, 9] on div "Bearbeiten" at bounding box center [449, 10] width 27 height 6
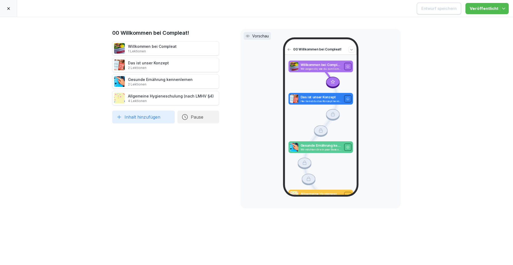
click at [9, 8] on icon at bounding box center [8, 8] width 4 height 4
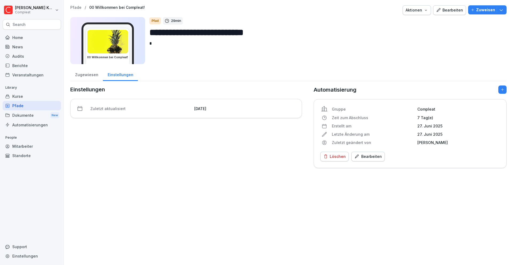
click at [33, 105] on div "Pfade" at bounding box center [32, 105] width 58 height 9
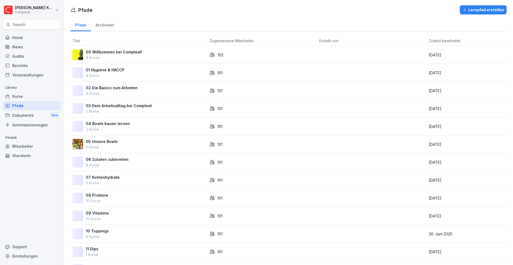
click at [111, 71] on p "01 Hygiene & HACCP" at bounding box center [105, 70] width 39 height 6
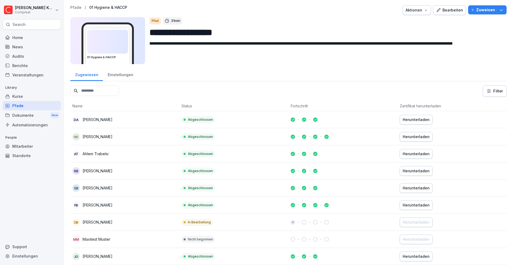
click at [445, 8] on div "Bearbeiten" at bounding box center [449, 10] width 27 height 6
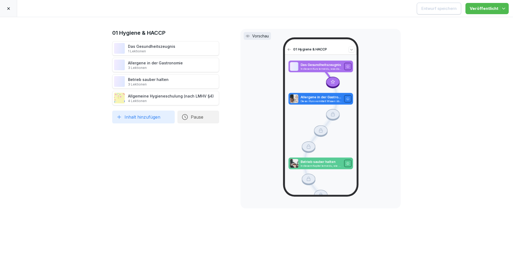
click at [8, 6] on icon at bounding box center [8, 8] width 4 height 4
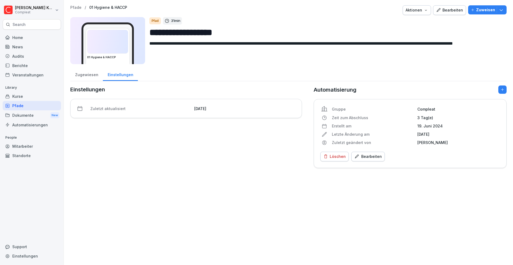
click at [21, 106] on div "Pfade" at bounding box center [32, 105] width 58 height 9
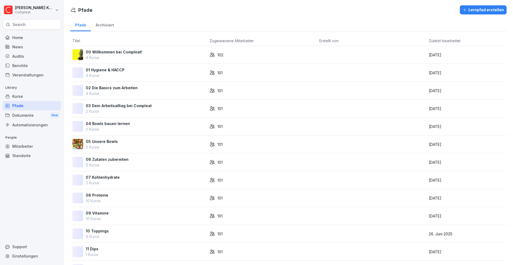
click at [142, 74] on div "01 Hygiene & HACCP 4 Kurse" at bounding box center [138, 72] width 133 height 11
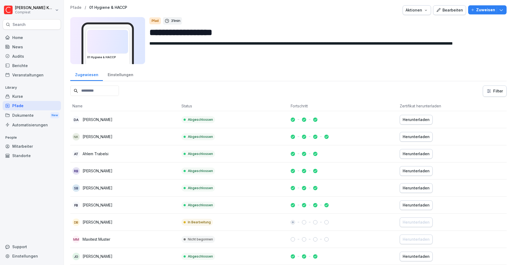
click at [448, 12] on div "Bearbeiten" at bounding box center [449, 10] width 27 height 6
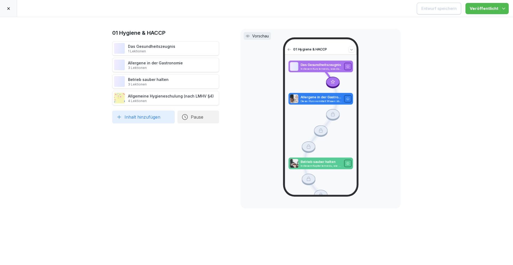
click at [10, 8] on icon at bounding box center [8, 8] width 4 height 4
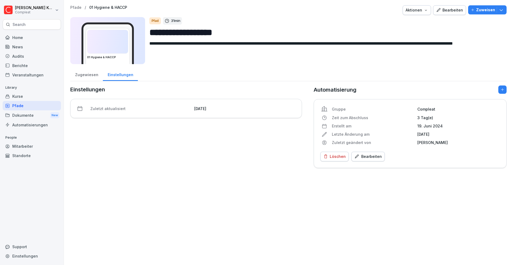
click at [22, 104] on div "Pfade" at bounding box center [32, 105] width 58 height 9
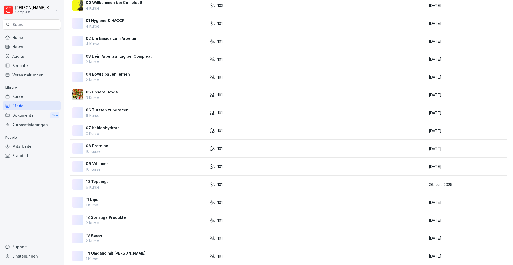
scroll to position [183, 0]
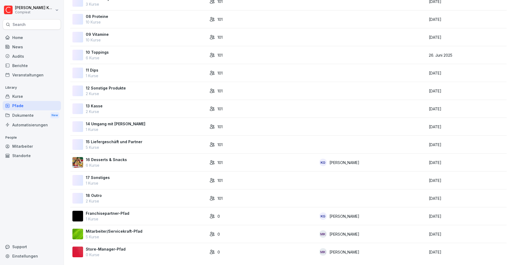
click at [133, 234] on p "5 Kurse" at bounding box center [114, 237] width 57 height 6
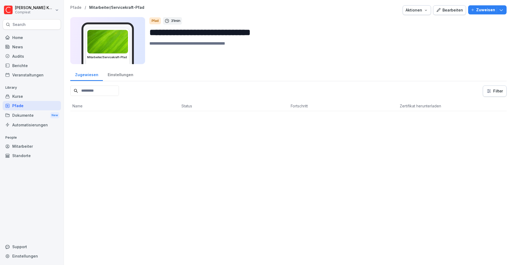
click at [451, 11] on div "Bearbeiten" at bounding box center [449, 10] width 27 height 6
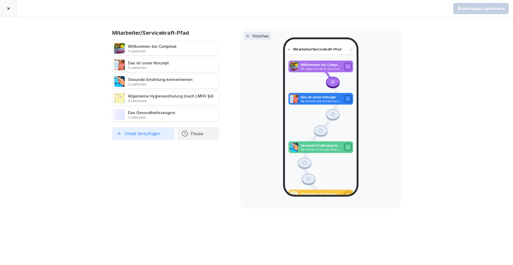
click at [136, 135] on button "Inhalt hinzufügen" at bounding box center [143, 133] width 63 height 13
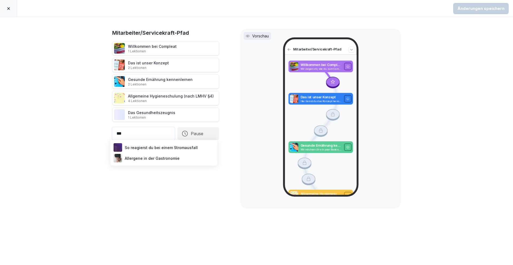
type input "***"
click at [148, 160] on div "Allergene in der Gastronomie" at bounding box center [164, 158] width 103 height 11
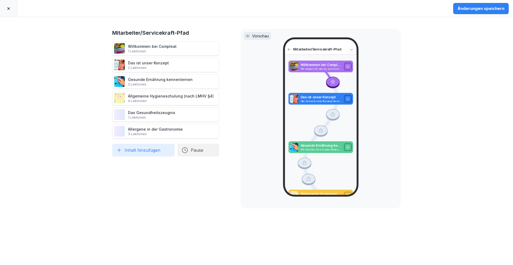
click at [141, 150] on button "Inhalt hinzufügen" at bounding box center [143, 150] width 63 height 13
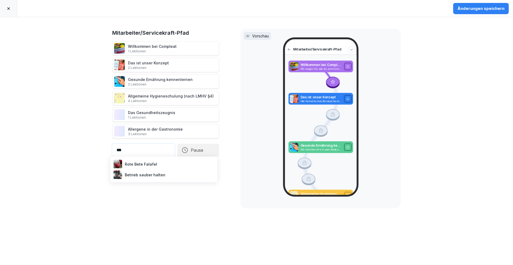
type input "***"
click at [150, 175] on div "Betrieb sauber halten" at bounding box center [164, 174] width 103 height 11
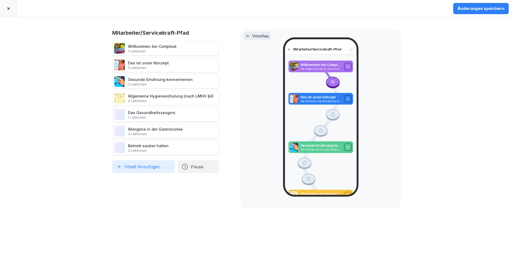
click at [462, 9] on div "Änderungen speichern" at bounding box center [481, 9] width 47 height 6
click at [5, 9] on div at bounding box center [8, 8] width 17 height 17
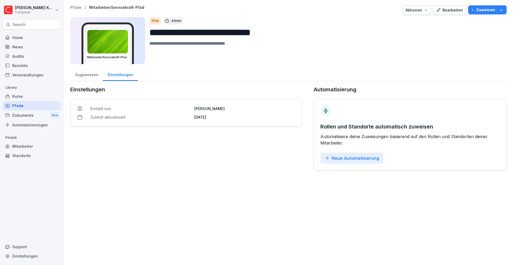
click at [29, 107] on div "Pfade" at bounding box center [32, 105] width 58 height 9
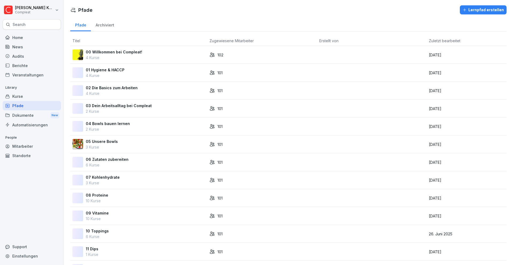
scroll to position [1, 0]
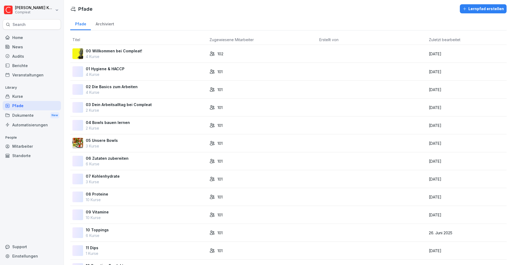
click at [40, 94] on div "Kurse" at bounding box center [32, 96] width 58 height 9
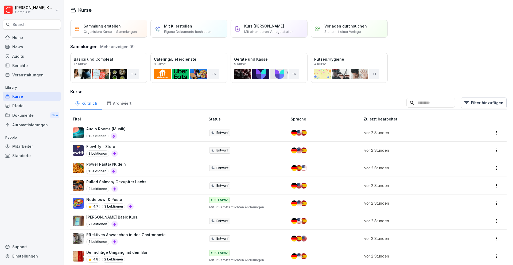
click at [0, 0] on div "Öffnen" at bounding box center [0, 0] width 0 height 0
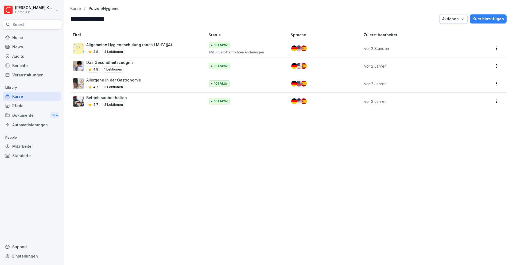
click at [41, 97] on div "Kurse" at bounding box center [32, 96] width 58 height 9
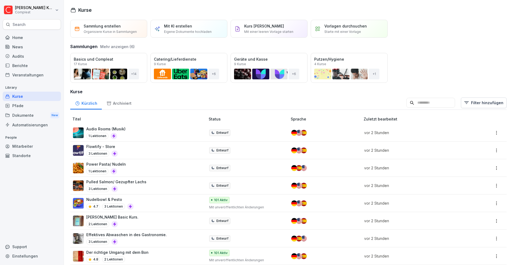
click at [0, 0] on div "Öffnen" at bounding box center [0, 0] width 0 height 0
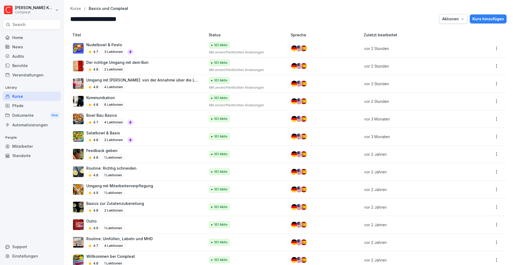
click at [30, 106] on div "Pfade" at bounding box center [32, 105] width 58 height 9
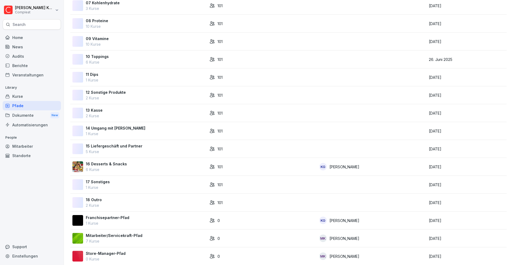
scroll to position [183, 0]
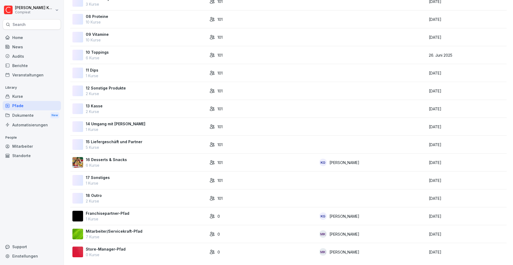
click at [120, 229] on p "Mitarbeiter/Servicekraft-Pfad" at bounding box center [114, 232] width 57 height 6
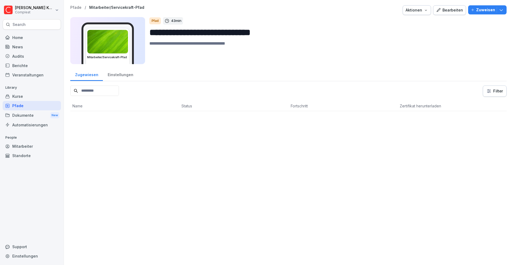
click at [444, 11] on div "Bearbeiten" at bounding box center [449, 10] width 27 height 6
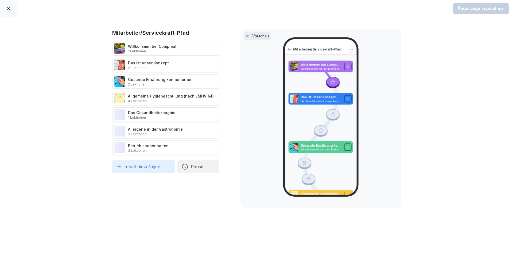
click at [9, 9] on icon at bounding box center [8, 8] width 3 height 3
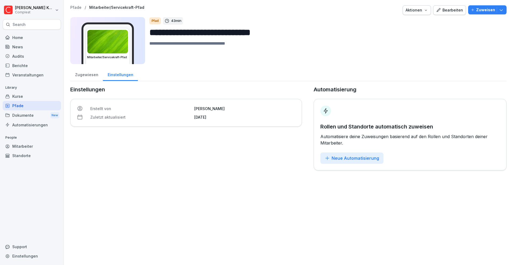
click at [18, 104] on div "Pfade" at bounding box center [32, 105] width 58 height 9
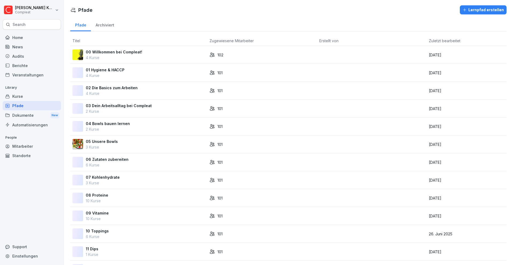
click at [136, 53] on p "00 Willkommen bei Compleat!" at bounding box center [114, 52] width 56 height 6
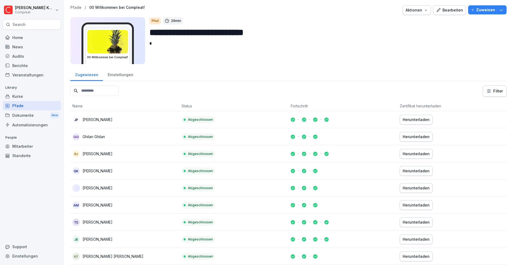
click at [445, 9] on div "Bearbeiten" at bounding box center [449, 10] width 27 height 6
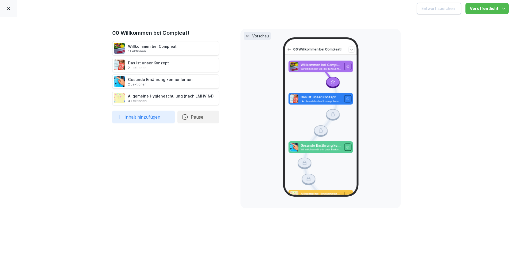
click at [173, 98] on div "Allgemeine Hygieneschulung (nach LMHV §4) 4 Lektionen" at bounding box center [171, 98] width 86 height 10
click at [8, 8] on icon at bounding box center [8, 8] width 3 height 3
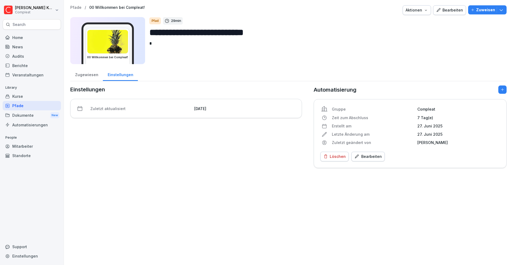
click at [38, 105] on div "Pfade" at bounding box center [32, 105] width 58 height 9
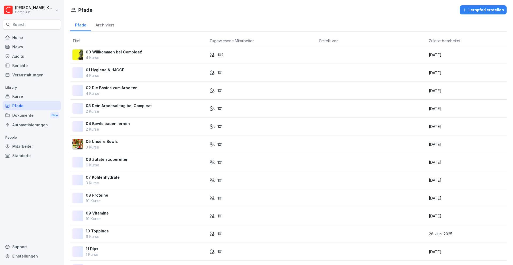
click at [121, 73] on p "4 Kurse" at bounding box center [105, 76] width 39 height 6
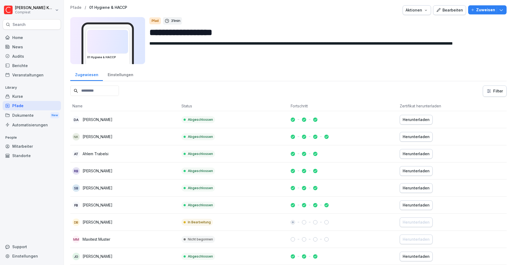
click at [455, 11] on div "Bearbeiten" at bounding box center [449, 10] width 27 height 6
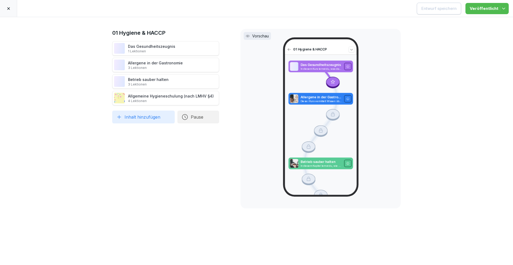
click at [6, 11] on div at bounding box center [8, 8] width 17 height 17
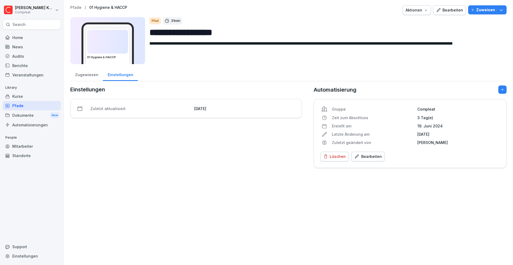
click at [32, 104] on div "Pfade" at bounding box center [32, 105] width 58 height 9
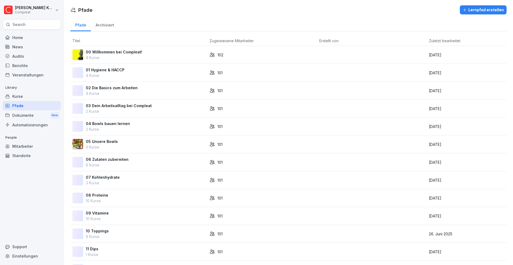
click at [122, 90] on p "02 Die Basics zum Arbeiten" at bounding box center [112, 88] width 52 height 6
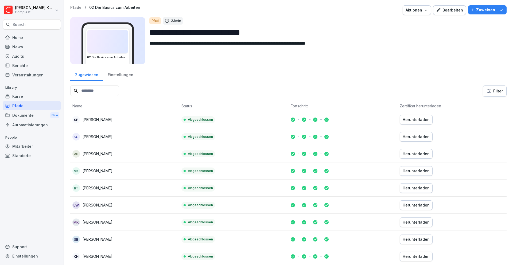
click at [445, 9] on div "Bearbeiten" at bounding box center [449, 10] width 27 height 6
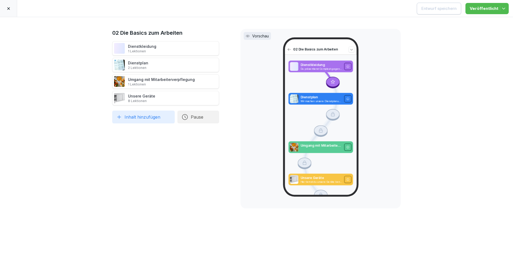
click at [7, 7] on icon at bounding box center [8, 8] width 4 height 4
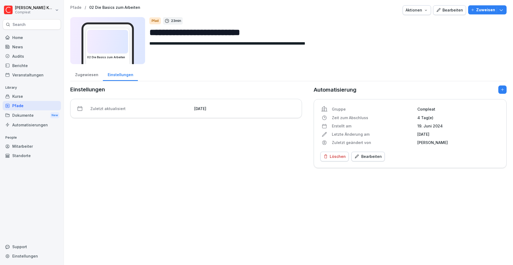
click at [27, 104] on div "Pfade" at bounding box center [32, 105] width 58 height 9
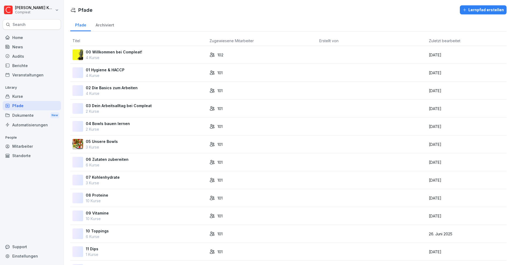
click at [114, 108] on p "03 Dein Arbeitsalltag bei Compleat" at bounding box center [119, 106] width 66 height 6
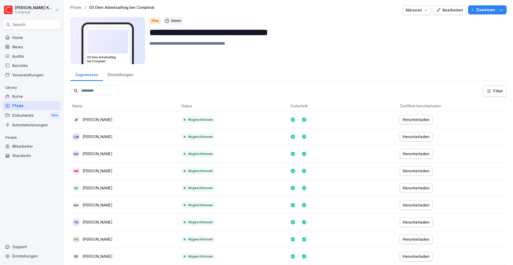
click at [444, 10] on div "Bearbeiten" at bounding box center [449, 10] width 27 height 6
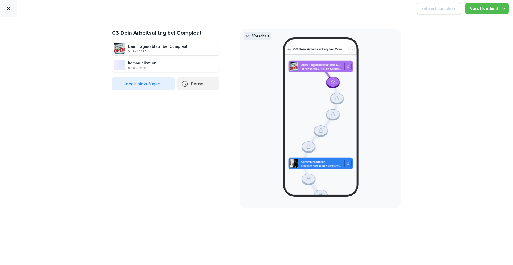
click at [9, 10] on icon at bounding box center [8, 8] width 4 height 4
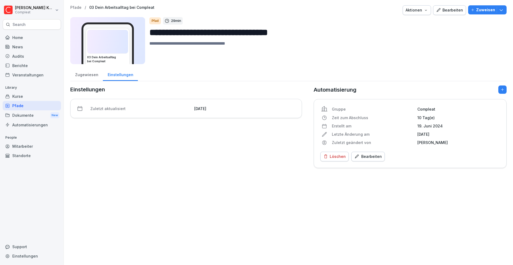
click at [24, 107] on div "Pfade" at bounding box center [32, 105] width 58 height 9
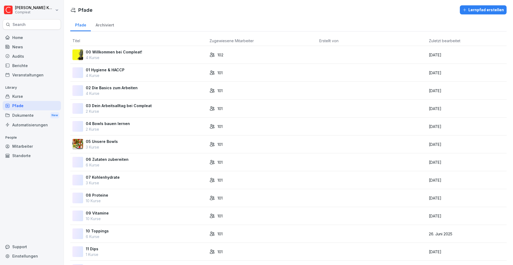
scroll to position [183, 0]
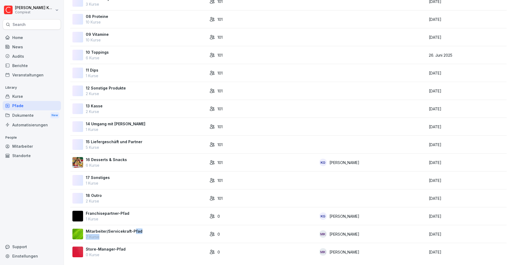
click at [132, 230] on div "Mitarbeiter/Servicekraft-Pfad 7 Kurse" at bounding box center [114, 234] width 57 height 11
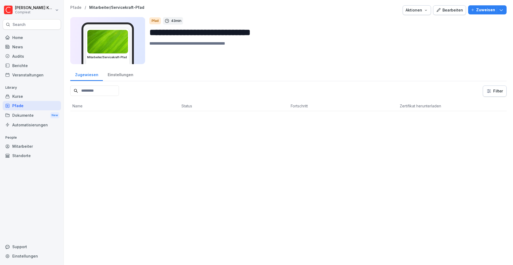
click at [450, 10] on div "Bearbeiten" at bounding box center [449, 10] width 27 height 6
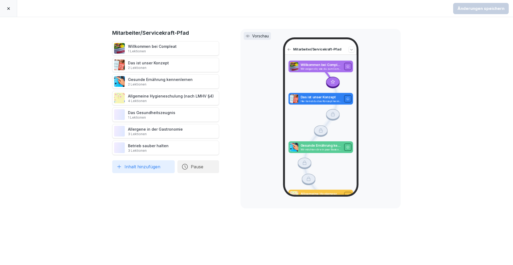
click at [156, 164] on button "Inhalt hinzufügen" at bounding box center [143, 166] width 63 height 13
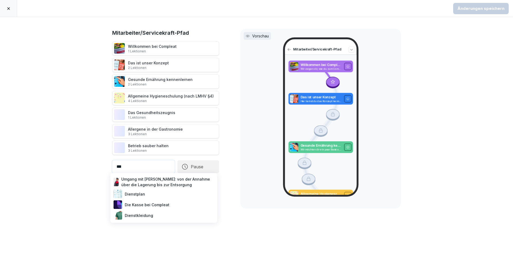
type input "***"
click at [156, 214] on div "Dienstkleidung" at bounding box center [164, 215] width 103 height 11
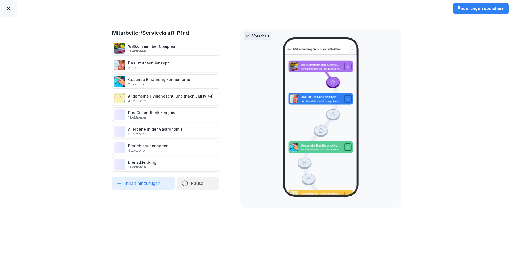
click at [140, 181] on button "Inhalt hinzufügen" at bounding box center [143, 183] width 63 height 13
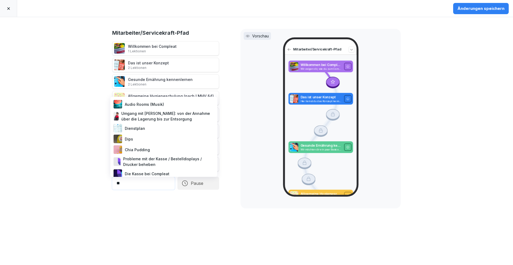
type input "***"
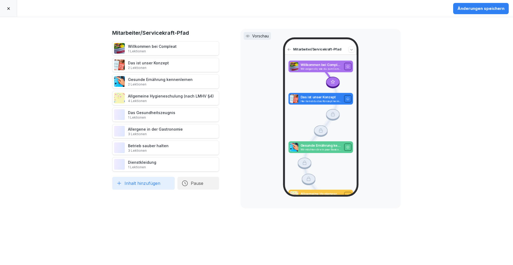
click at [88, 181] on div "Mitarbeiter/Servicekraft-Pfad Willkommen bei Compleat 1 Lektionen Das ist unser…" at bounding box center [256, 141] width 513 height 248
click at [149, 180] on button "Inhalt hinzufügen" at bounding box center [143, 183] width 63 height 13
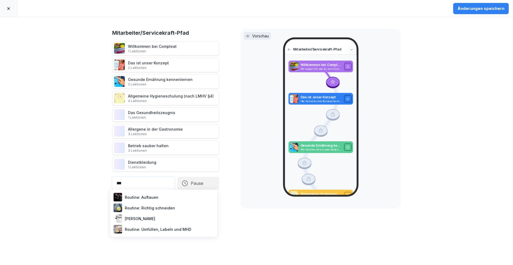
type input "***"
click at [157, 208] on div "Routine: Richtig schneiden" at bounding box center [164, 208] width 103 height 11
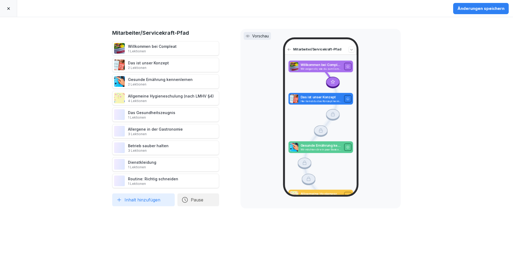
click at [136, 199] on button "Inhalt hinzufügen" at bounding box center [143, 199] width 63 height 13
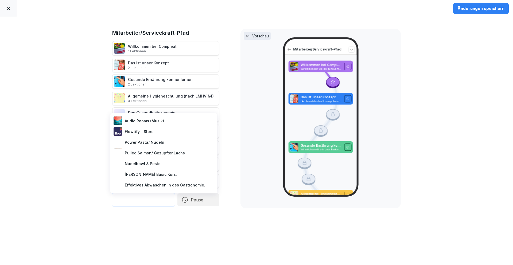
type input "*"
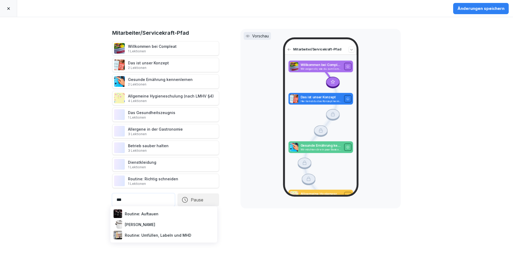
type input "***"
click at [151, 212] on div "Routine: Auftauen" at bounding box center [164, 213] width 103 height 11
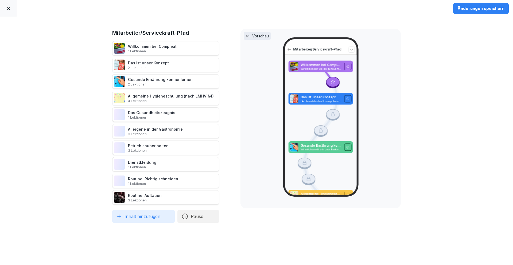
click at [134, 218] on button "Inhalt hinzufügen" at bounding box center [143, 216] width 63 height 13
type input "****"
click at [154, 232] on div "Routine Reiskocher" at bounding box center [164, 230] width 103 height 11
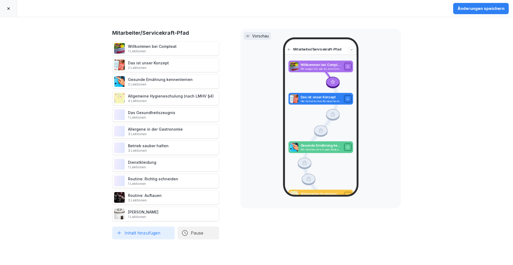
click at [138, 232] on button "Inhalt hinzufügen" at bounding box center [143, 233] width 63 height 13
type input "****"
click at [154, 250] on div "Routine: Umfüllen, Labeln und MHD" at bounding box center [164, 247] width 103 height 11
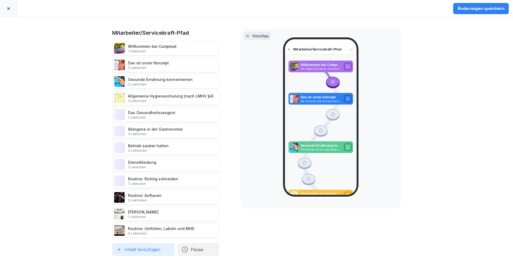
click at [137, 249] on button "Inhalt hinzufügen" at bounding box center [143, 249] width 63 height 13
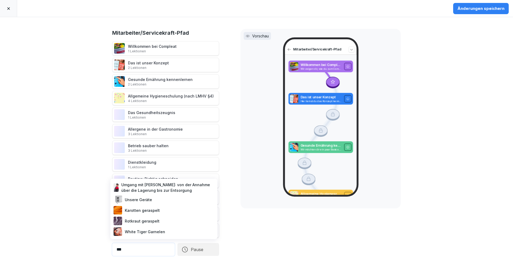
type input "***"
click at [142, 199] on div "Unsere Geräte" at bounding box center [164, 199] width 103 height 11
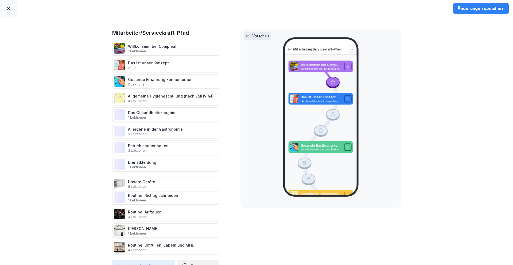
drag, startPoint x: 138, startPoint y: 246, endPoint x: 142, endPoint y: 182, distance: 64.0
click at [142, 182] on div "Unsere Geräte 8 Lektionen" at bounding box center [141, 184] width 27 height 10
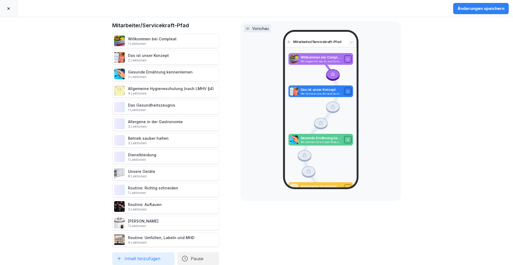
click at [140, 253] on button "Inhalt hinzufügen" at bounding box center [143, 258] width 63 height 13
type input "***"
click at [142, 237] on div "Kommunikation" at bounding box center [164, 236] width 103 height 11
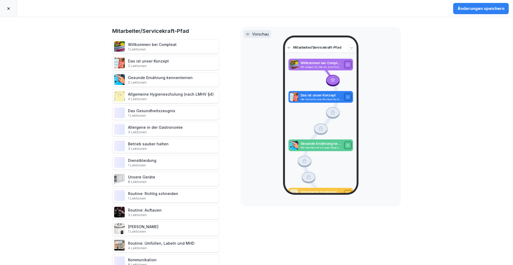
scroll to position [28, 0]
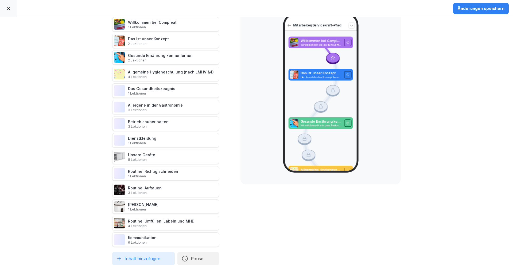
click at [140, 253] on button "Inhalt hinzufügen" at bounding box center [143, 258] width 63 height 13
type input "***"
click at [144, 239] on div "Feedback geben" at bounding box center [164, 236] width 103 height 11
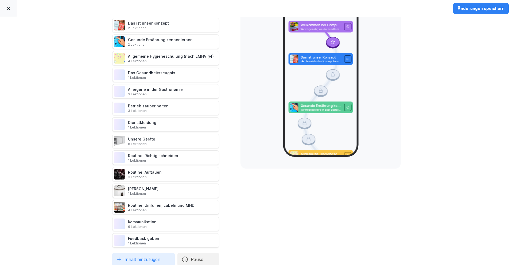
scroll to position [45, 0]
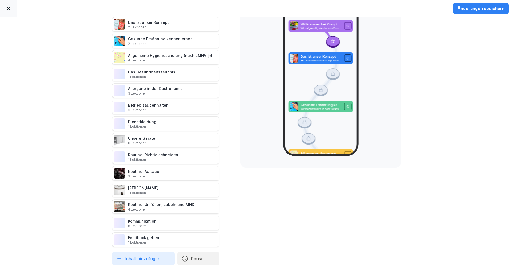
click at [128, 252] on button "Inhalt hinzufügen" at bounding box center [143, 258] width 63 height 13
type input "****"
click at [132, 237] on div "Dein Tagesablauf bei Compleat" at bounding box center [164, 236] width 103 height 11
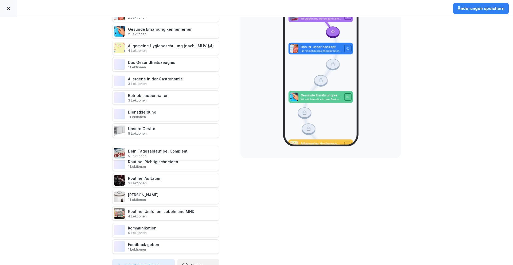
scroll to position [49, 0]
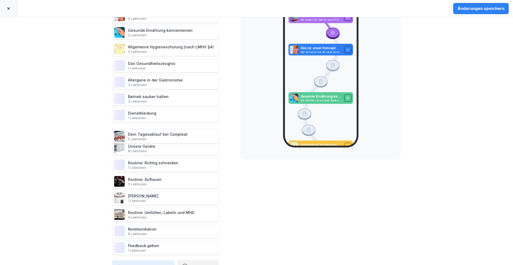
drag, startPoint x: 143, startPoint y: 242, endPoint x: 154, endPoint y: 135, distance: 107.7
click at [154, 135] on div "Dein Tagesablauf bei Compleat 5 Lektionen" at bounding box center [158, 136] width 60 height 10
click at [48, 141] on div "Mitarbeiter/Servicekraft-Pfad Willkommen bei Compleat 1 Lektionen Das ist unser…" at bounding box center [256, 141] width 513 height 248
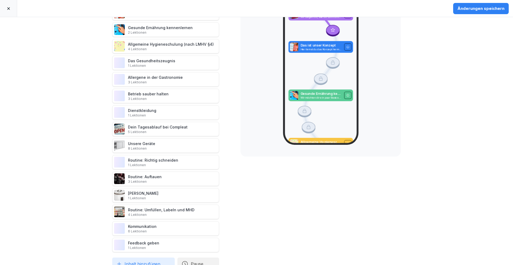
scroll to position [61, 0]
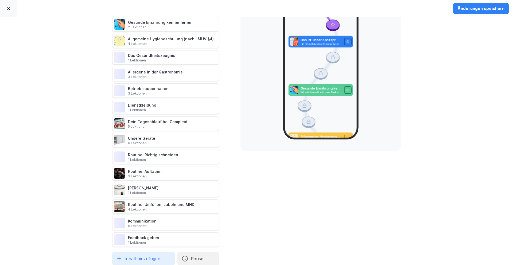
click at [145, 256] on button "Inhalt hinzufügen" at bounding box center [143, 258] width 63 height 13
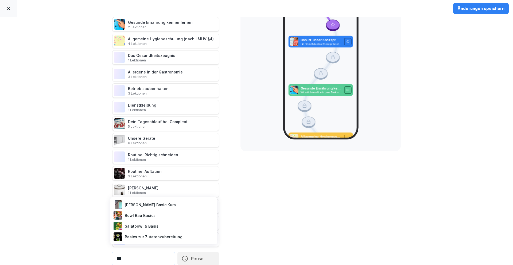
type input "***"
click at [135, 237] on div "Basics zur Zutatenzubereitung" at bounding box center [164, 236] width 103 height 11
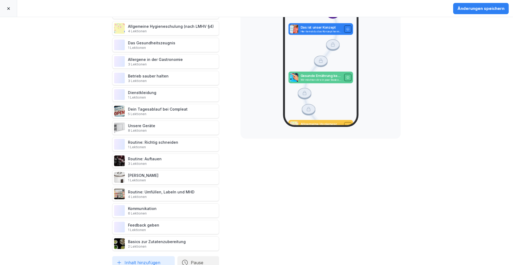
scroll to position [78, 0]
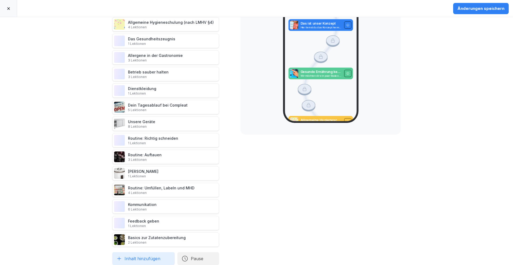
click at [149, 256] on button "Inhalt hinzufügen" at bounding box center [143, 258] width 63 height 13
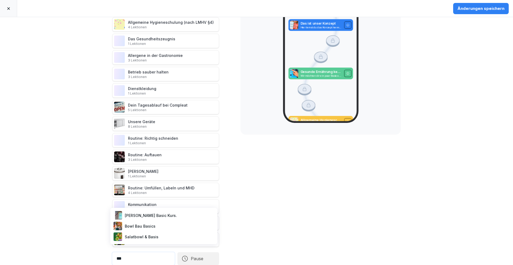
type input "***"
click at [149, 227] on div "Bowl Bau Basics" at bounding box center [164, 226] width 103 height 11
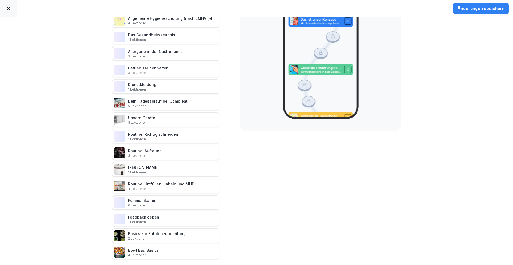
scroll to position [94, 0]
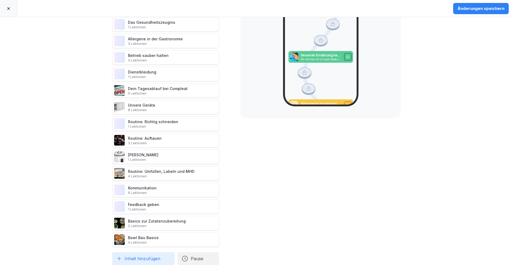
click at [140, 257] on button "Inhalt hinzufügen" at bounding box center [143, 258] width 63 height 13
type input "***"
click at [142, 239] on div "Salatbowl & Basis" at bounding box center [164, 236] width 103 height 11
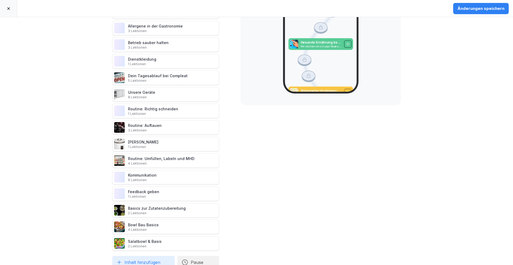
scroll to position [111, 0]
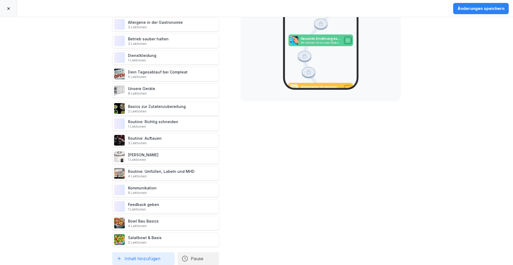
drag, startPoint x: 162, startPoint y: 201, endPoint x: 148, endPoint y: 102, distance: 99.7
click at [148, 104] on div "Basics zur Zutatenzubereitung 2 Lektionen" at bounding box center [157, 109] width 58 height 10
click at [63, 109] on div "Mitarbeiter/Servicekraft-Pfad Willkommen bei Compleat 1 Lektionen Das ist unser…" at bounding box center [256, 141] width 513 height 248
click at [140, 252] on button "Inhalt hinzufügen" at bounding box center [143, 258] width 63 height 13
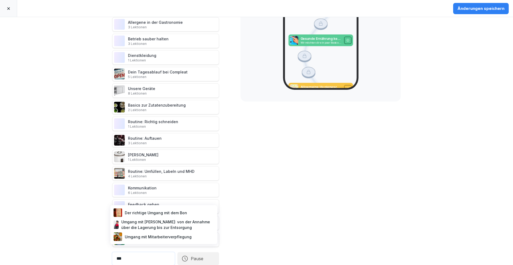
type input "***"
click at [167, 238] on div "Umgang mit Mitarbeiterverpflegung" at bounding box center [164, 236] width 103 height 11
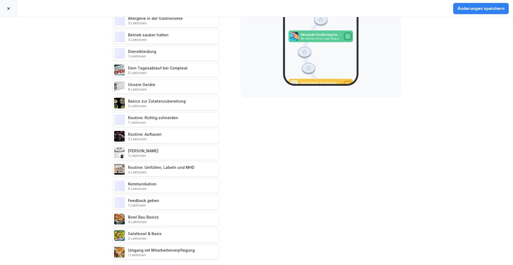
scroll to position [127, 0]
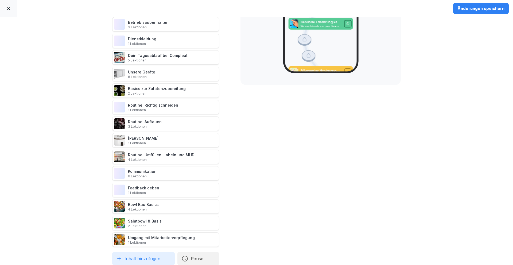
click at [133, 258] on button "Inhalt hinzufügen" at bounding box center [143, 258] width 63 height 13
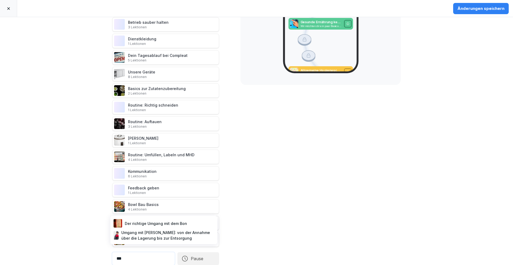
type input "***"
click at [140, 223] on div "Der richtige Umgang mit dem Bon" at bounding box center [164, 223] width 103 height 11
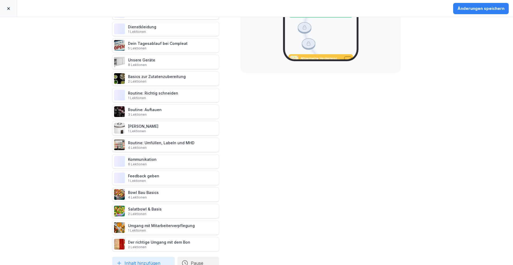
scroll to position [144, 0]
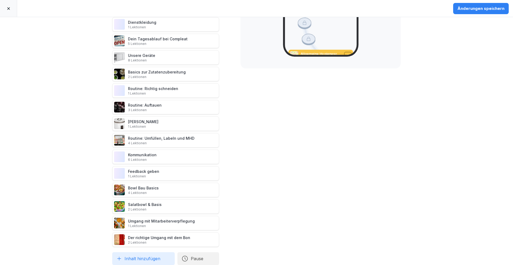
click at [138, 252] on button "Inhalt hinzufügen" at bounding box center [143, 258] width 63 height 13
type input "***"
click at [147, 232] on div "Umgang mit [PERSON_NAME]: von der Annahme über die Lagerung bis zur Entsorgung" at bounding box center [164, 235] width 103 height 13
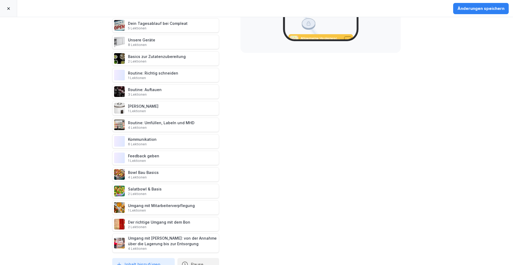
scroll to position [165, 0]
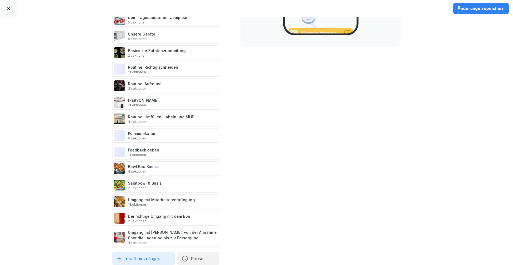
click at [141, 256] on button "Inhalt hinzufügen" at bounding box center [143, 258] width 63 height 13
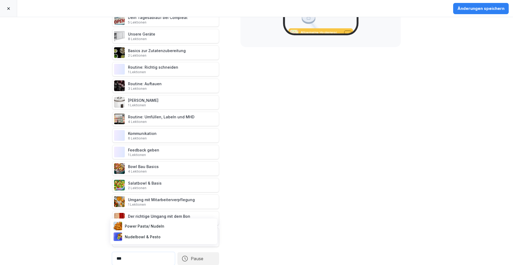
type input "***"
click at [149, 237] on div "Nudelbowl & Pesto" at bounding box center [164, 236] width 103 height 11
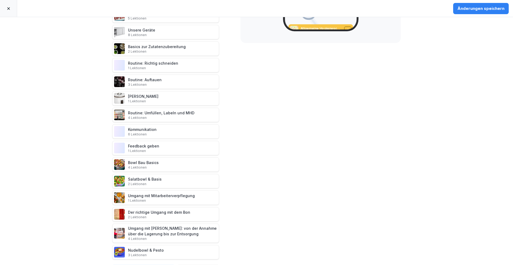
scroll to position [182, 0]
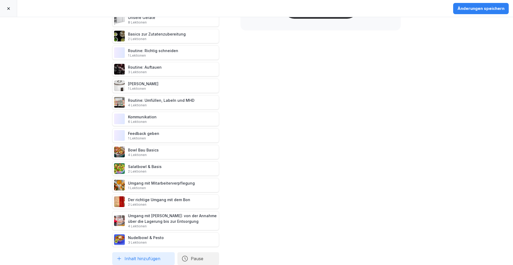
click at [135, 253] on button "Inhalt hinzufügen" at bounding box center [143, 258] width 63 height 13
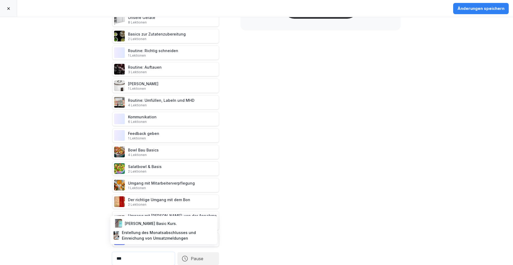
type input "***"
click at [147, 224] on div "[PERSON_NAME] Basic Kurs." at bounding box center [164, 223] width 103 height 11
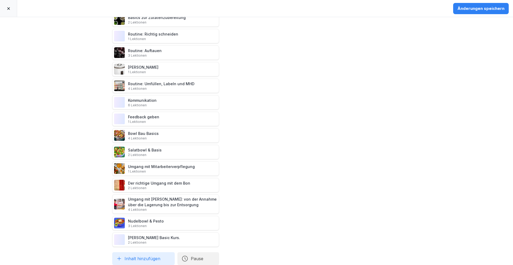
scroll to position [199, 0]
drag, startPoint x: 151, startPoint y: 220, endPoint x: 143, endPoint y: 234, distance: 16.0
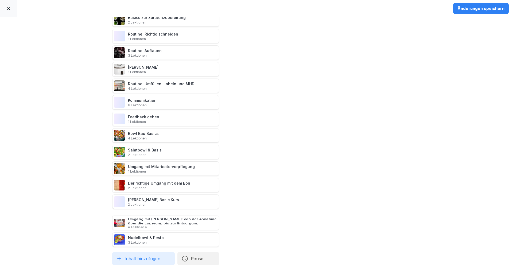
drag, startPoint x: 139, startPoint y: 199, endPoint x: 141, endPoint y: 217, distance: 18.8
click at [152, 254] on button "Inhalt hinzufügen" at bounding box center [143, 258] width 63 height 13
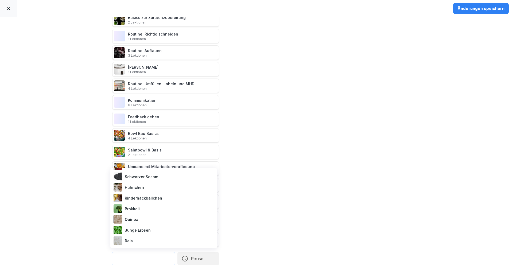
scroll to position [564, 0]
click at [138, 236] on div "Reis" at bounding box center [164, 240] width 103 height 11
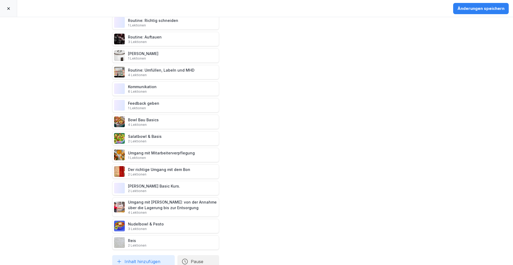
scroll to position [215, 0]
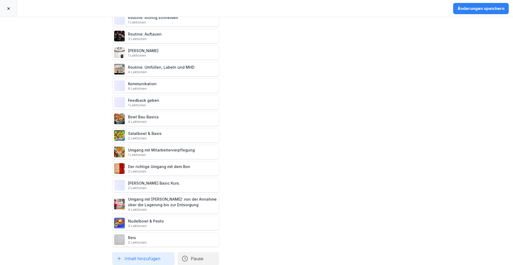
click at [137, 252] on button "Inhalt hinzufügen" at bounding box center [143, 258] width 63 height 13
type input "**"
click at [134, 239] on div "Power Pasta/ Nudeln" at bounding box center [164, 236] width 103 height 11
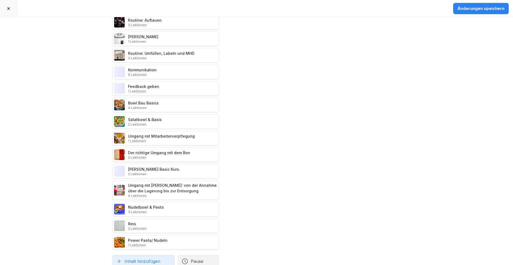
scroll to position [232, 0]
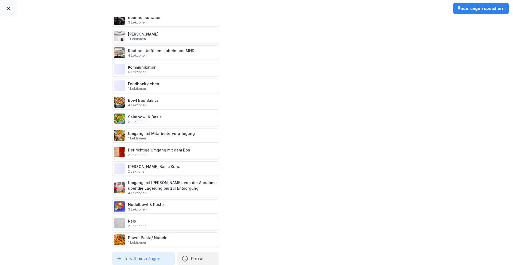
click at [131, 255] on button "Inhalt hinzufügen" at bounding box center [143, 258] width 63 height 13
type input "**"
click at [142, 234] on div "Süßkartoffel" at bounding box center [164, 236] width 103 height 11
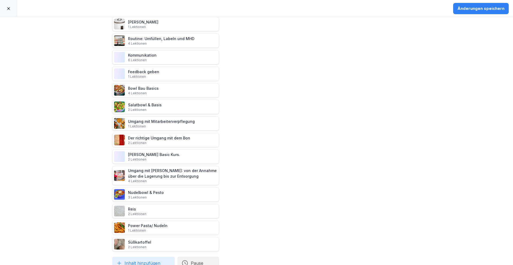
scroll to position [248, 0]
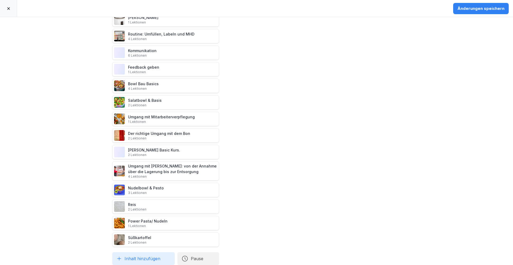
click at [135, 254] on button "Inhalt hinzufügen" at bounding box center [143, 258] width 63 height 13
type input "**"
click at [141, 238] on div "Quinoa" at bounding box center [164, 236] width 103 height 11
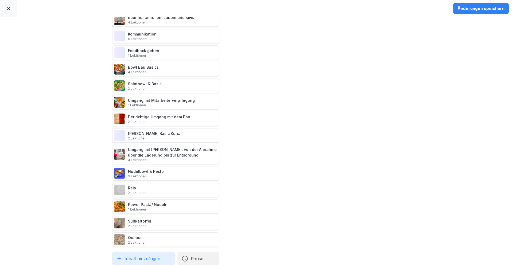
scroll to position [265, 0]
click at [134, 255] on button "Inhalt hinzufügen" at bounding box center [143, 258] width 63 height 13
type input "**"
click at [139, 228] on div "Veganes Hühnchen: planted.chicken" at bounding box center [164, 226] width 103 height 11
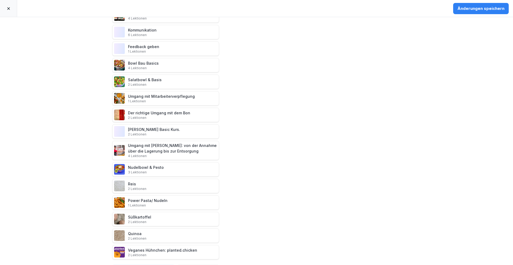
scroll to position [281, 0]
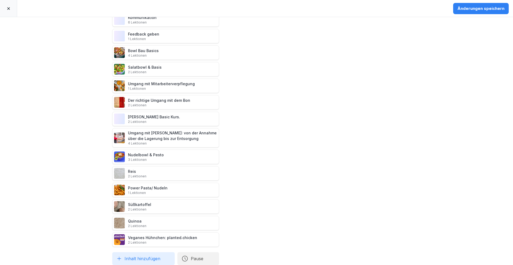
click at [136, 254] on button "Inhalt hinzufügen" at bounding box center [143, 258] width 63 height 13
type input "**"
click at [138, 236] on div "Hühnchen" at bounding box center [164, 236] width 103 height 11
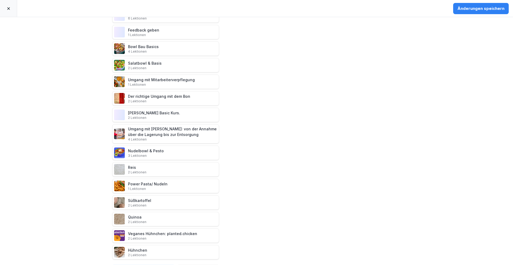
scroll to position [298, 0]
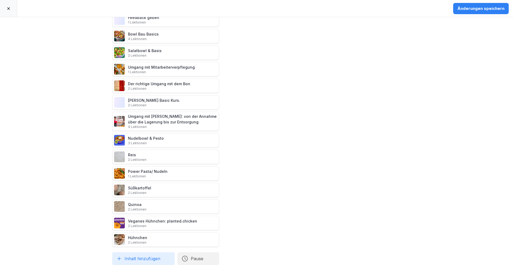
click at [137, 255] on button "Inhalt hinzufügen" at bounding box center [143, 258] width 63 height 13
type input "***"
click at [144, 239] on div "Rote Bete Falafel" at bounding box center [164, 236] width 103 height 11
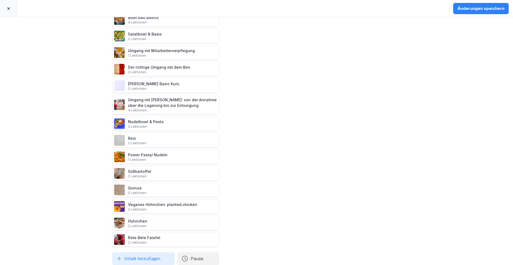
scroll to position [315, 0]
click at [130, 252] on button "Inhalt hinzufügen" at bounding box center [143, 258] width 63 height 13
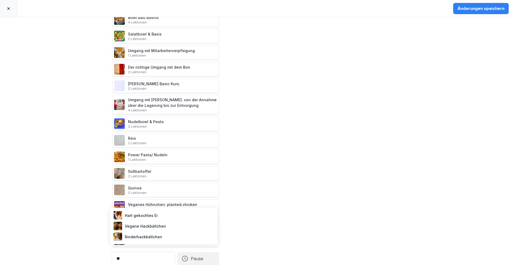
type input "**"
click at [143, 238] on div "Rinderhackbällchen" at bounding box center [164, 236] width 103 height 11
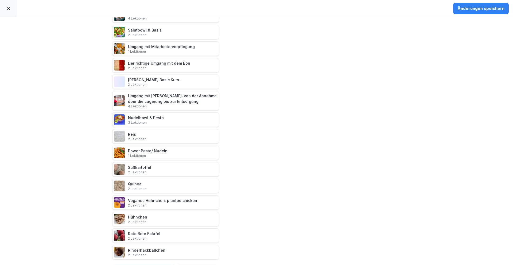
scroll to position [331, 0]
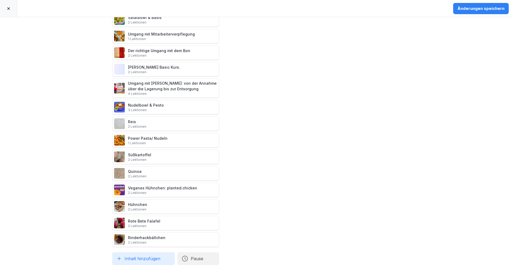
click at [140, 254] on button "Inhalt hinzufügen" at bounding box center [143, 258] width 63 height 13
type input "**"
click at [146, 236] on div "Vegane Hackbällchen" at bounding box center [164, 236] width 103 height 11
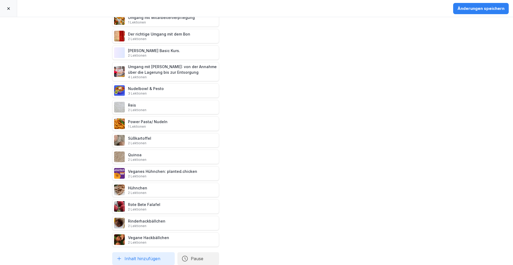
scroll to position [348, 0]
click at [142, 252] on button "Inhalt hinzufügen" at bounding box center [143, 258] width 63 height 13
type input "***"
click at [141, 234] on div "Original Feta Käse" at bounding box center [164, 236] width 103 height 11
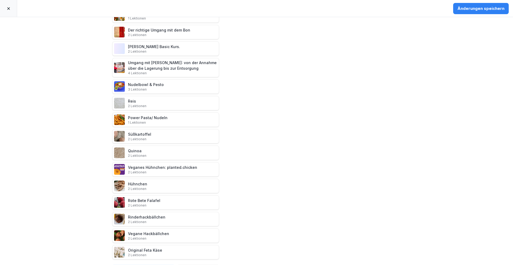
scroll to position [364, 0]
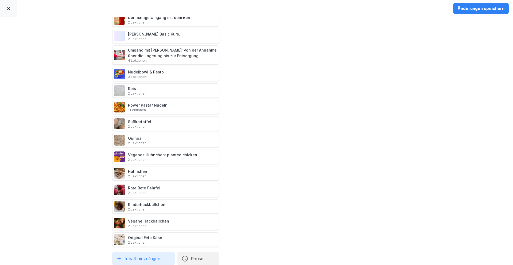
click at [138, 252] on button "Inhalt hinzufügen" at bounding box center [143, 258] width 63 height 13
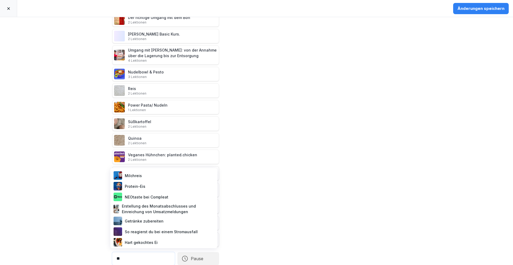
type input "**"
click at [140, 242] on div "Hart gekochtes Ei" at bounding box center [164, 242] width 103 height 11
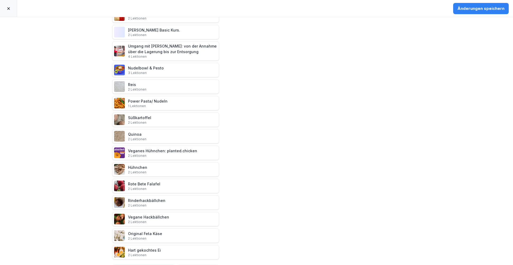
scroll to position [381, 0]
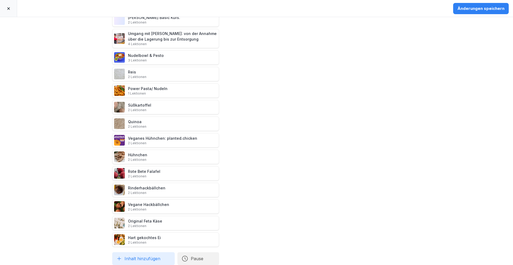
click at [145, 255] on button "Inhalt hinzufügen" at bounding box center [143, 258] width 63 height 13
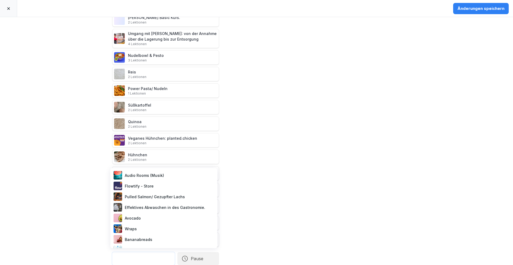
scroll to position [0, 0]
click at [144, 219] on div "Avocado" at bounding box center [164, 218] width 103 height 11
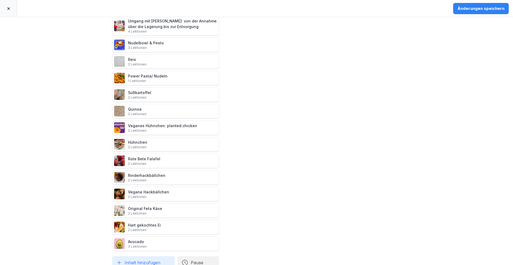
scroll to position [397, 0]
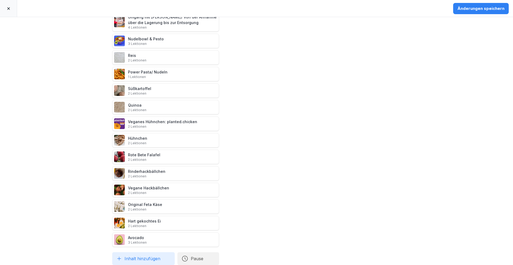
click at [136, 253] on button "Inhalt hinzufügen" at bounding box center [143, 258] width 63 height 13
type input "***"
click at [139, 235] on div "Karotten geraspelt" at bounding box center [164, 236] width 103 height 11
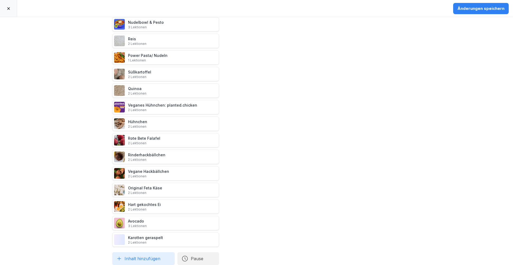
scroll to position [414, 0]
click at [136, 252] on button "Inhalt hinzufügen" at bounding box center [143, 258] width 63 height 13
type input "***"
click at [137, 239] on div "Rotkraut geraspelt" at bounding box center [164, 236] width 103 height 11
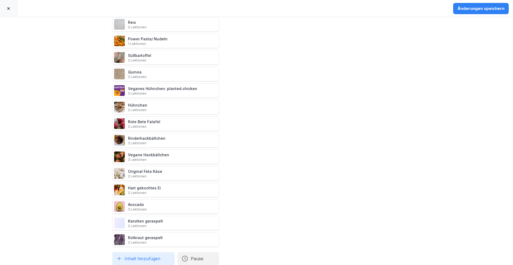
scroll to position [431, 0]
click at [136, 252] on button "Inhalt hinzufügen" at bounding box center [143, 258] width 63 height 13
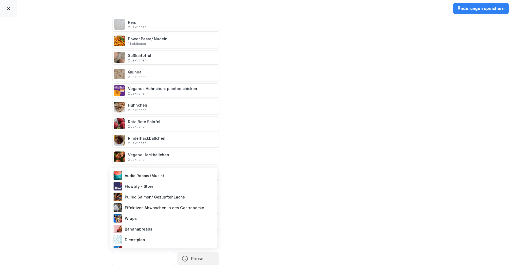
click at [148, 199] on div "Pulled Salmon/ Gezupfter Lachs" at bounding box center [164, 197] width 103 height 11
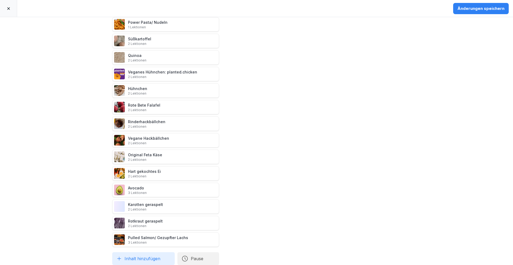
scroll to position [447, 0]
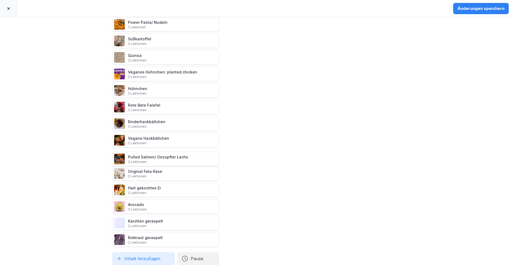
drag, startPoint x: 144, startPoint y: 236, endPoint x: 153, endPoint y: 144, distance: 92.7
click at [146, 154] on div "Pulled Salmon/ Gezupfter Lachs 3 Lektionen" at bounding box center [158, 159] width 60 height 10
drag, startPoint x: 162, startPoint y: 106, endPoint x: 156, endPoint y: 152, distance: 45.5
click at [141, 253] on button "Inhalt hinzufügen" at bounding box center [143, 258] width 63 height 13
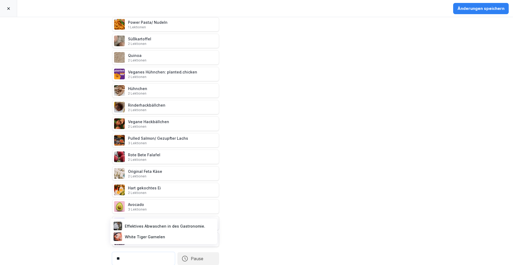
type input "**"
click at [132, 236] on div "White Tiger Garnelen" at bounding box center [164, 236] width 103 height 11
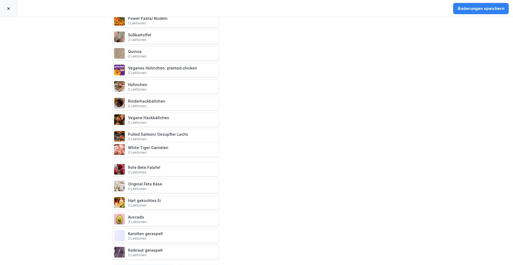
drag, startPoint x: 136, startPoint y: 250, endPoint x: 139, endPoint y: 149, distance: 101.4
click at [139, 149] on div "White Tiger Garnelen 2 Lektionen" at bounding box center [148, 150] width 40 height 10
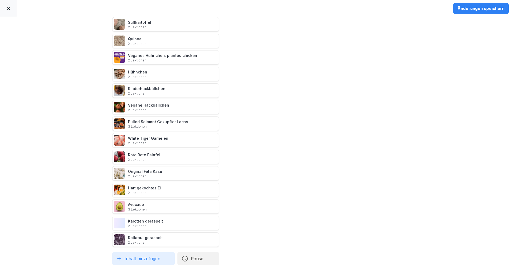
scroll to position [464, 0]
click at [141, 254] on button "Inhalt hinzufügen" at bounding box center [143, 258] width 63 height 13
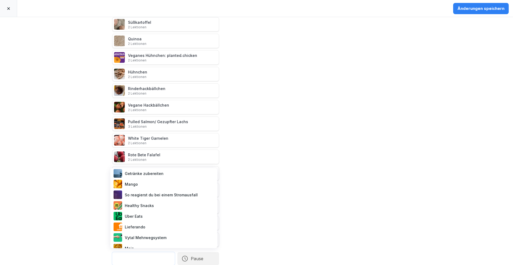
scroll to position [245, 0]
click at [131, 180] on div "Mango" at bounding box center [164, 181] width 103 height 11
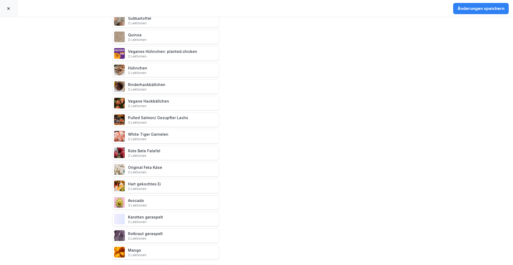
scroll to position [480, 0]
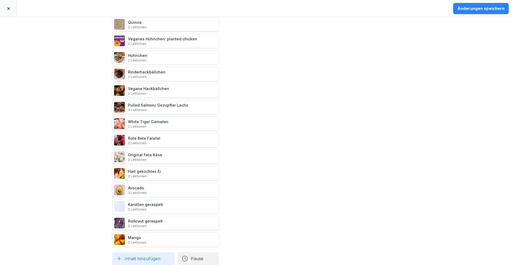
click at [142, 253] on button "Inhalt hinzufügen" at bounding box center [143, 258] width 63 height 13
type input "**"
click at [142, 237] on div "Kirschtomaten" at bounding box center [164, 236] width 103 height 11
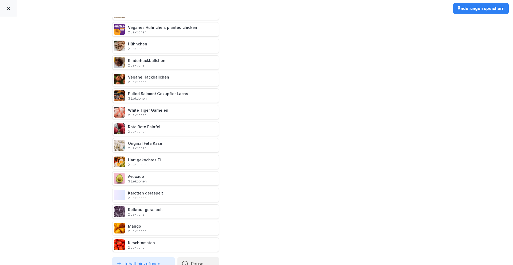
scroll to position [497, 0]
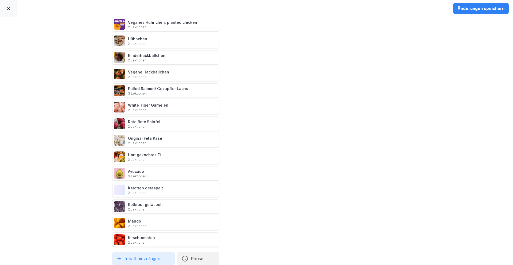
click at [138, 256] on button "Inhalt hinzufügen" at bounding box center [143, 258] width 63 height 13
type input "**"
click at [140, 237] on div "Gurke" at bounding box center [164, 236] width 103 height 11
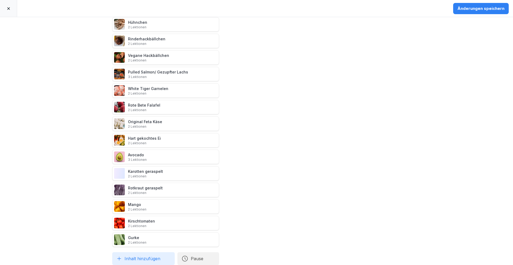
scroll to position [513, 0]
click at [135, 254] on button "Inhalt hinzufügen" at bounding box center [143, 258] width 63 height 13
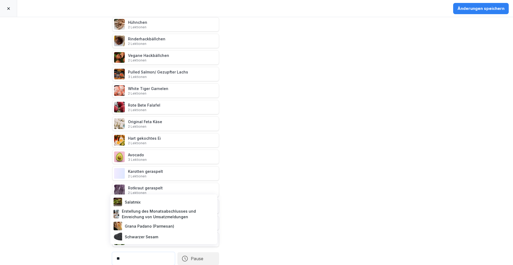
type input "**"
click at [141, 200] on div "Salatmix" at bounding box center [164, 202] width 103 height 11
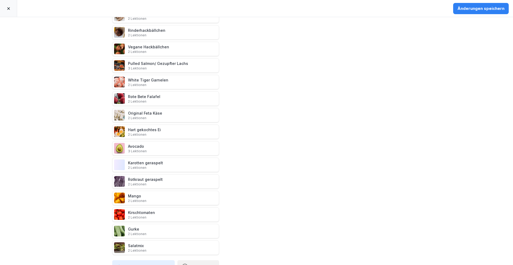
scroll to position [530, 0]
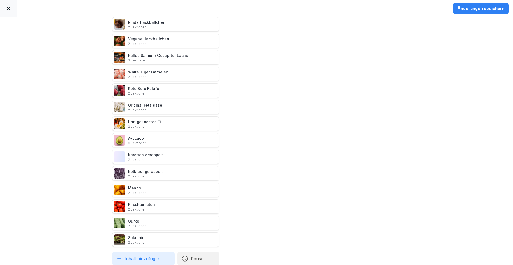
click at [138, 253] on button "Inhalt hinzufügen" at bounding box center [143, 258] width 63 height 13
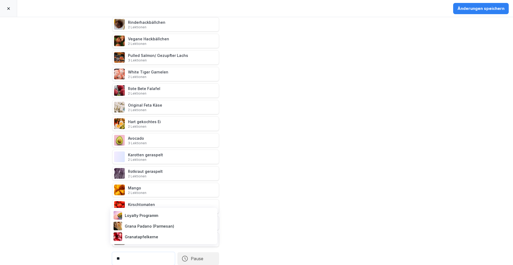
type input "**"
click at [142, 222] on div "Grana Padano (Parmesan)" at bounding box center [164, 226] width 103 height 11
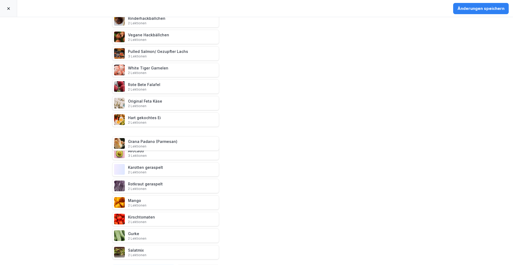
drag, startPoint x: 146, startPoint y: 253, endPoint x: 146, endPoint y: 144, distance: 108.8
click at [146, 144] on p "2 Lektionen" at bounding box center [152, 146] width 49 height 4
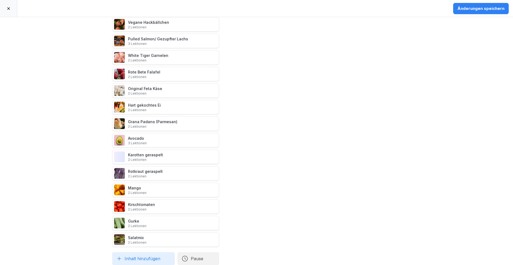
scroll to position [547, 0]
click at [150, 256] on button "Inhalt hinzufügen" at bounding box center [143, 258] width 63 height 13
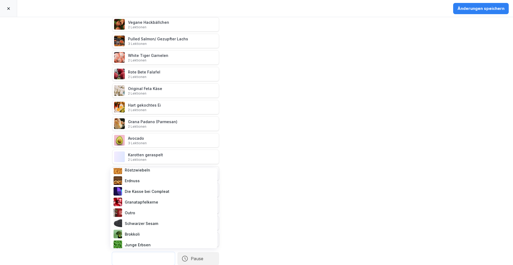
scroll to position [340, 0]
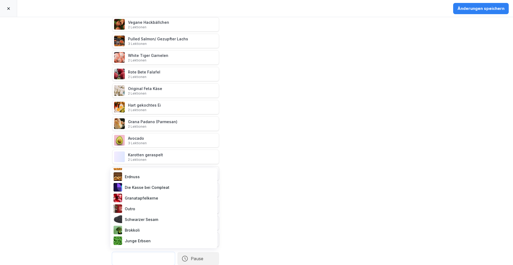
click at [146, 226] on div "Brokkoli" at bounding box center [164, 230] width 103 height 11
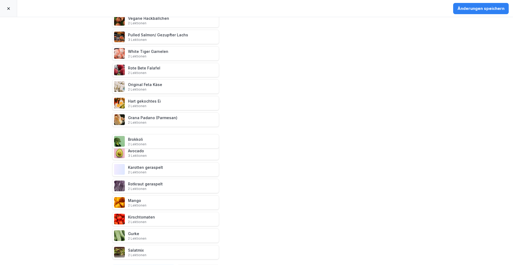
drag, startPoint x: 143, startPoint y: 251, endPoint x: 147, endPoint y: 140, distance: 111.3
click at [147, 140] on div "Brokkoli 2 Lektionen" at bounding box center [165, 141] width 107 height 14
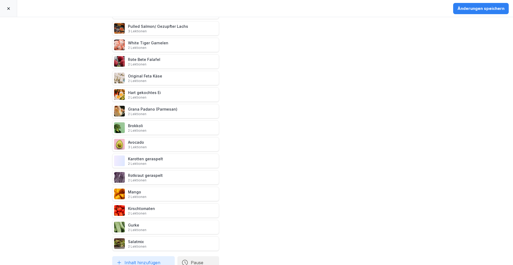
scroll to position [563, 0]
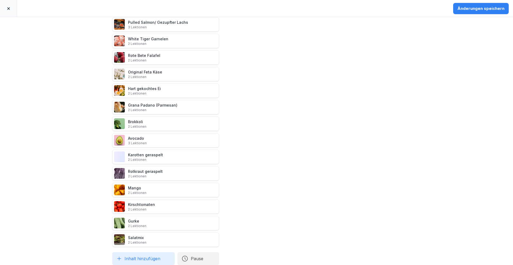
click at [144, 252] on button "Inhalt hinzufügen" at bounding box center [143, 258] width 63 height 13
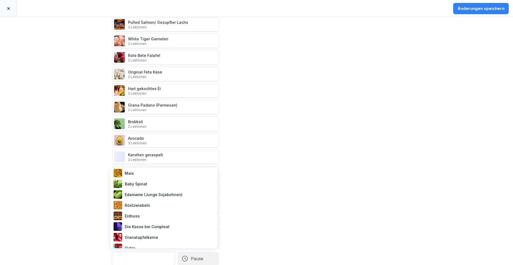
scroll to position [288, 0]
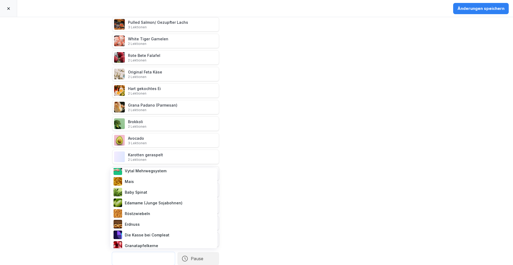
click at [140, 203] on div "Edamame (Junge Sojabohnen)" at bounding box center [164, 203] width 103 height 11
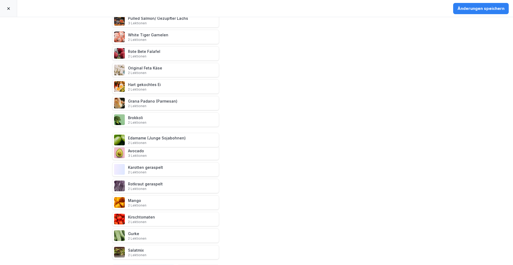
drag, startPoint x: 137, startPoint y: 251, endPoint x: 141, endPoint y: 138, distance: 112.9
click at [141, 138] on div "Edamame (Junge Sojabohnen) 2 Lektionen" at bounding box center [157, 140] width 58 height 10
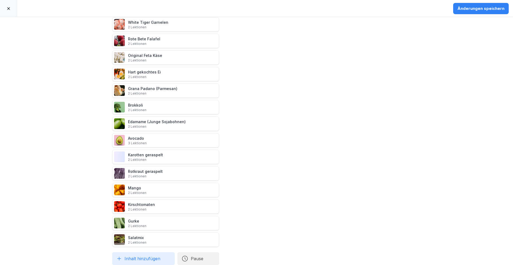
click at [136, 258] on button "Inhalt hinzufügen" at bounding box center [143, 258] width 63 height 13
type input "**"
click at [139, 237] on div "Baby Spinat" at bounding box center [164, 236] width 103 height 11
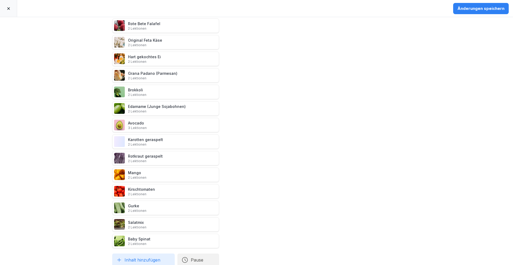
scroll to position [596, 0]
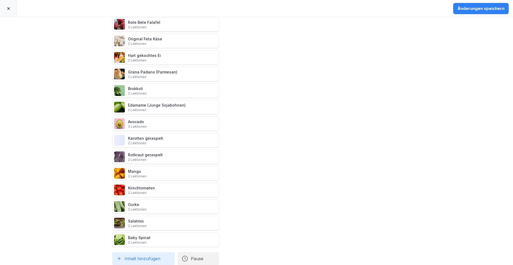
click at [141, 253] on button "Inhalt hinzufügen" at bounding box center [143, 258] width 63 height 13
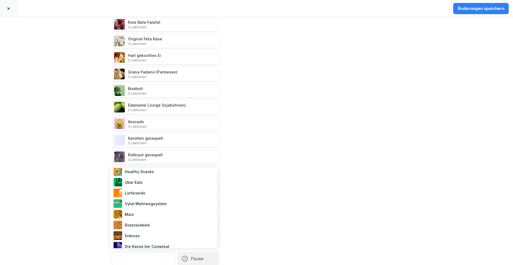
scroll to position [308, 0]
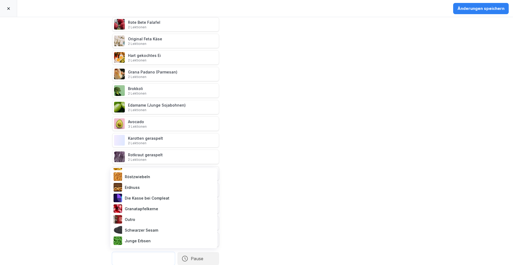
click at [140, 238] on div "Junge Erbsen" at bounding box center [164, 240] width 103 height 11
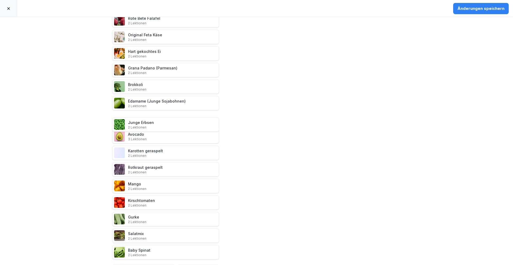
drag, startPoint x: 143, startPoint y: 252, endPoint x: 145, endPoint y: 124, distance: 128.0
click at [145, 124] on div "Junge Erbsen 2 Lektionen" at bounding box center [141, 125] width 26 height 10
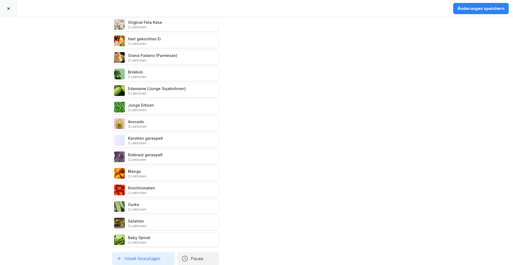
scroll to position [613, 0]
click at [138, 256] on button "Inhalt hinzufügen" at bounding box center [143, 258] width 63 height 13
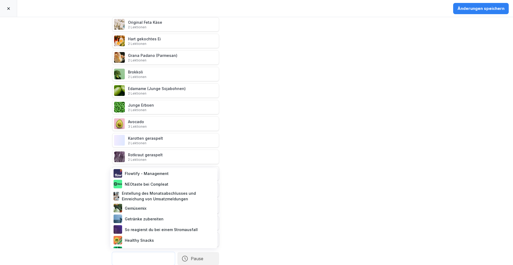
scroll to position [187, 0]
click at [142, 208] on div "Gemüsemix" at bounding box center [164, 207] width 103 height 11
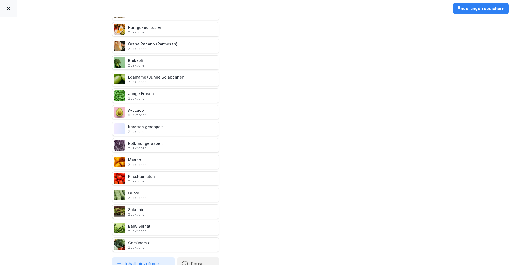
scroll to position [629, 0]
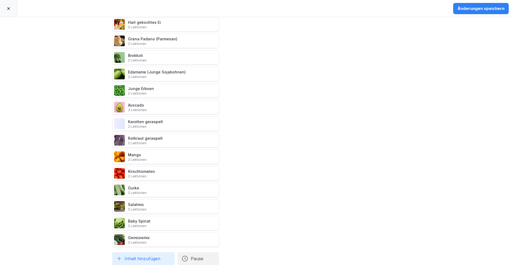
click at [141, 252] on button "Inhalt hinzufügen" at bounding box center [143, 258] width 63 height 13
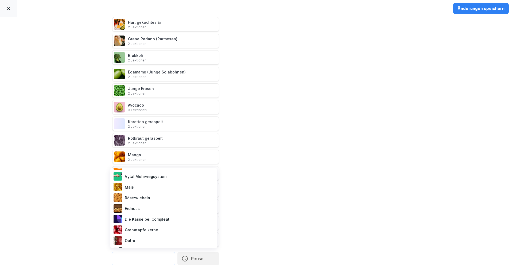
scroll to position [268, 0]
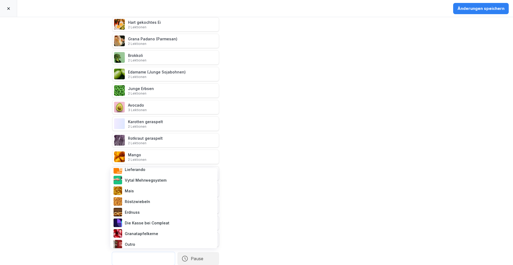
click at [137, 193] on div "Mais" at bounding box center [164, 190] width 103 height 11
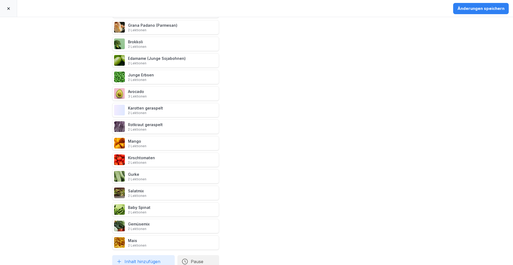
scroll to position [646, 0]
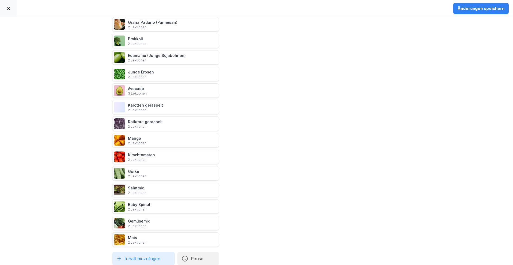
click at [141, 254] on button "Inhalt hinzufügen" at bounding box center [143, 258] width 63 height 13
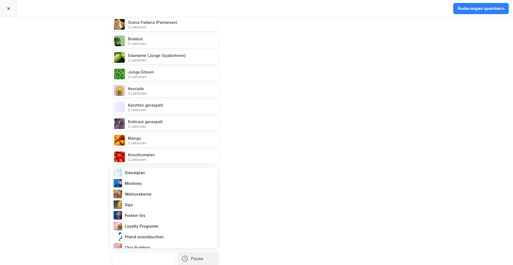
scroll to position [55, 0]
click at [137, 207] on div "Dips" at bounding box center [164, 205] width 103 height 11
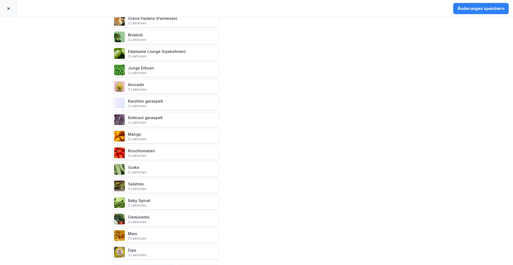
scroll to position [663, 0]
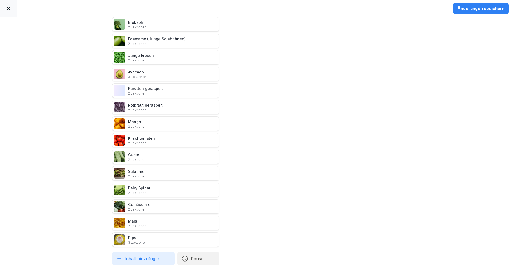
click at [139, 252] on button "Inhalt hinzufügen" at bounding box center [143, 258] width 63 height 13
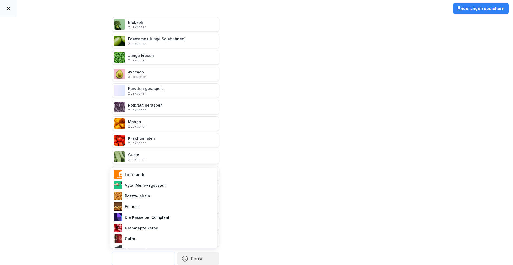
scroll to position [265, 0]
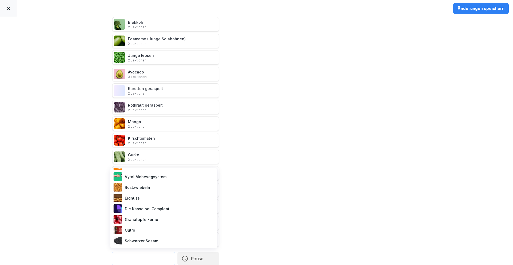
click at [138, 238] on div "Schwarzer Sesam" at bounding box center [164, 240] width 103 height 11
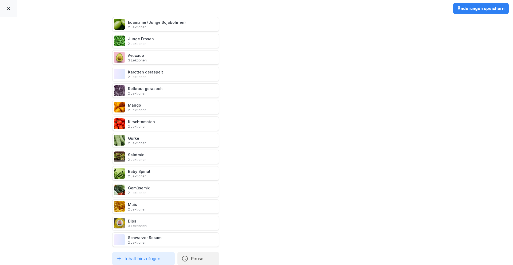
scroll to position [679, 0]
click at [138, 255] on button "Inhalt hinzufügen" at bounding box center [143, 258] width 63 height 13
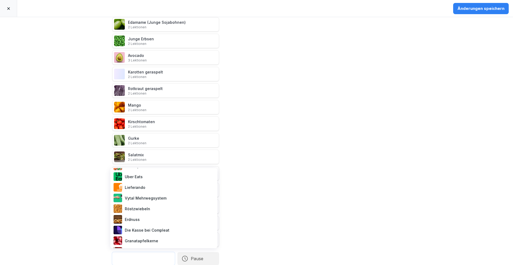
scroll to position [241, 0]
click at [139, 217] on div "Erdnuss" at bounding box center [164, 218] width 103 height 11
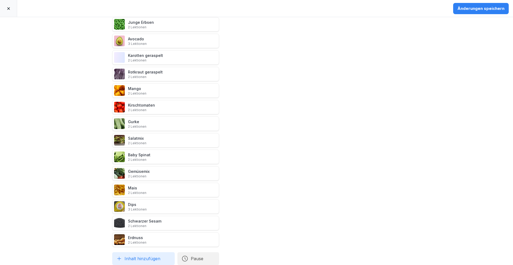
scroll to position [696, 0]
click at [139, 254] on button "Inhalt hinzufügen" at bounding box center [143, 258] width 63 height 13
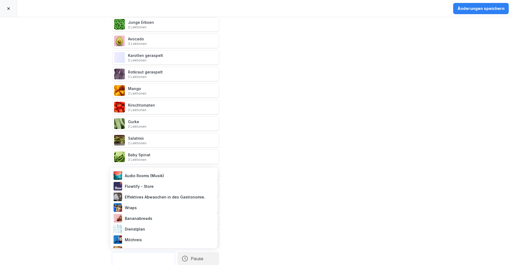
scroll to position [243, 0]
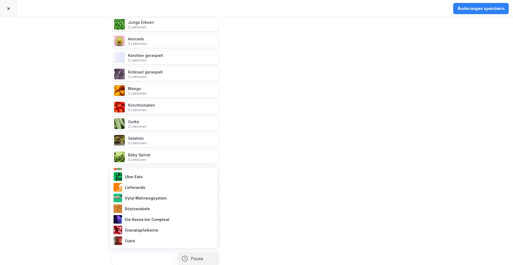
click at [136, 206] on div "Röstzwiebeln" at bounding box center [164, 208] width 103 height 11
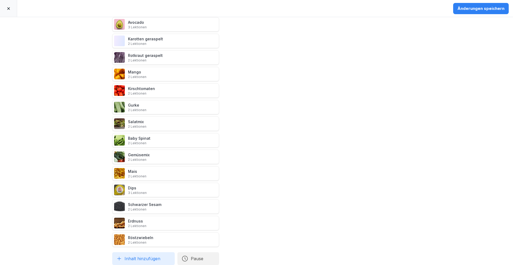
scroll to position [712, 0]
click at [137, 253] on button "Inhalt hinzufügen" at bounding box center [143, 258] width 63 height 13
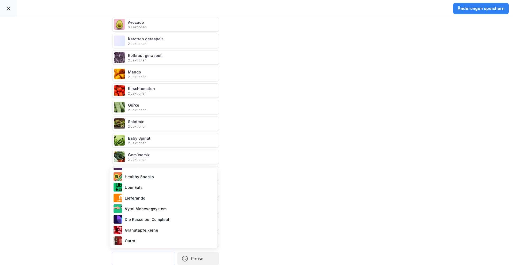
scroll to position [233, 0]
click at [139, 225] on div "Granatapfelkerne" at bounding box center [164, 230] width 103 height 11
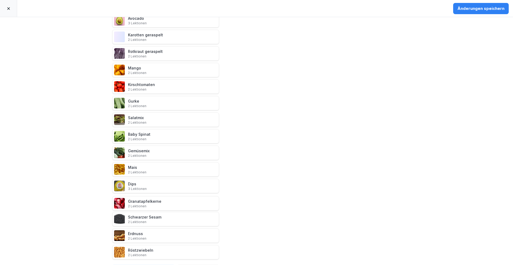
drag, startPoint x: 145, startPoint y: 251, endPoint x: 148, endPoint y: 202, distance: 49.0
click at [148, 202] on div "Granatapfelkerne 2 Lektionen" at bounding box center [144, 204] width 33 height 10
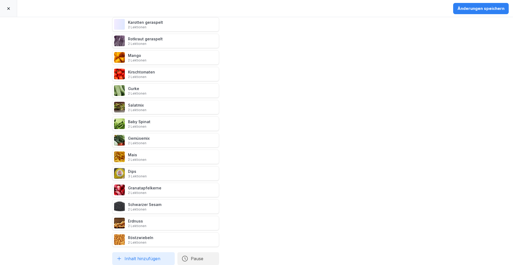
scroll to position [729, 0]
click at [146, 256] on button "Inhalt hinzufügen" at bounding box center [143, 258] width 63 height 13
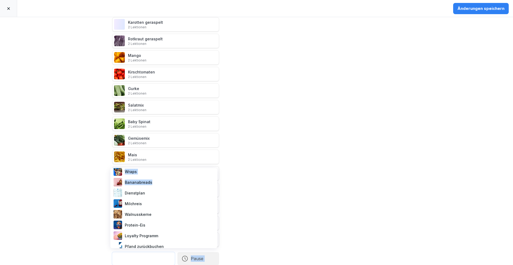
scroll to position [0, 0]
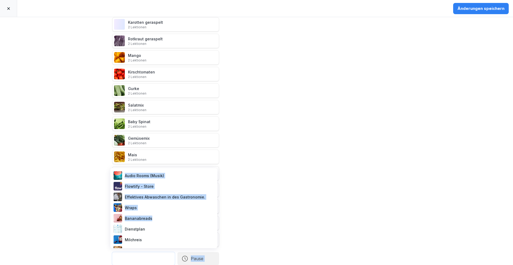
drag, startPoint x: 146, startPoint y: 192, endPoint x: 166, endPoint y: 158, distance: 39.6
click at [167, 158] on body "Änderungen speichern Mitarbeiter/Servicekraft-Pfad Willkommen bei Compleat 1 Le…" at bounding box center [256, 132] width 513 height 265
click at [59, 184] on div "Mitarbeiter/Servicekraft-Pfad Willkommen bei Compleat 1 Lektionen Das ist unser…" at bounding box center [256, 141] width 513 height 248
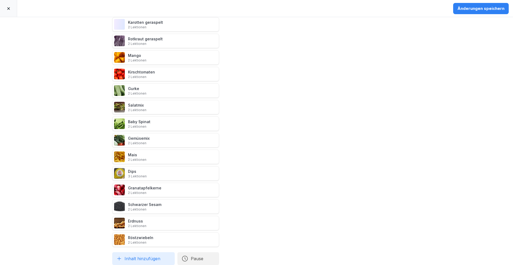
click at [133, 253] on button "Inhalt hinzufügen" at bounding box center [143, 258] width 63 height 13
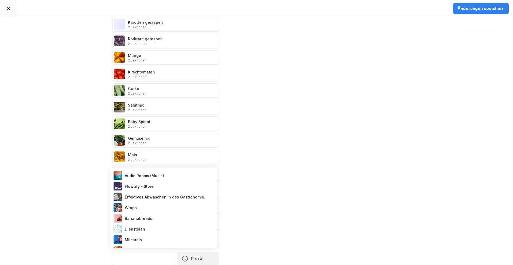
click at [138, 227] on div "Dienstplan" at bounding box center [164, 229] width 103 height 11
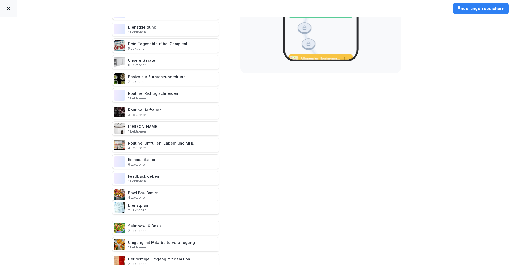
scroll to position [137, 0]
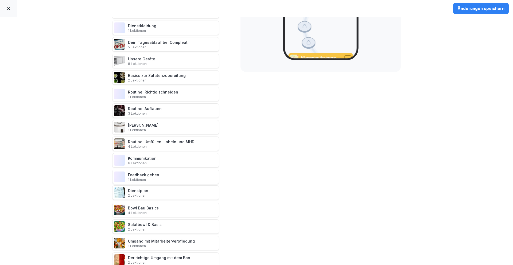
drag, startPoint x: 144, startPoint y: 257, endPoint x: 145, endPoint y: 197, distance: 59.9
click at [145, 197] on div "Dienstplan 2 Lektionen" at bounding box center [165, 192] width 107 height 14
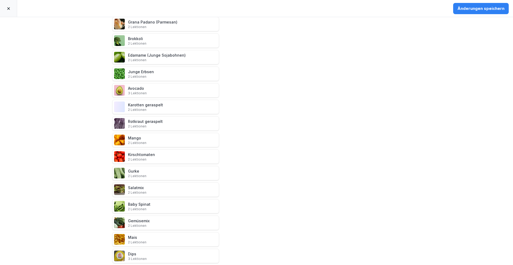
scroll to position [745, 0]
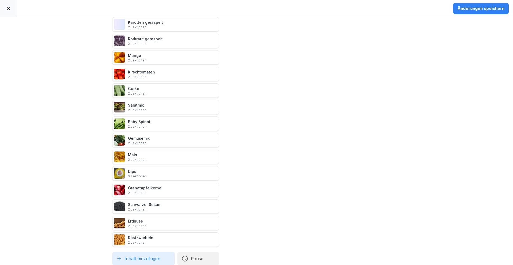
click at [150, 254] on button "Inhalt hinzufügen" at bounding box center [143, 258] width 63 height 13
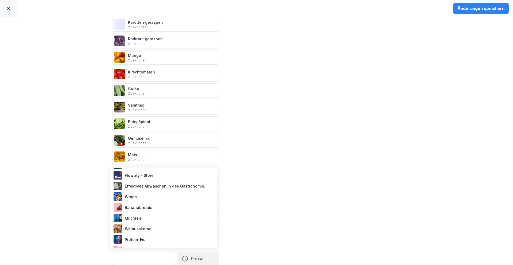
scroll to position [19, 0]
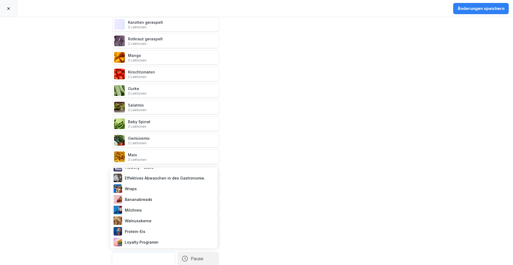
click at [145, 190] on div "Wraps" at bounding box center [164, 188] width 103 height 11
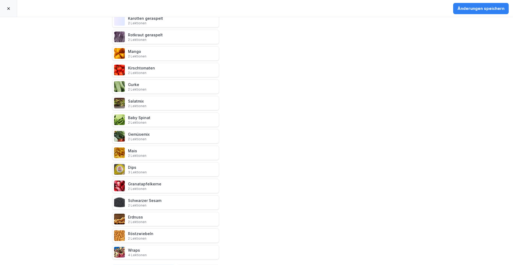
scroll to position [762, 0]
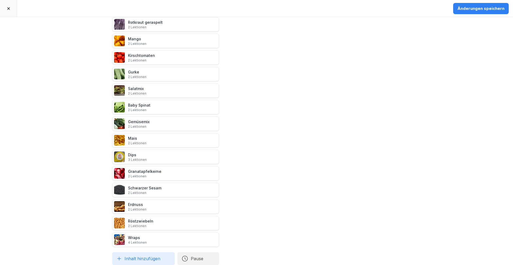
click at [145, 256] on button "Inhalt hinzufügen" at bounding box center [143, 258] width 63 height 13
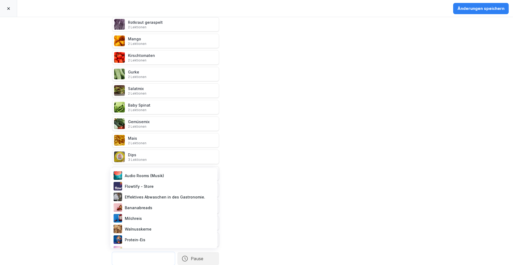
scroll to position [1, 0]
click at [144, 218] on div "Milchreis" at bounding box center [164, 217] width 103 height 11
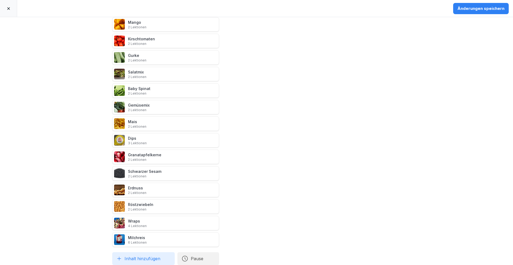
scroll to position [779, 0]
click at [144, 252] on button "Inhalt hinzufügen" at bounding box center [143, 258] width 63 height 13
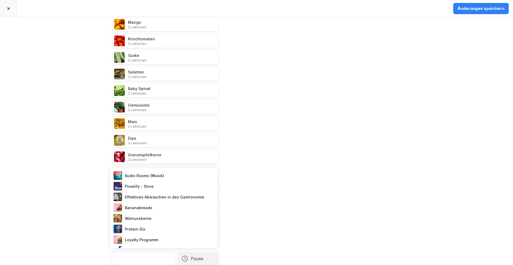
click at [142, 219] on div "Walnusskerne" at bounding box center [164, 218] width 103 height 11
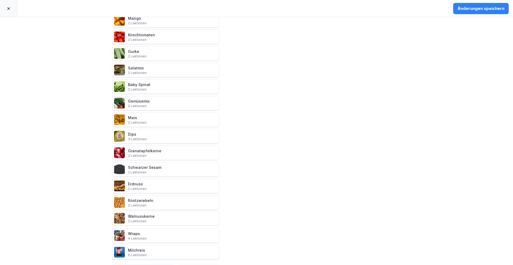
drag, startPoint x: 143, startPoint y: 251, endPoint x: 142, endPoint y: 218, distance: 33.4
click at [142, 218] on div "Walnusskerne 2 Lektionen" at bounding box center [141, 219] width 27 height 10
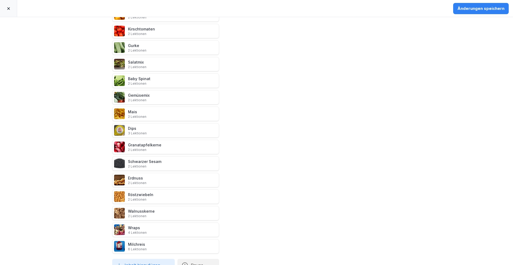
scroll to position [795, 0]
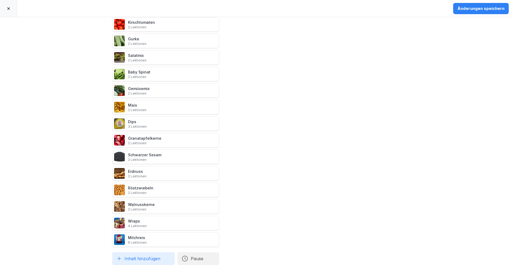
click at [150, 257] on button "Inhalt hinzufügen" at bounding box center [143, 258] width 63 height 13
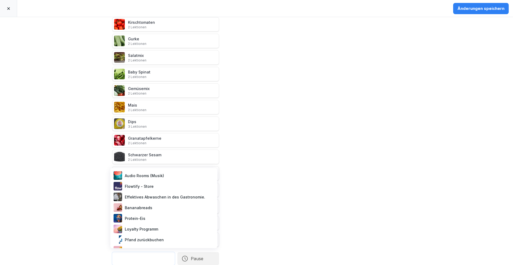
click at [140, 210] on div "Bananabreads" at bounding box center [164, 207] width 103 height 11
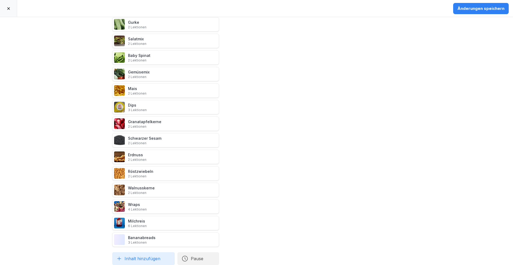
scroll to position [812, 0]
click at [141, 257] on button "Inhalt hinzufügen" at bounding box center [143, 258] width 63 height 13
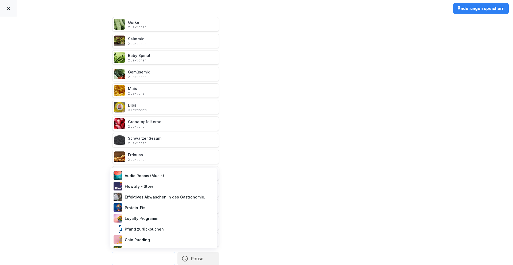
click at [142, 210] on div "Protein-Eis" at bounding box center [164, 207] width 103 height 11
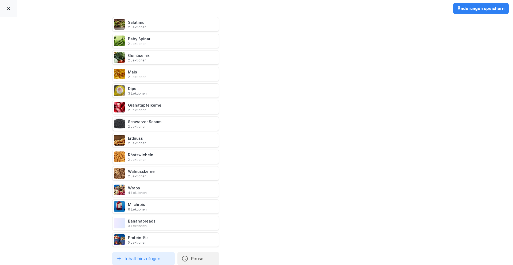
scroll to position [828, 0]
drag, startPoint x: 145, startPoint y: 236, endPoint x: 151, endPoint y: 191, distance: 45.8
click at [151, 191] on div "Protein-Eis 5 Lektionen" at bounding box center [165, 195] width 107 height 14
click at [149, 257] on button "Inhalt hinzufügen" at bounding box center [143, 258] width 63 height 13
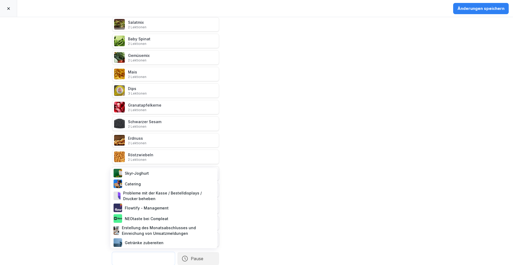
scroll to position [72, 0]
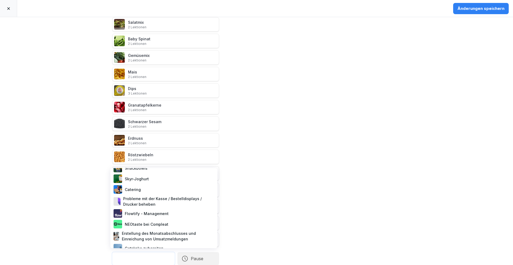
click at [138, 190] on div "Catering" at bounding box center [164, 189] width 103 height 11
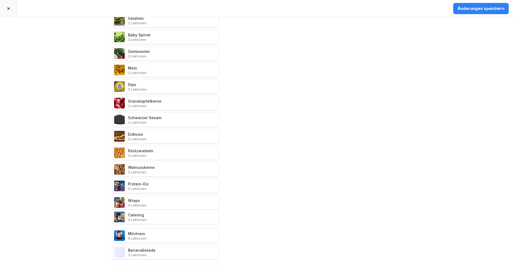
drag, startPoint x: 142, startPoint y: 253, endPoint x: 146, endPoint y: 217, distance: 35.6
click at [146, 217] on div "Catering 4 Lektionen" at bounding box center [165, 217] width 107 height 14
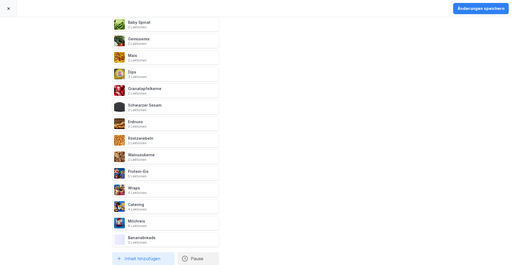
scroll to position [845, 0]
click at [144, 254] on button "Inhalt hinzufügen" at bounding box center [143, 258] width 63 height 13
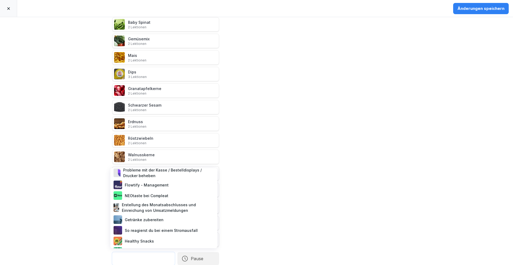
scroll to position [66, 0]
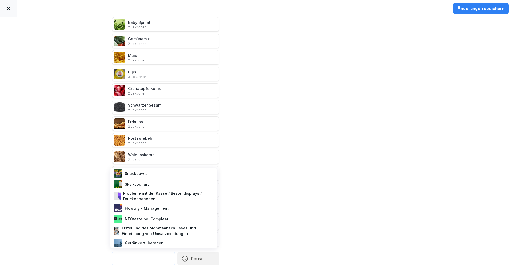
click at [145, 186] on div "Skyr-Joghurt" at bounding box center [164, 184] width 103 height 11
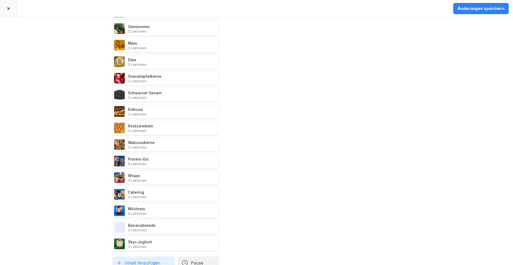
scroll to position [861, 0]
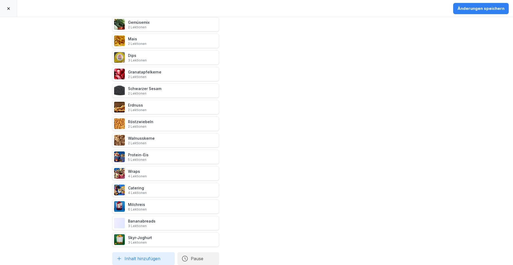
click at [141, 254] on button "Inhalt hinzufügen" at bounding box center [143, 258] width 63 height 13
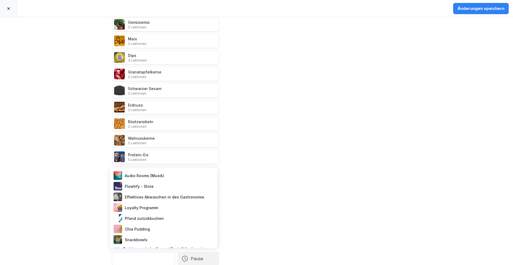
click at [137, 231] on div "Chia Pudding" at bounding box center [164, 229] width 103 height 11
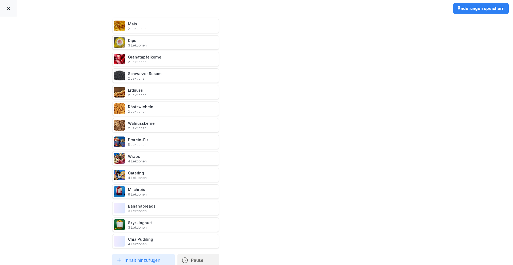
click at [140, 260] on button "Inhalt hinzufügen" at bounding box center [143, 260] width 63 height 13
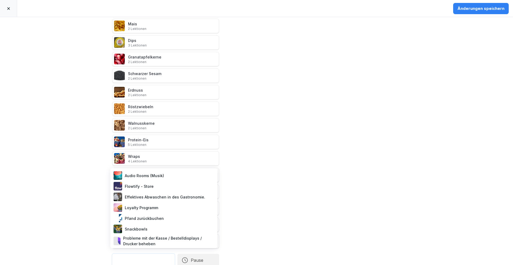
scroll to position [878, 0]
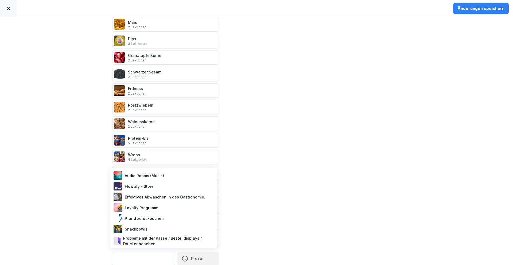
click at [142, 229] on div "Snackbowls" at bounding box center [164, 229] width 103 height 11
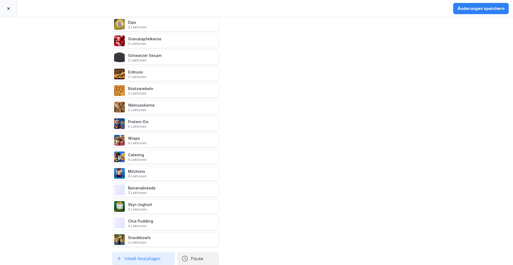
scroll to position [895, 0]
click at [150, 255] on button "Inhalt hinzufügen" at bounding box center [143, 258] width 63 height 13
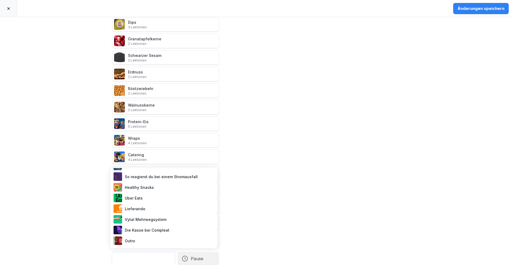
scroll to position [115, 0]
click at [138, 204] on div "Lieferando" at bounding box center [164, 208] width 103 height 11
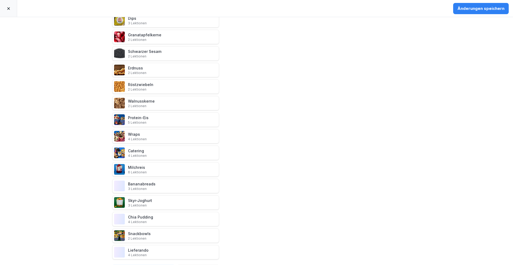
scroll to position [911, 0]
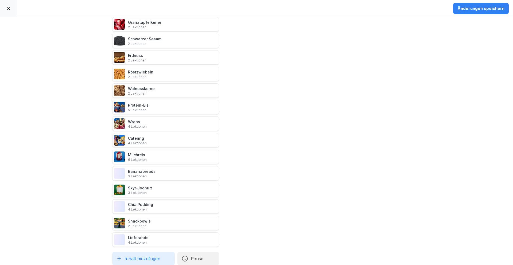
click at [143, 253] on button "Inhalt hinzufügen" at bounding box center [143, 258] width 63 height 13
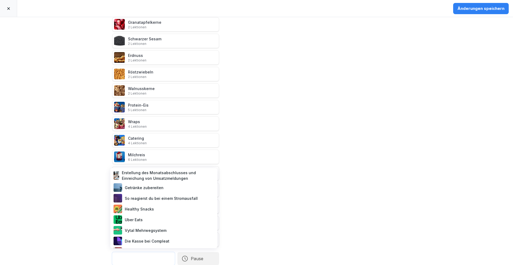
scroll to position [104, 0]
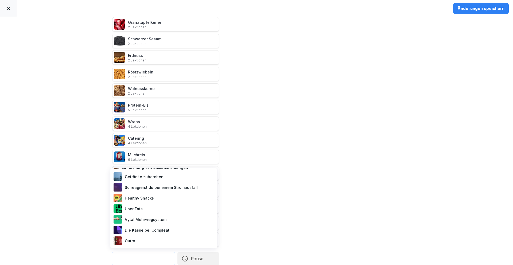
click at [138, 206] on div "Uber Eats" at bounding box center [164, 208] width 103 height 11
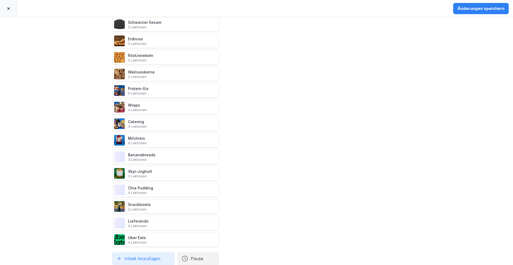
scroll to position [928, 0]
click at [144, 258] on button "Inhalt hinzufügen" at bounding box center [143, 258] width 63 height 13
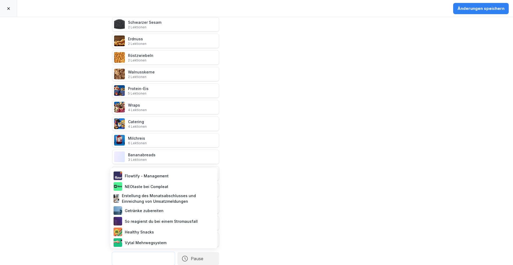
scroll to position [94, 0]
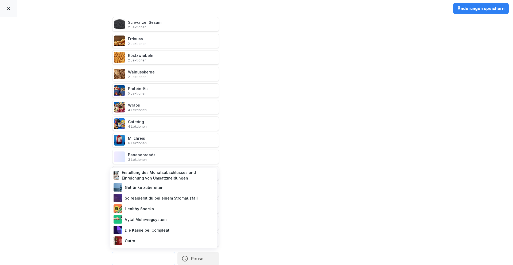
click at [144, 225] on div "Die Kasse bei Compleat" at bounding box center [164, 230] width 103 height 11
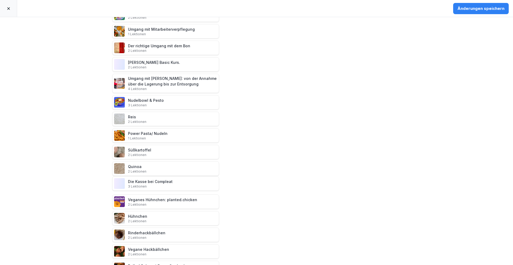
scroll to position [330, 0]
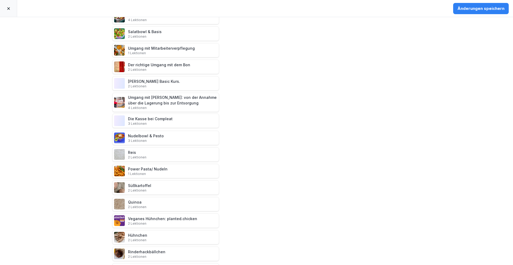
drag, startPoint x: 155, startPoint y: 237, endPoint x: 150, endPoint y: 125, distance: 111.6
click at [154, 122] on p "3 Lektionen" at bounding box center [150, 124] width 45 height 4
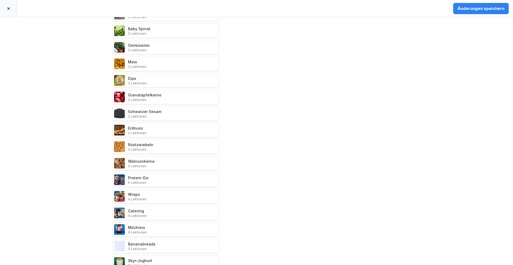
scroll to position [944, 0]
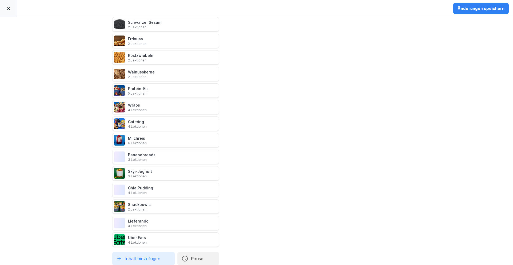
click at [144, 257] on button "Inhalt hinzufügen" at bounding box center [143, 258] width 63 height 13
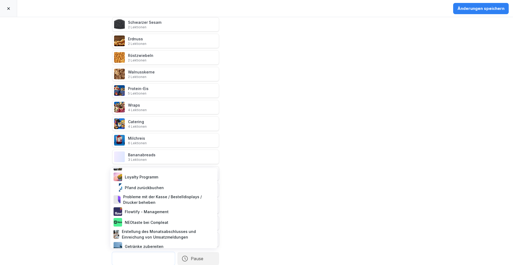
scroll to position [83, 0]
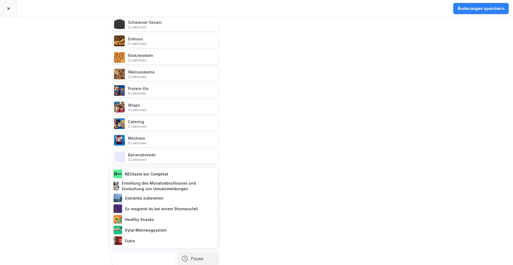
click at [141, 214] on div "Healthy Snacks" at bounding box center [164, 219] width 103 height 11
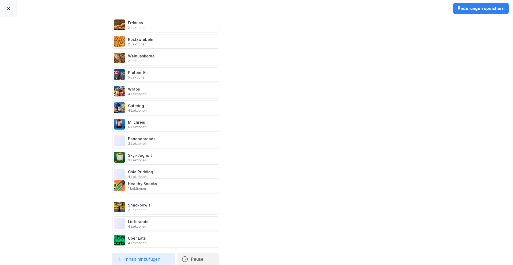
scroll to position [891, 0]
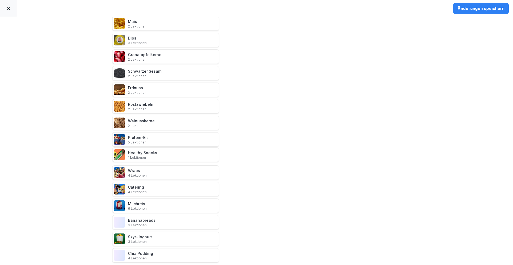
drag, startPoint x: 143, startPoint y: 247, endPoint x: 145, endPoint y: 154, distance: 93.3
click at [145, 154] on div "Healthy Snacks 1 Lektionen" at bounding box center [142, 155] width 29 height 10
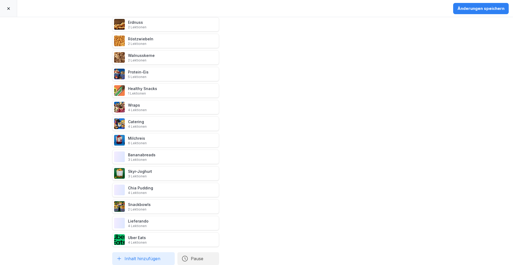
scroll to position [961, 0]
click at [146, 254] on button "Inhalt hinzufügen" at bounding box center [143, 258] width 63 height 13
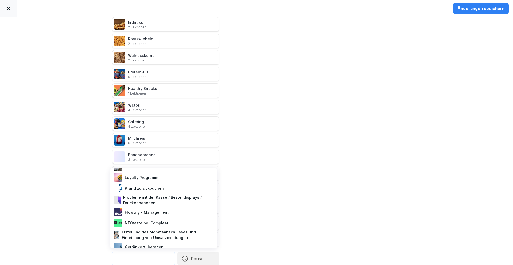
scroll to position [72, 0]
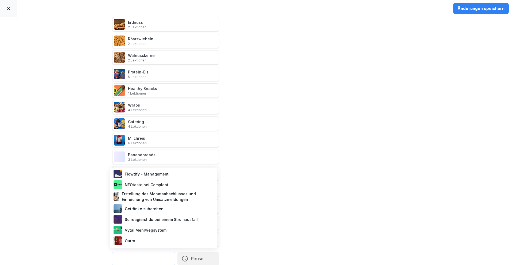
click at [144, 227] on div "Vytal Mehrwegsystem" at bounding box center [164, 230] width 103 height 11
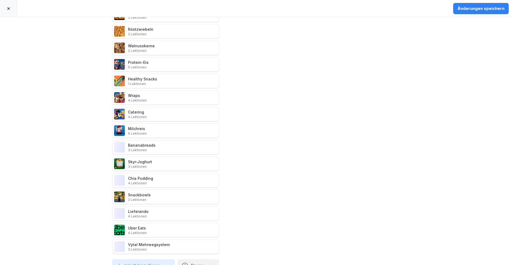
scroll to position [977, 0]
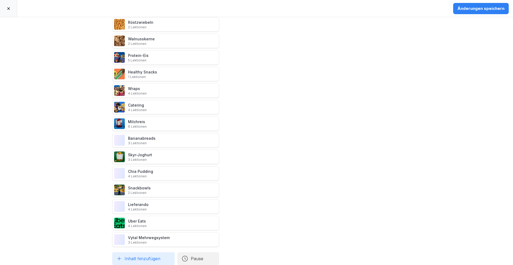
click at [144, 258] on button "Inhalt hinzufügen" at bounding box center [143, 258] width 63 height 13
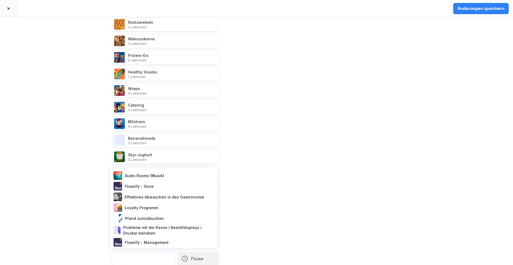
click at [142, 206] on div "Loyalty Programm" at bounding box center [164, 207] width 103 height 11
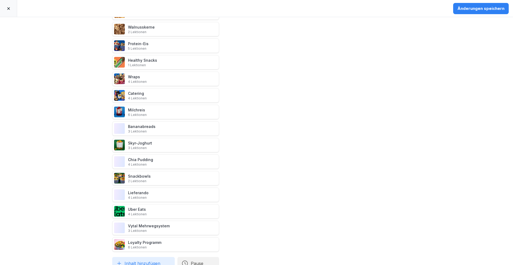
scroll to position [994, 0]
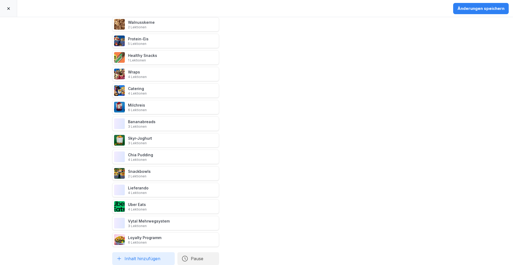
click at [143, 252] on button "Inhalt hinzufügen" at bounding box center [143, 258] width 63 height 13
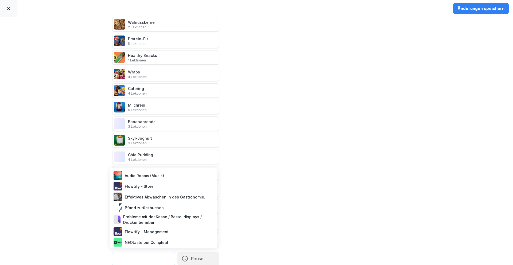
click at [143, 242] on div "NEOtaste bei Compleat" at bounding box center [164, 242] width 103 height 11
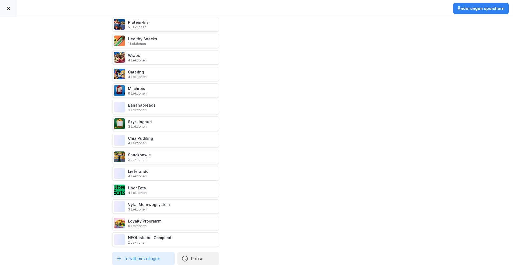
scroll to position [1011, 0]
click at [146, 254] on button "Inhalt hinzufügen" at bounding box center [143, 258] width 63 height 13
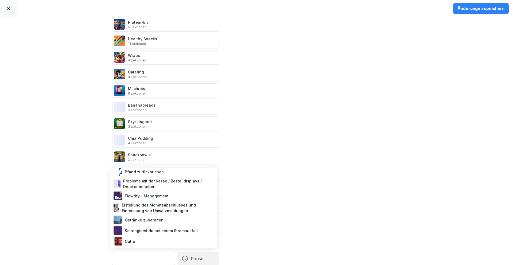
scroll to position [40, 0]
click at [142, 214] on div "Getränke zubereiten" at bounding box center [164, 219] width 103 height 11
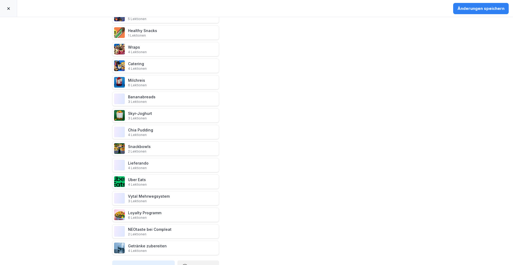
scroll to position [1027, 0]
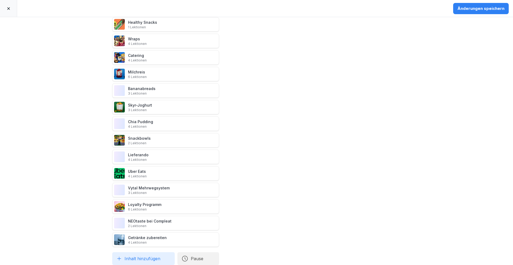
click at [140, 255] on button "Inhalt hinzufügen" at bounding box center [143, 258] width 63 height 13
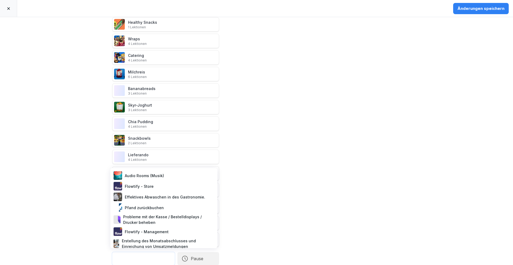
click at [148, 196] on div "Effektives Abwaschen in des Gastronomie." at bounding box center [164, 197] width 103 height 11
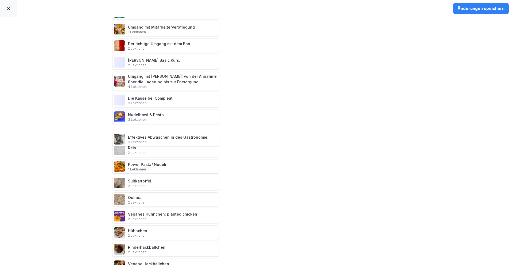
scroll to position [349, 0]
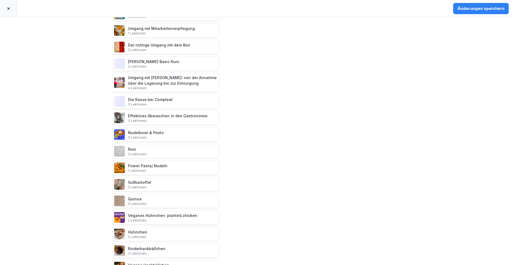
drag, startPoint x: 150, startPoint y: 251, endPoint x: 149, endPoint y: 117, distance: 133.9
click at [149, 116] on div "Effektives Abwaschen in des Gastronomie. 3 Lektionen" at bounding box center [168, 118] width 80 height 10
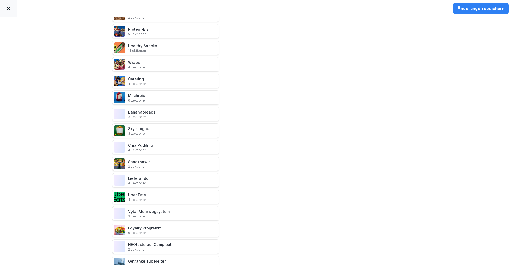
scroll to position [1044, 0]
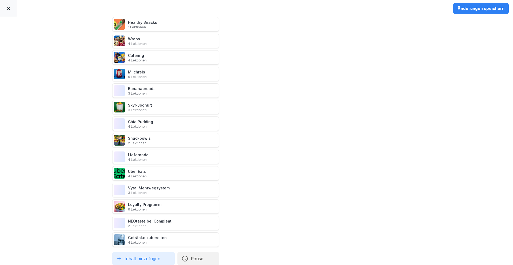
click at [140, 257] on button "Inhalt hinzufügen" at bounding box center [143, 258] width 63 height 13
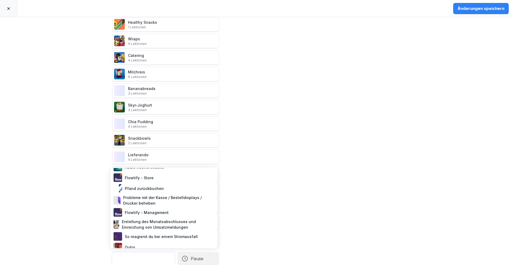
scroll to position [0, 0]
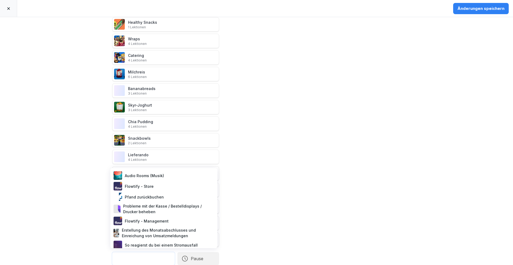
click at [149, 197] on div "Pfand zurückbuchen" at bounding box center [164, 197] width 103 height 11
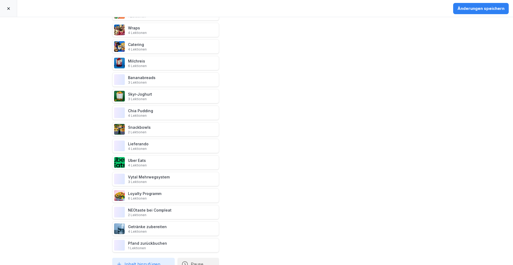
scroll to position [1060, 0]
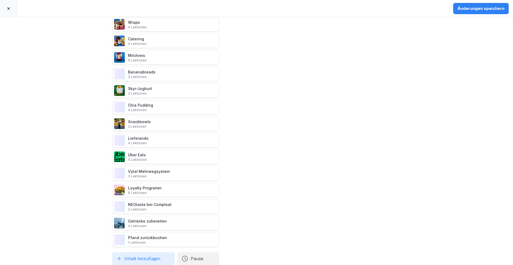
click at [144, 257] on button "Inhalt hinzufügen" at bounding box center [143, 258] width 63 height 13
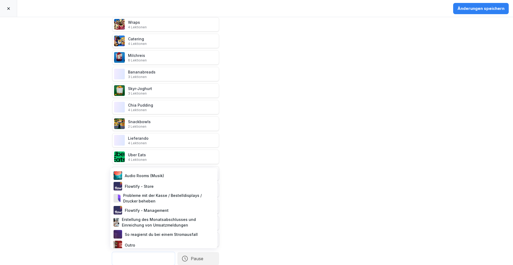
click at [150, 185] on div "Flowtify - Store" at bounding box center [164, 186] width 103 height 11
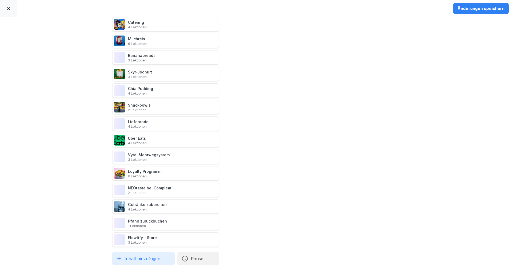
scroll to position [1077, 0]
click at [146, 252] on button "Inhalt hinzufügen" at bounding box center [143, 258] width 63 height 13
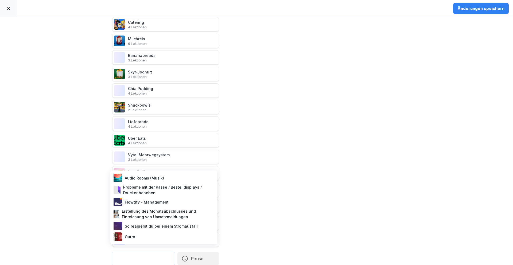
click at [152, 176] on div "Audio Rooms (Musik)" at bounding box center [164, 178] width 103 height 11
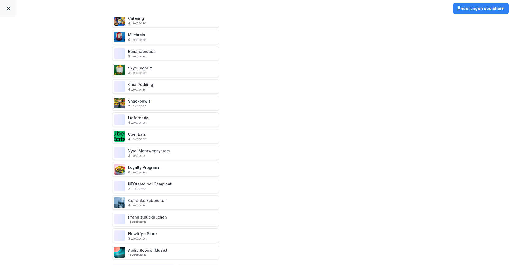
scroll to position [1093, 0]
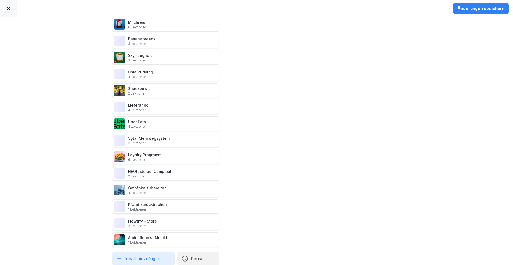
click at [151, 252] on button "Inhalt hinzufügen" at bounding box center [143, 258] width 63 height 13
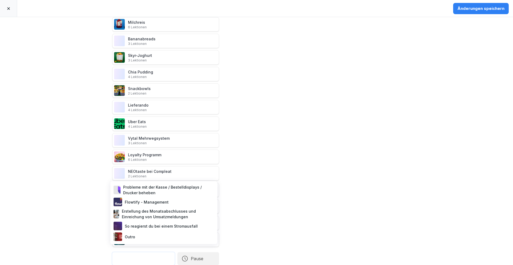
click at [145, 188] on div "Probleme mit der Kasse / Bestelldisplays / Drucker beheben" at bounding box center [164, 189] width 103 height 13
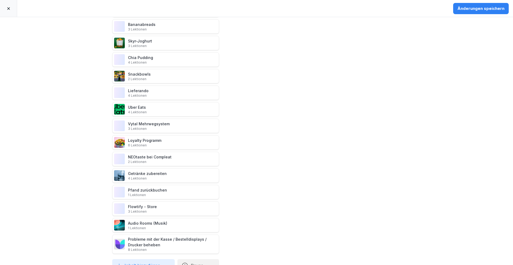
scroll to position [1115, 0]
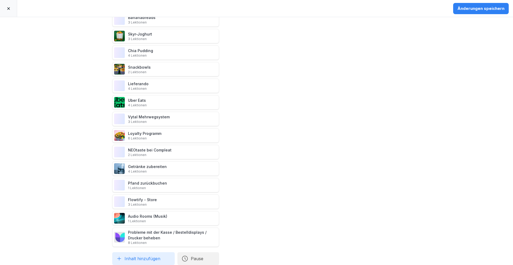
click at [149, 255] on button "Inhalt hinzufügen" at bounding box center [143, 258] width 63 height 13
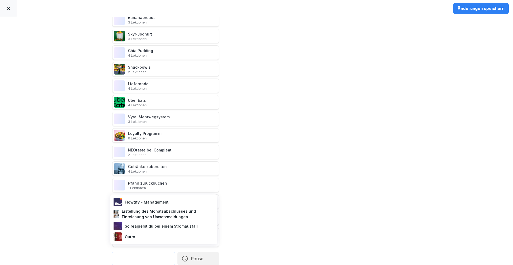
click at [149, 226] on div "So reagierst du bei einem Stromausfall" at bounding box center [164, 226] width 103 height 11
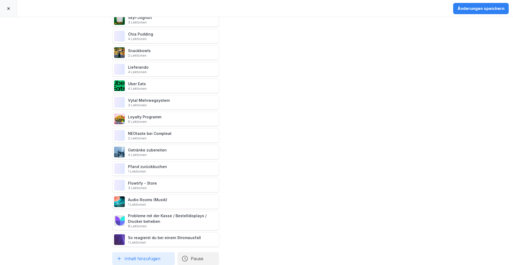
scroll to position [1131, 0]
click at [148, 254] on button "Inhalt hinzufügen" at bounding box center [143, 258] width 63 height 13
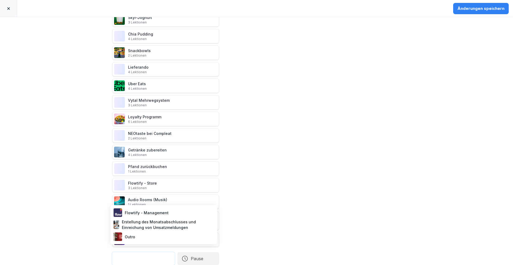
click at [145, 238] on div "Outro" at bounding box center [164, 236] width 103 height 11
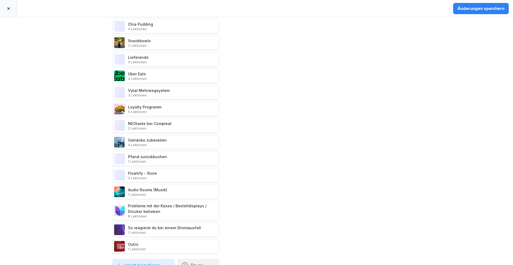
scroll to position [1148, 0]
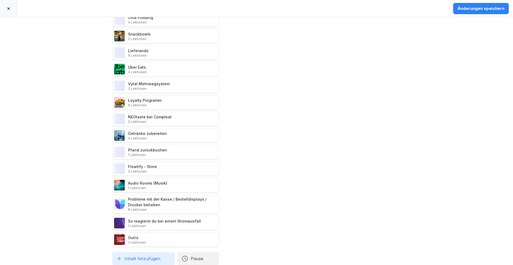
click at [477, 8] on div "Änderungen speichern" at bounding box center [481, 9] width 47 height 6
click at [10, 9] on icon at bounding box center [8, 8] width 4 height 4
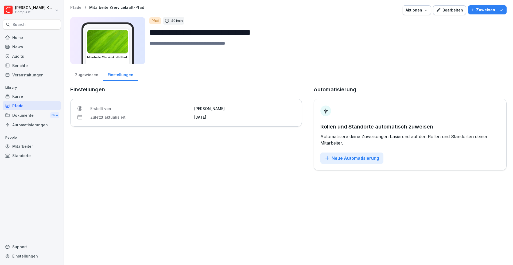
click at [34, 107] on div "Pfade" at bounding box center [32, 105] width 58 height 9
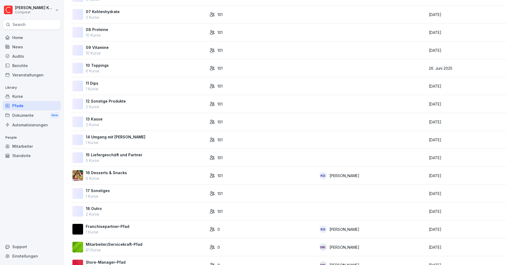
scroll to position [183, 0]
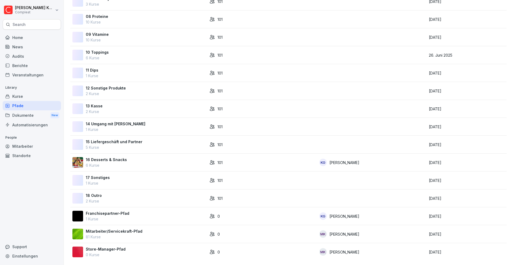
click at [29, 106] on div "Pfade" at bounding box center [32, 105] width 58 height 9
click at [79, 231] on img at bounding box center [77, 234] width 11 height 11
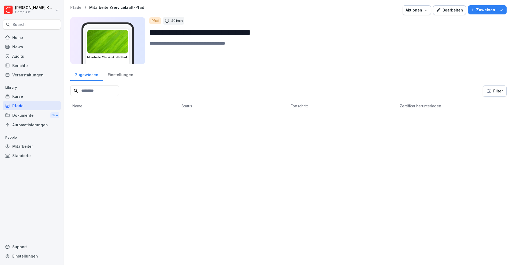
click at [38, 106] on div "Pfade" at bounding box center [32, 105] width 58 height 9
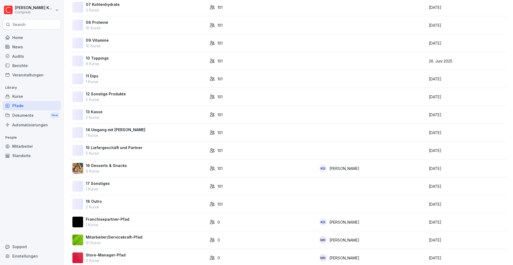
scroll to position [183, 0]
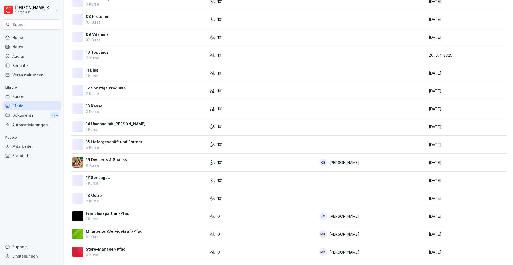
click at [107, 229] on p "Mitarbeiter/Servicekraft-Pfad" at bounding box center [114, 232] width 57 height 6
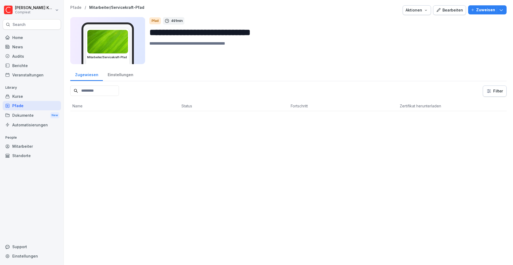
click at [28, 103] on div "Pfade" at bounding box center [32, 105] width 58 height 9
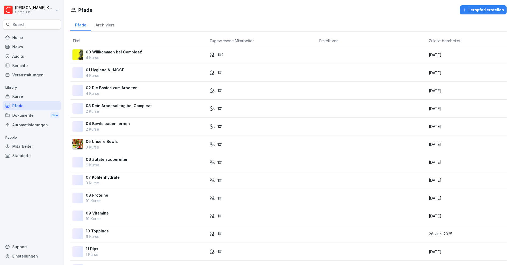
scroll to position [183, 0]
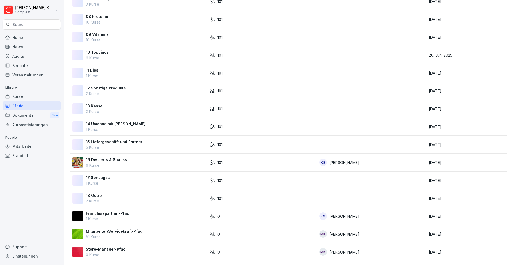
drag, startPoint x: 105, startPoint y: 208, endPoint x: 104, endPoint y: 211, distance: 4.0
click at [105, 211] on p "Franchisepartner-Pfad" at bounding box center [108, 214] width 44 height 6
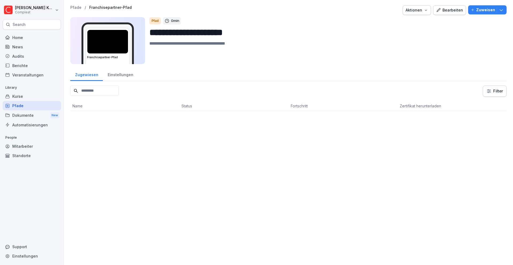
click at [110, 40] on img at bounding box center [107, 42] width 41 height 24
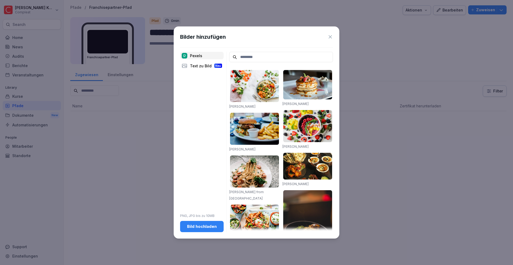
click at [197, 228] on div "Bild hochladen" at bounding box center [201, 227] width 35 height 6
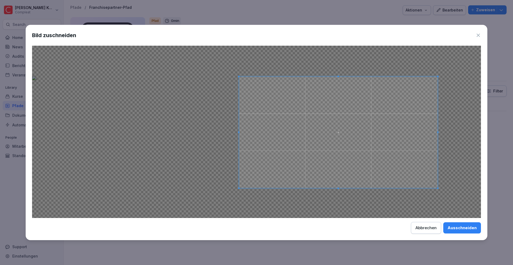
click at [365, 126] on span at bounding box center [338, 132] width 199 height 112
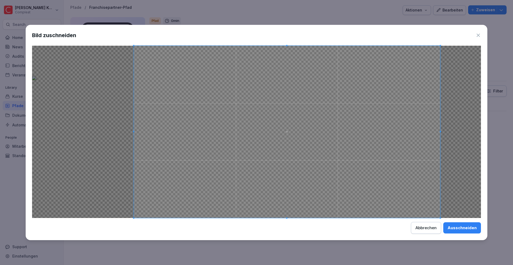
click at [57, 126] on div at bounding box center [256, 132] width 449 height 172
click at [309, 138] on span at bounding box center [285, 132] width 307 height 172
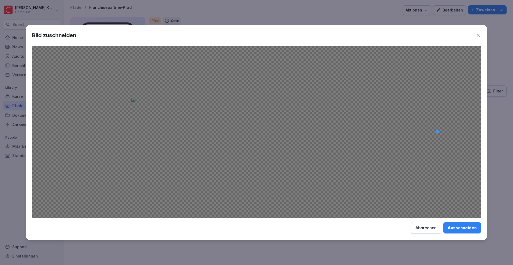
click at [430, 131] on div at bounding box center [256, 132] width 449 height 172
click at [133, 92] on div at bounding box center [256, 132] width 449 height 172
click at [242, 142] on div at bounding box center [256, 132] width 449 height 172
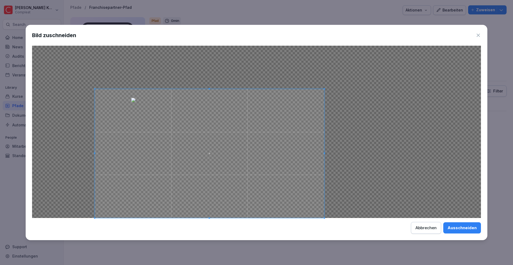
click at [406, 175] on div at bounding box center [256, 132] width 449 height 172
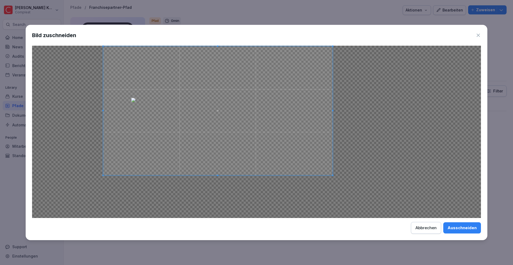
click at [276, 104] on span at bounding box center [218, 110] width 230 height 129
click at [388, 111] on div at bounding box center [256, 132] width 449 height 172
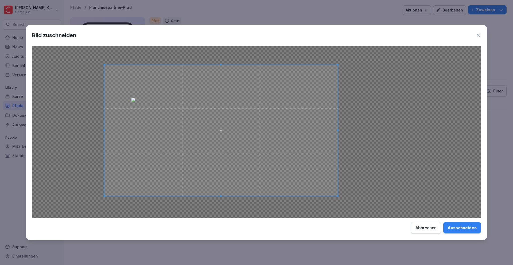
click at [291, 134] on span at bounding box center [220, 130] width 233 height 131
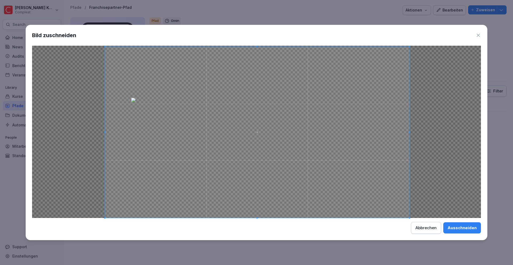
click at [414, 132] on div at bounding box center [256, 132] width 449 height 172
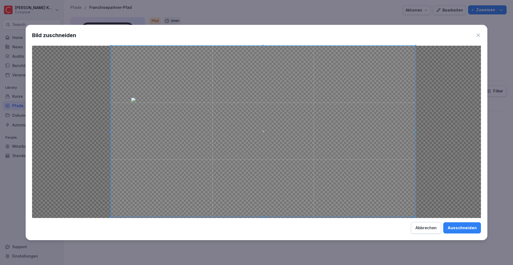
click at [385, 131] on span at bounding box center [263, 131] width 305 height 171
click at [412, 214] on div at bounding box center [262, 131] width 302 height 170
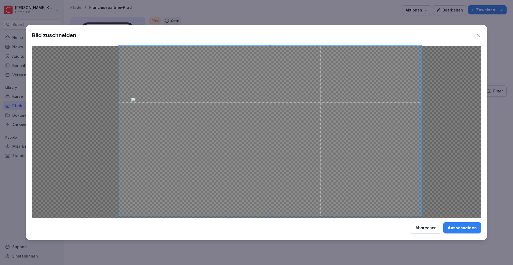
click at [374, 177] on span at bounding box center [270, 131] width 302 height 170
click at [421, 217] on div at bounding box center [256, 132] width 449 height 172
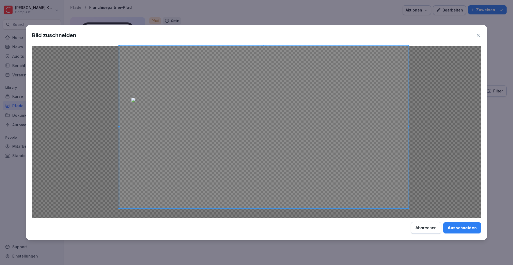
click at [402, 201] on div at bounding box center [263, 127] width 289 height 163
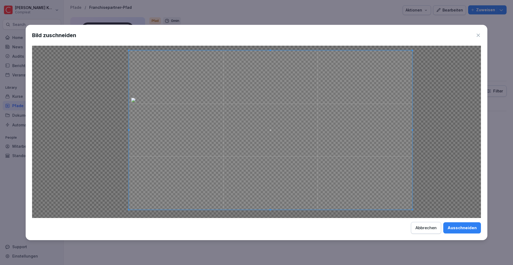
click at [384, 182] on span at bounding box center [271, 130] width 284 height 160
click at [460, 230] on div "Ausschneiden" at bounding box center [462, 228] width 29 height 6
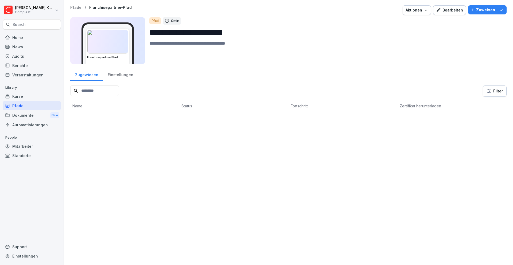
click at [37, 114] on div "Dokumente New" at bounding box center [32, 115] width 58 height 10
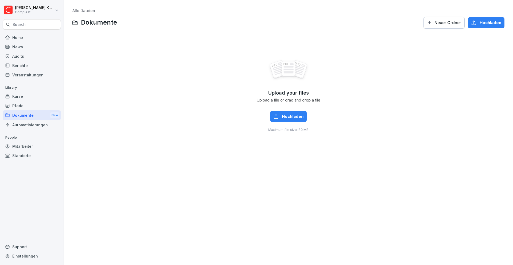
click at [34, 105] on div "Pfade" at bounding box center [32, 105] width 58 height 9
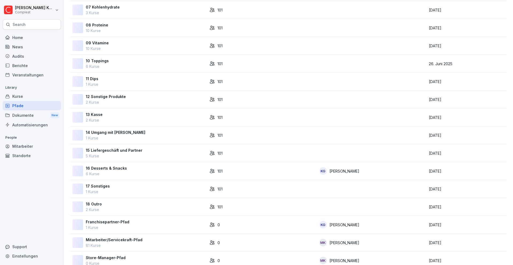
scroll to position [183, 0]
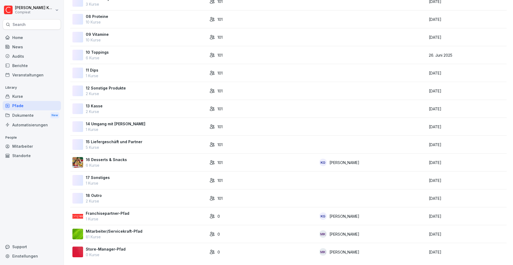
click at [123, 211] on p "Franchisepartner-Pfad" at bounding box center [108, 214] width 44 height 6
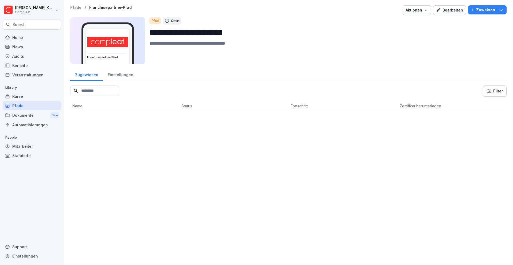
click at [31, 106] on div "Pfade" at bounding box center [32, 105] width 58 height 9
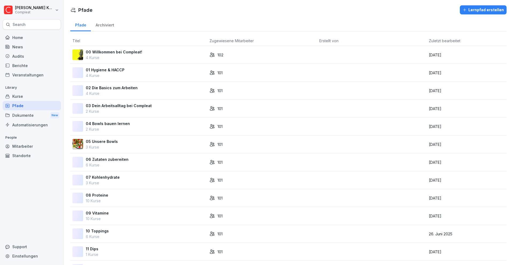
scroll to position [183, 0]
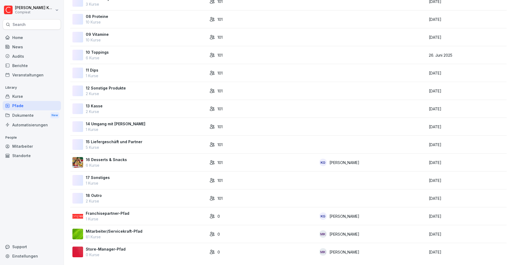
click at [76, 229] on img at bounding box center [77, 234] width 11 height 11
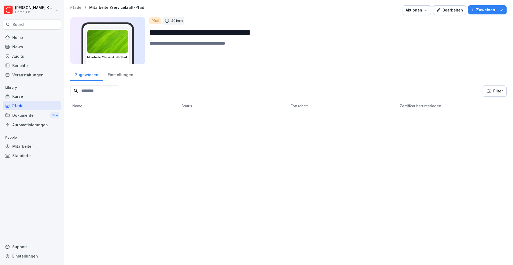
click at [444, 9] on div "Bearbeiten" at bounding box center [449, 10] width 27 height 6
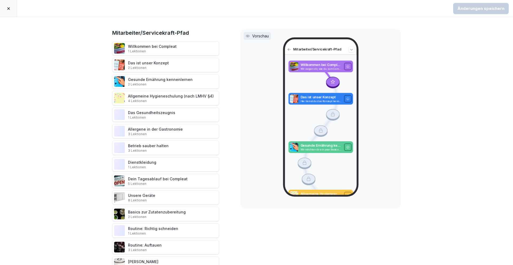
click at [6, 8] on icon at bounding box center [8, 8] width 4 height 4
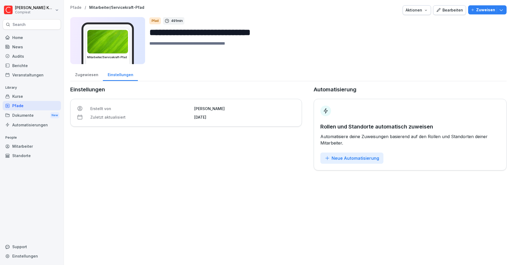
click at [106, 35] on img at bounding box center [107, 42] width 41 height 24
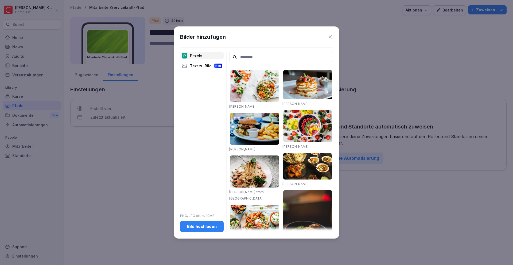
click at [255, 55] on input at bounding box center [281, 57] width 104 height 10
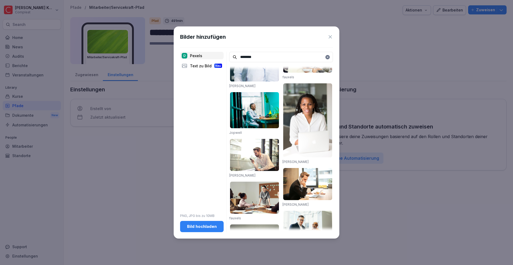
scroll to position [462, 0]
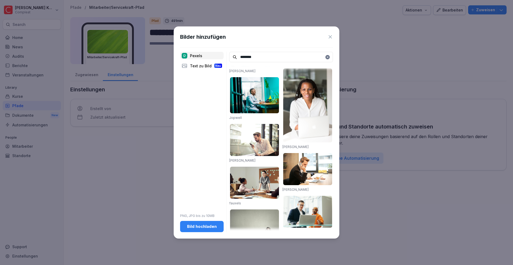
type input "********"
click at [327, 58] on icon at bounding box center [327, 57] width 3 height 3
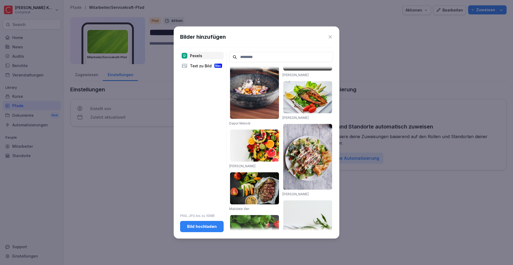
click at [252, 58] on input at bounding box center [281, 57] width 104 height 10
type input "*"
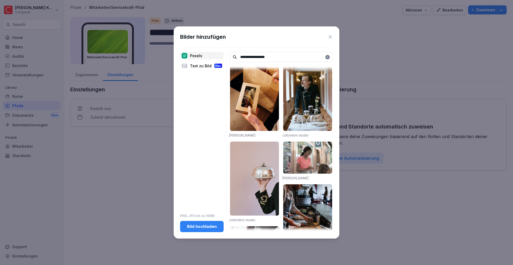
scroll to position [47, 0]
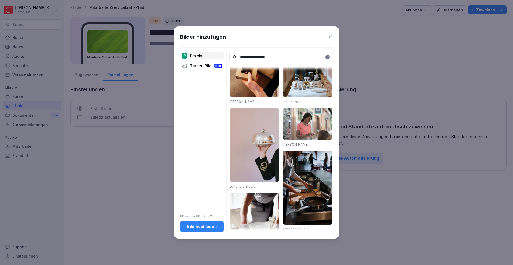
type input "**********"
click at [328, 56] on icon at bounding box center [328, 57] width 2 height 2
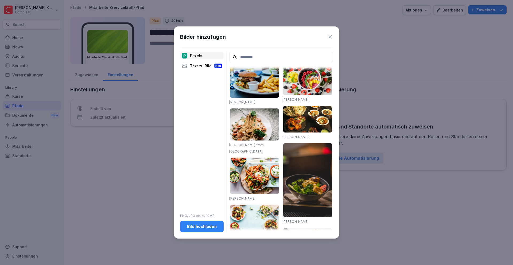
click at [291, 57] on input at bounding box center [281, 57] width 104 height 10
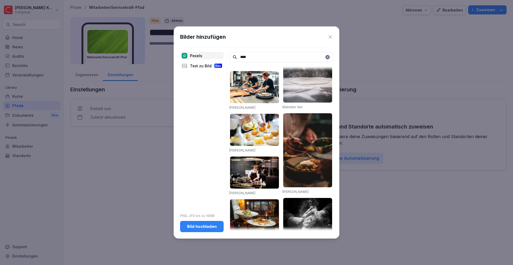
scroll to position [0, 0]
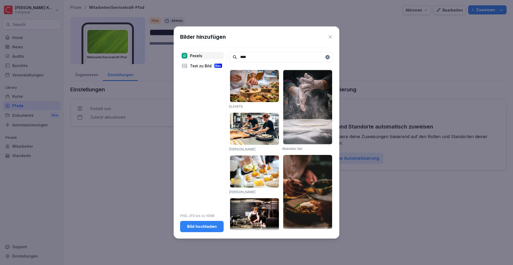
type input "****"
click at [328, 57] on icon at bounding box center [327, 57] width 3 height 3
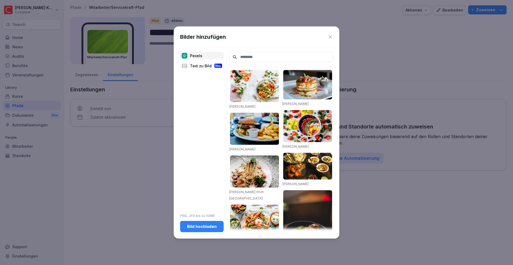
click at [261, 57] on input at bounding box center [281, 57] width 104 height 10
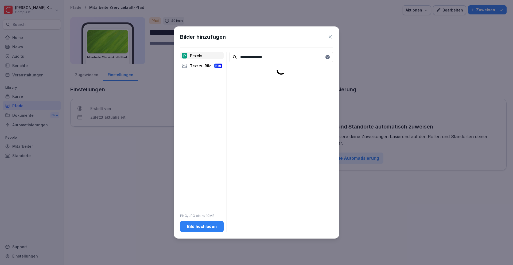
type input "**********"
drag, startPoint x: 282, startPoint y: 57, endPoint x: 222, endPoint y: 58, distance: 59.6
click at [222, 58] on div "**********" at bounding box center [256, 142] width 153 height 180
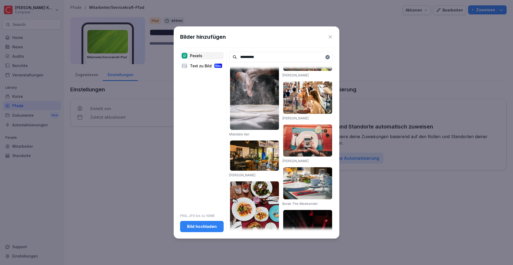
scroll to position [231, 0]
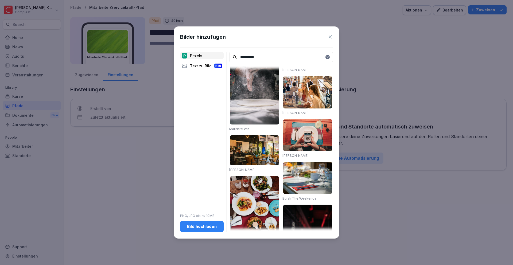
type input "**********"
click at [328, 56] on icon at bounding box center [328, 57] width 2 height 2
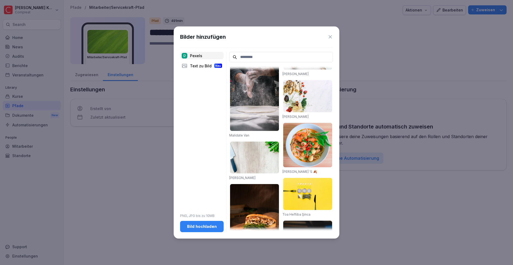
click at [258, 57] on input at bounding box center [281, 57] width 104 height 10
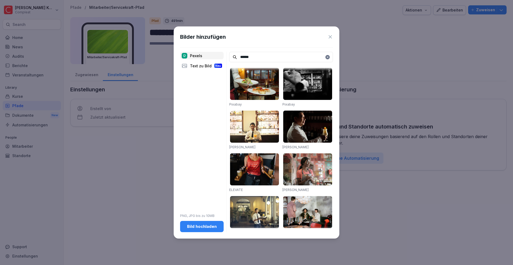
scroll to position [3, 0]
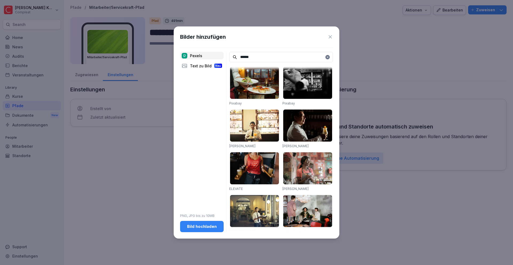
type input "******"
click at [327, 56] on icon at bounding box center [327, 57] width 3 height 3
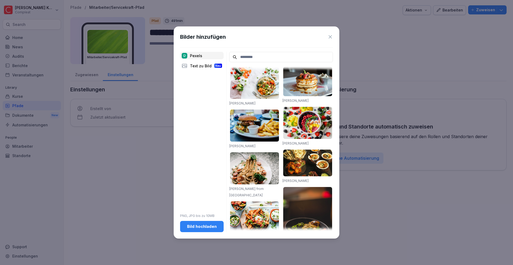
click at [265, 57] on input at bounding box center [281, 57] width 104 height 10
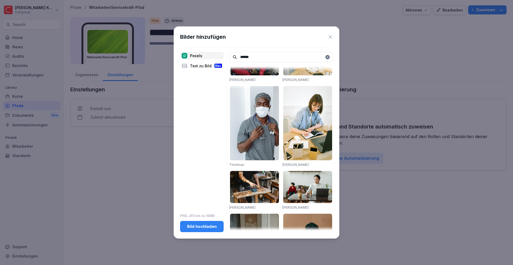
scroll to position [0, 0]
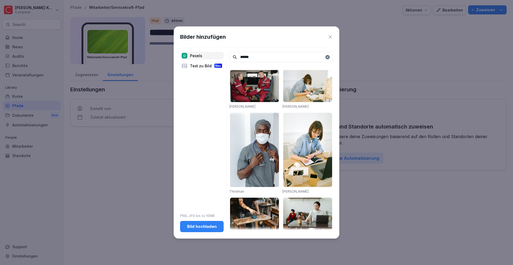
type input "******"
drag, startPoint x: 329, startPoint y: 56, endPoint x: 323, endPoint y: 56, distance: 6.2
click at [329, 56] on icon at bounding box center [327, 57] width 3 height 3
click at [278, 60] on input at bounding box center [281, 57] width 104 height 10
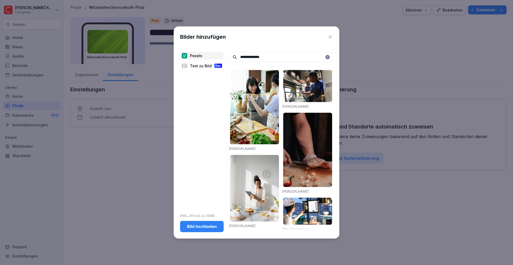
drag, startPoint x: 272, startPoint y: 55, endPoint x: 248, endPoint y: 58, distance: 24.2
click at [248, 58] on input "**********" at bounding box center [281, 57] width 104 height 10
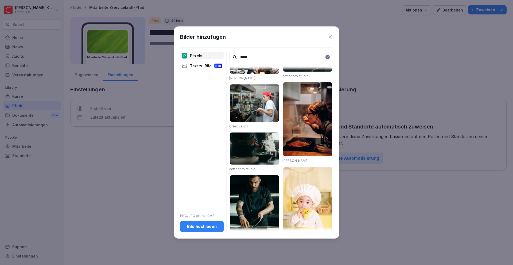
scroll to position [511, 0]
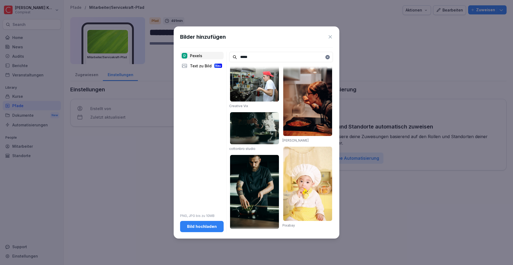
type input "****"
click at [266, 155] on img at bounding box center [254, 192] width 49 height 74
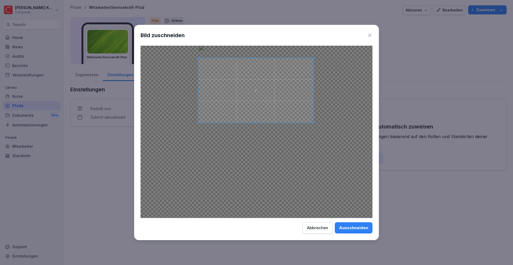
click at [260, 84] on span at bounding box center [255, 90] width 115 height 65
click at [326, 226] on div "Abbrechen" at bounding box center [317, 228] width 21 height 6
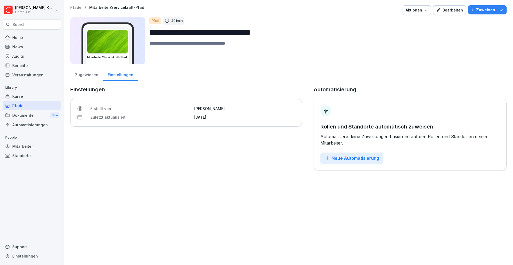
click at [138, 36] on div "Mitarbeiter/Servicekraft-Pfad" at bounding box center [107, 40] width 75 height 47
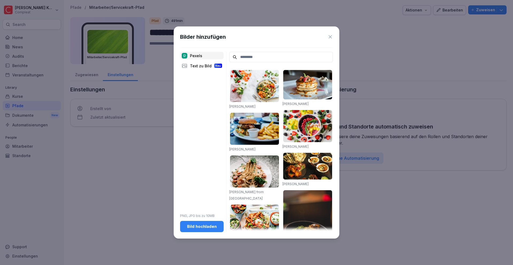
click at [244, 59] on input at bounding box center [281, 57] width 104 height 10
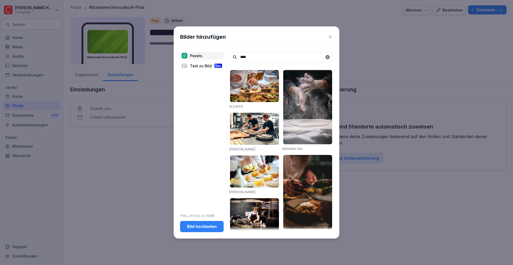
type input "****"
click at [259, 121] on img at bounding box center [254, 129] width 49 height 32
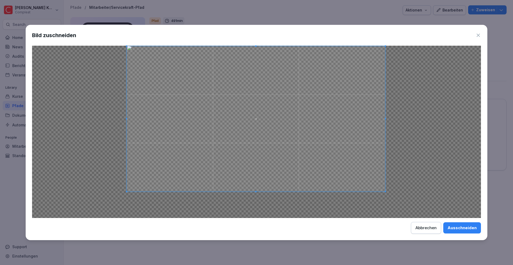
click at [258, 106] on span at bounding box center [256, 118] width 259 height 145
click at [467, 226] on div "Ausschneiden" at bounding box center [462, 228] width 29 height 6
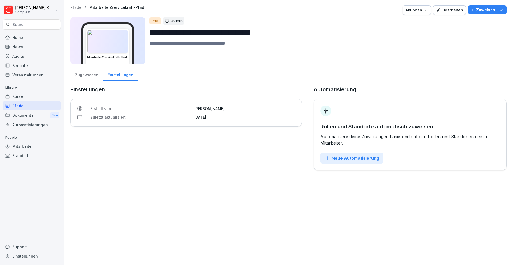
click at [21, 107] on div "Pfade" at bounding box center [32, 105] width 58 height 9
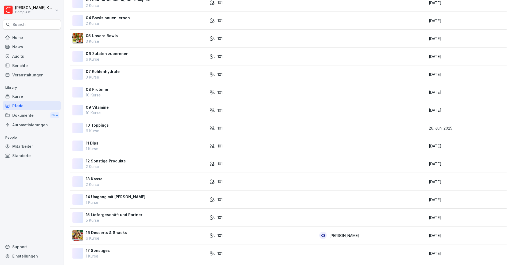
scroll to position [183, 0]
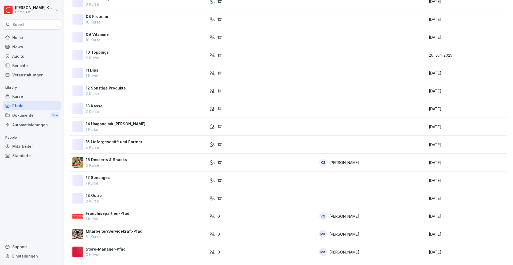
click at [134, 246] on div "Store-Manager-Pfad 0 Kurse" at bounding box center [138, 251] width 133 height 11
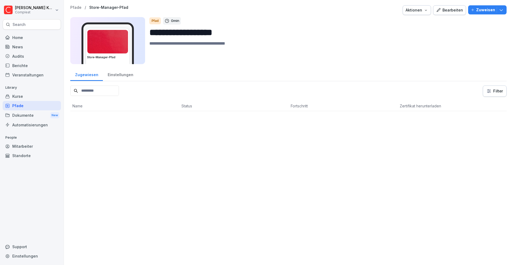
click at [118, 39] on img at bounding box center [107, 42] width 41 height 24
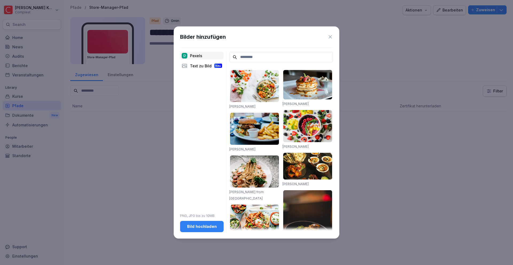
click at [264, 56] on input at bounding box center [281, 57] width 104 height 10
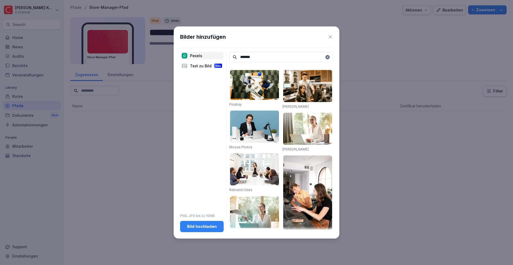
type input "*******"
click at [258, 89] on img at bounding box center [254, 85] width 49 height 30
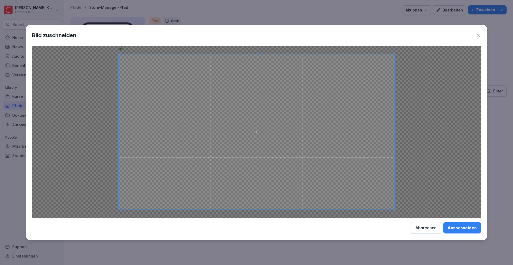
drag, startPoint x: 467, startPoint y: 226, endPoint x: 118, endPoint y: 122, distance: 364.0
click at [467, 226] on div "Ausschneiden" at bounding box center [462, 228] width 29 height 6
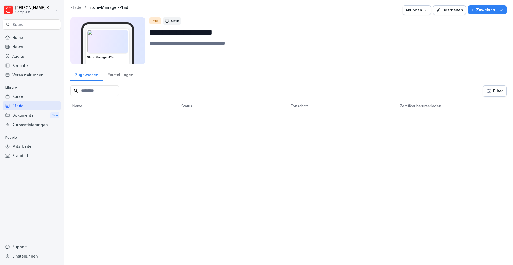
click at [23, 106] on div "Pfade" at bounding box center [32, 105] width 58 height 9
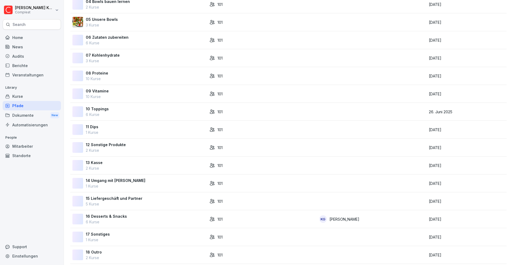
scroll to position [183, 0]
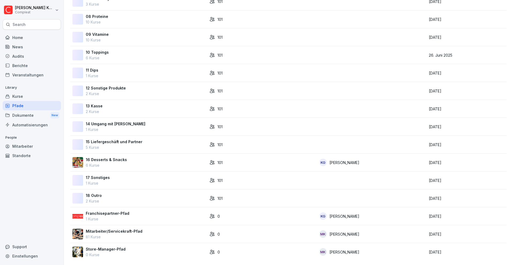
click at [39, 106] on div "Pfade" at bounding box center [32, 105] width 58 height 9
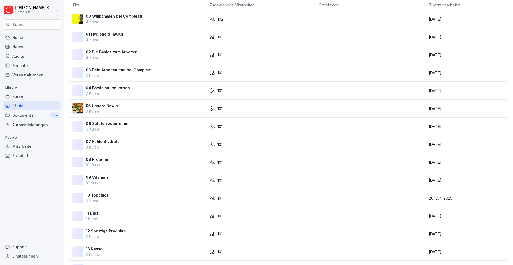
click at [33, 98] on div "Kurse" at bounding box center [32, 96] width 58 height 9
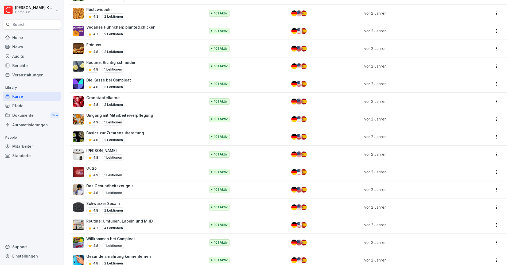
scroll to position [1331, 0]
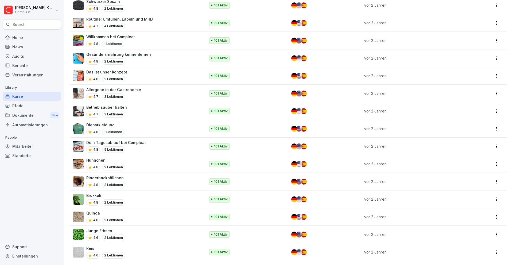
click at [28, 106] on div "Pfade" at bounding box center [32, 105] width 58 height 9
